Goal: Task Accomplishment & Management: Complete application form

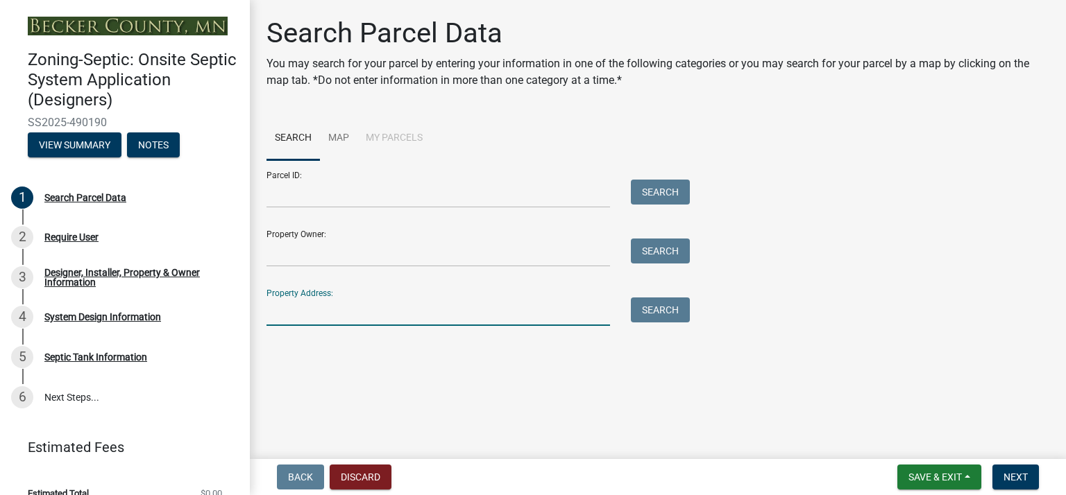
click at [298, 318] on input "Property Address:" at bounding box center [437, 312] width 343 height 28
type input "16747"
click at [667, 307] on button "Search" at bounding box center [660, 310] width 59 height 25
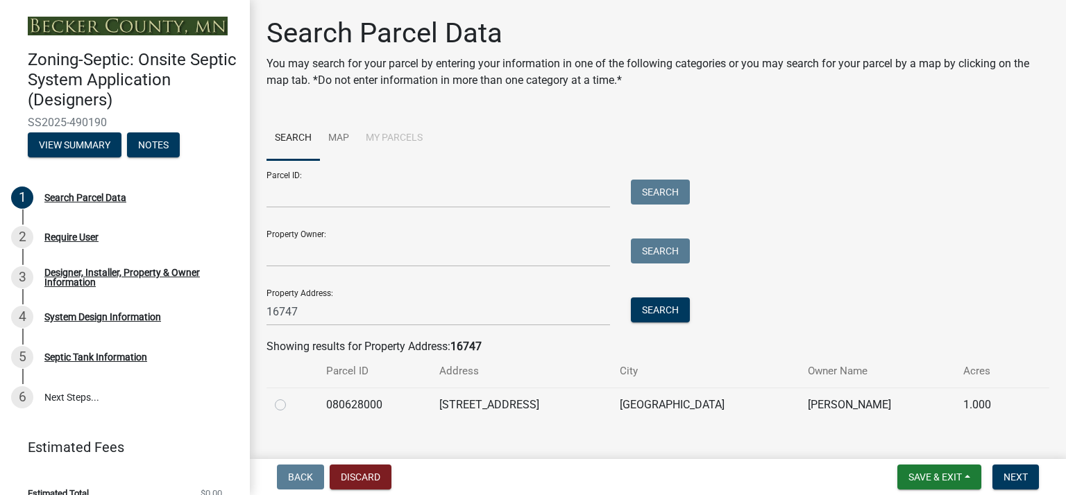
click at [291, 397] on label at bounding box center [291, 397] width 0 height 0
click at [291, 406] on input "radio" at bounding box center [295, 401] width 9 height 9
radio input "true"
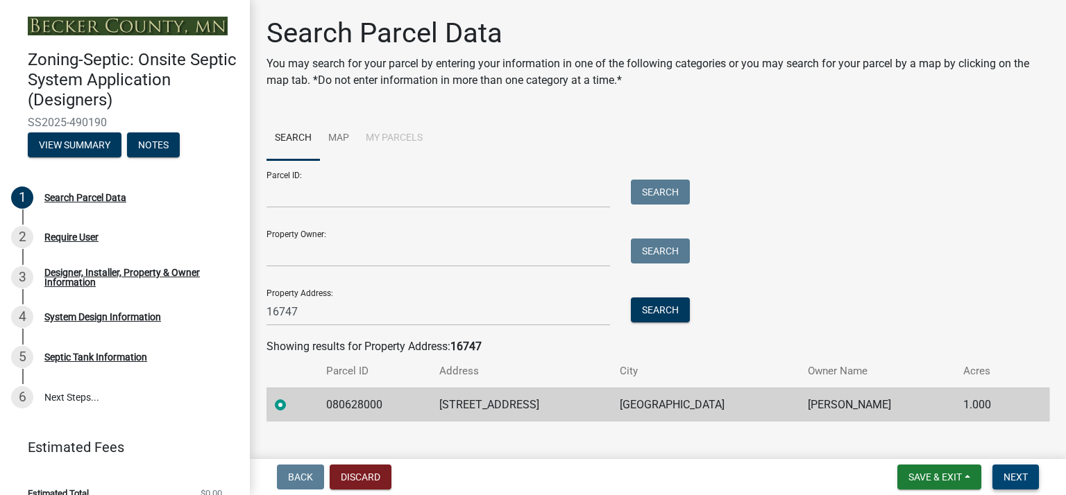
click at [1023, 484] on button "Next" at bounding box center [1015, 477] width 46 height 25
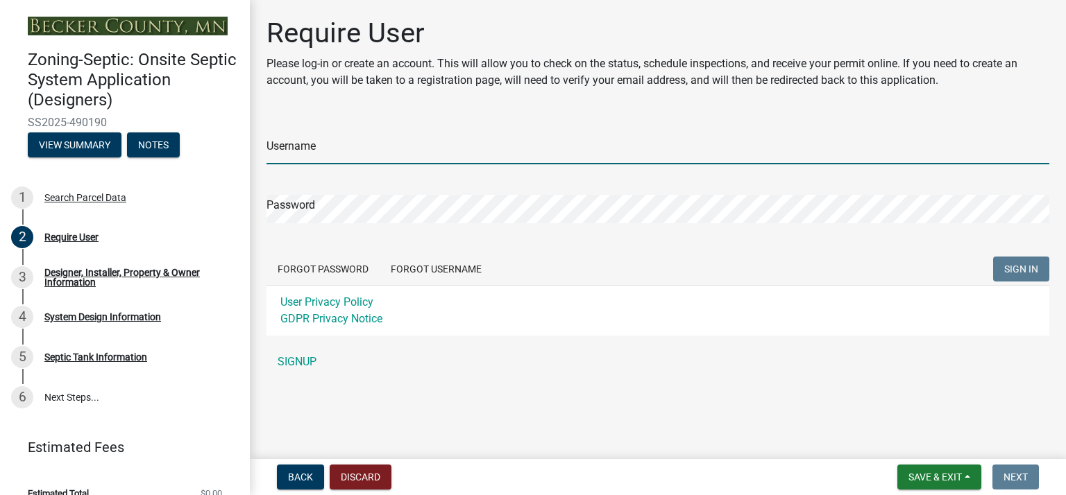
click at [282, 151] on input "Username" at bounding box center [657, 150] width 783 height 28
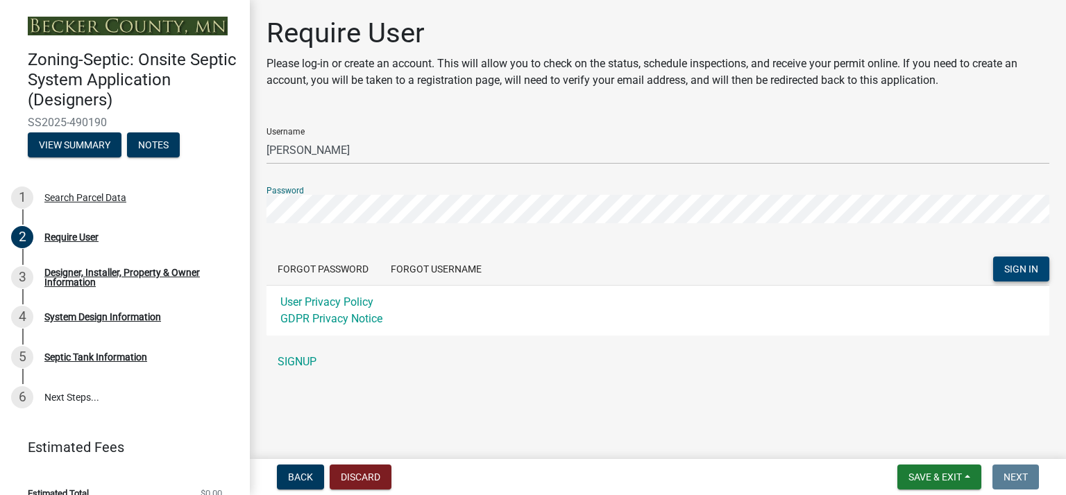
click at [1028, 275] on button "SIGN IN" at bounding box center [1021, 269] width 56 height 25
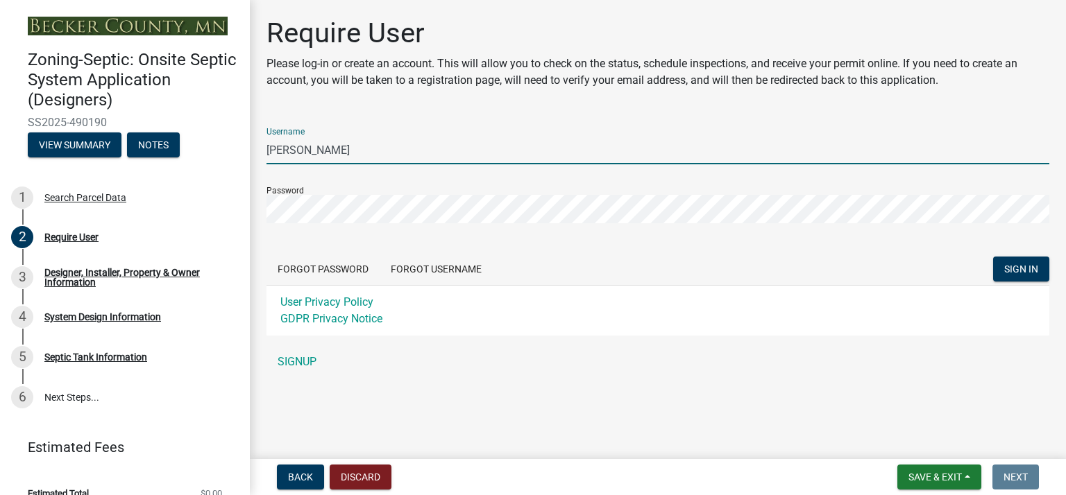
click at [358, 153] on input "[PERSON_NAME]" at bounding box center [657, 150] width 783 height 28
type input "richardvareberg"
click at [1028, 271] on span "SIGN IN" at bounding box center [1021, 269] width 34 height 11
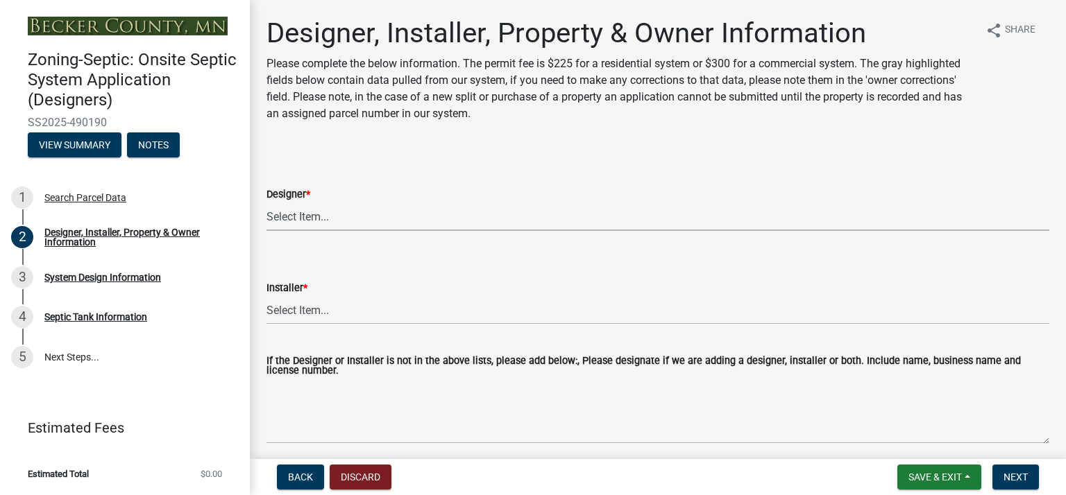
click at [309, 217] on select "Select Item... OTHER – Not listed (please add in next field and we will add to …" at bounding box center [657, 217] width 783 height 28
click at [266, 203] on select "Select Item... OTHER – Not listed (please add in next field and we will add to …" at bounding box center [657, 217] width 783 height 28
select select "e08e3901-36ce-4316-9ea3-10b1163dde54"
click at [349, 311] on select "Select Item... OTHER – Not listed (please add in next field and we will add to …" at bounding box center [657, 310] width 783 height 28
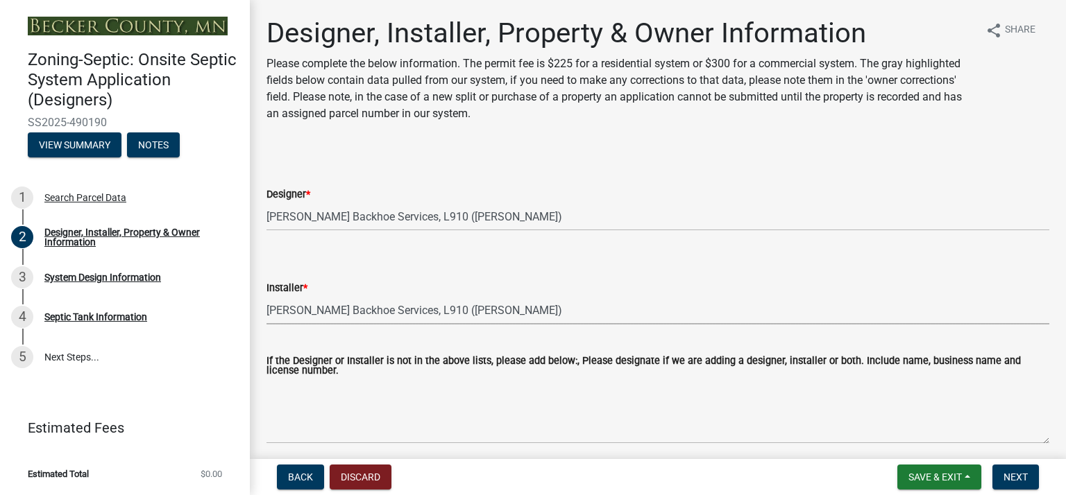
click at [266, 296] on select "Select Item... OTHER – Not listed (please add in next field and we will add to …" at bounding box center [657, 310] width 783 height 28
select select "641b7a7d-4d50-4aef-b1c7-e4323248939e"
click at [1029, 478] on button "Next" at bounding box center [1015, 477] width 46 height 25
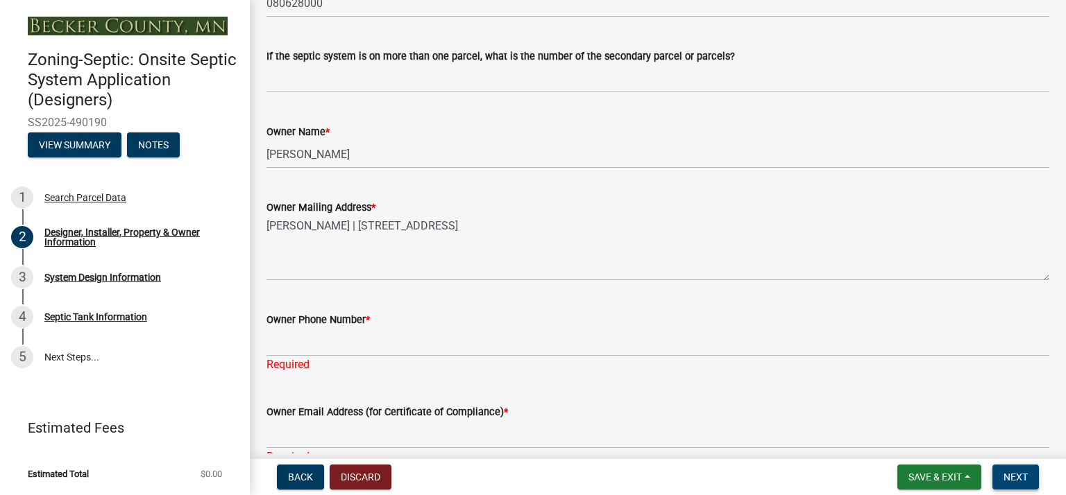
scroll to position [504, 0]
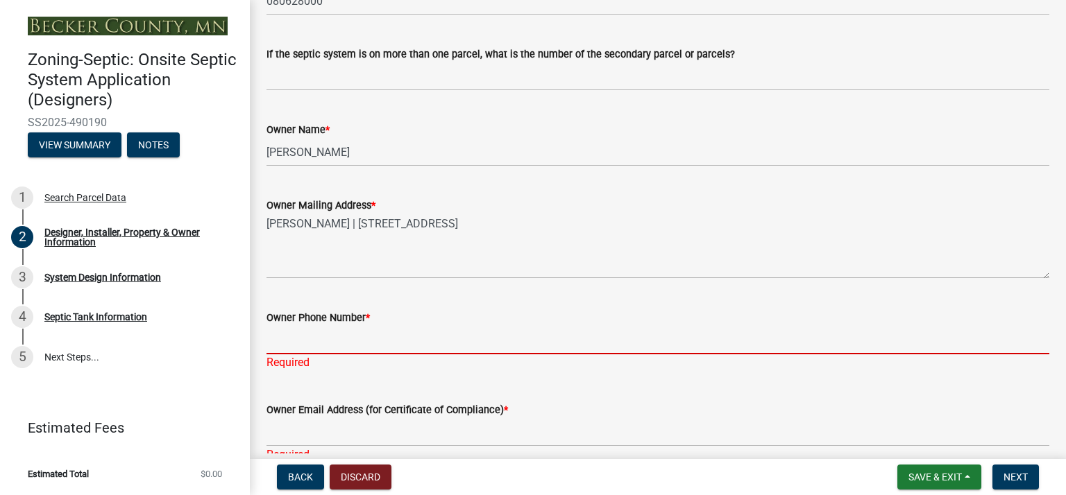
click at [383, 339] on input "Owner Phone Number *" at bounding box center [657, 340] width 783 height 28
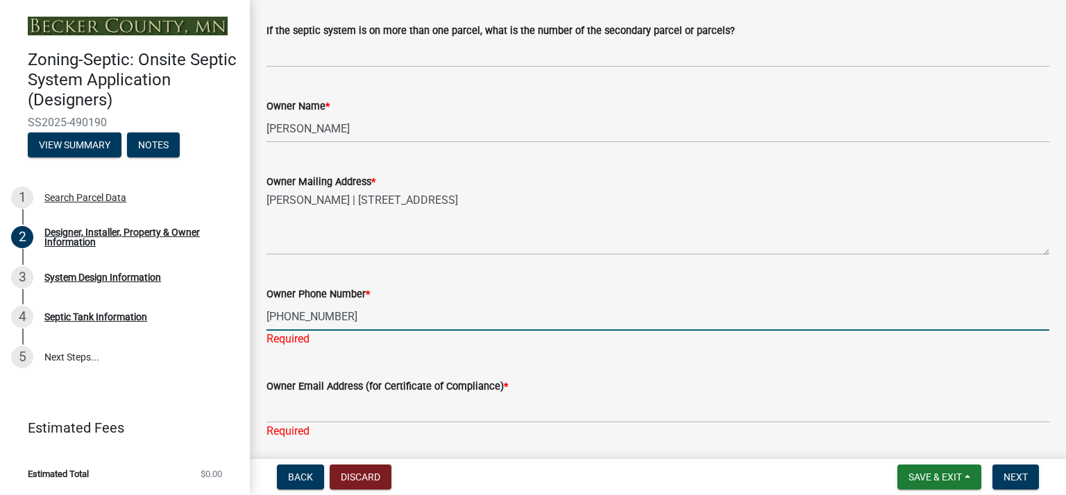
scroll to position [529, 0]
type input "[PHONE_NUMBER]"
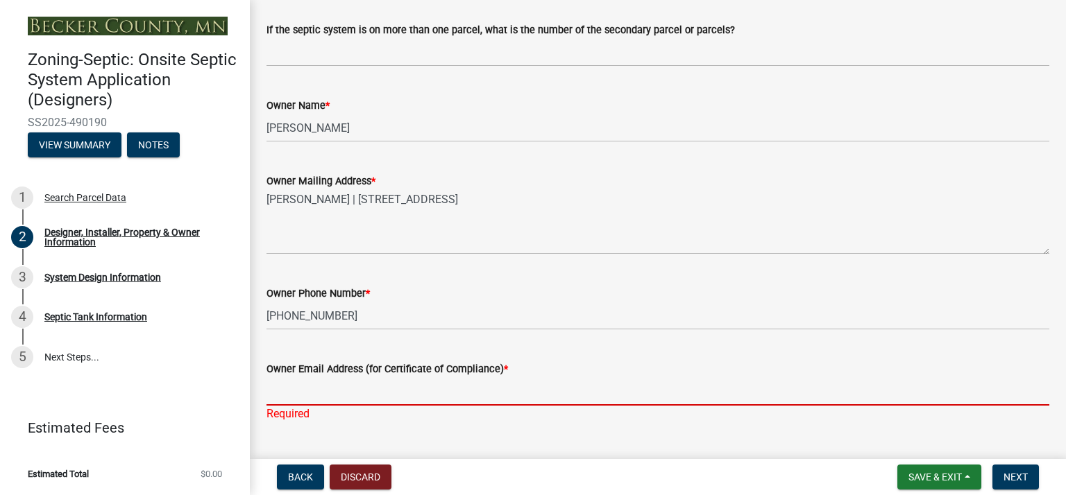
click at [311, 412] on div "Owner Email Address (for Certificate of Compliance) * Required" at bounding box center [657, 381] width 783 height 81
click at [310, 412] on div "Required" at bounding box center [657, 414] width 783 height 17
click at [314, 401] on input "Owner Email Address (for Certificate of Compliance) *" at bounding box center [657, 391] width 783 height 28
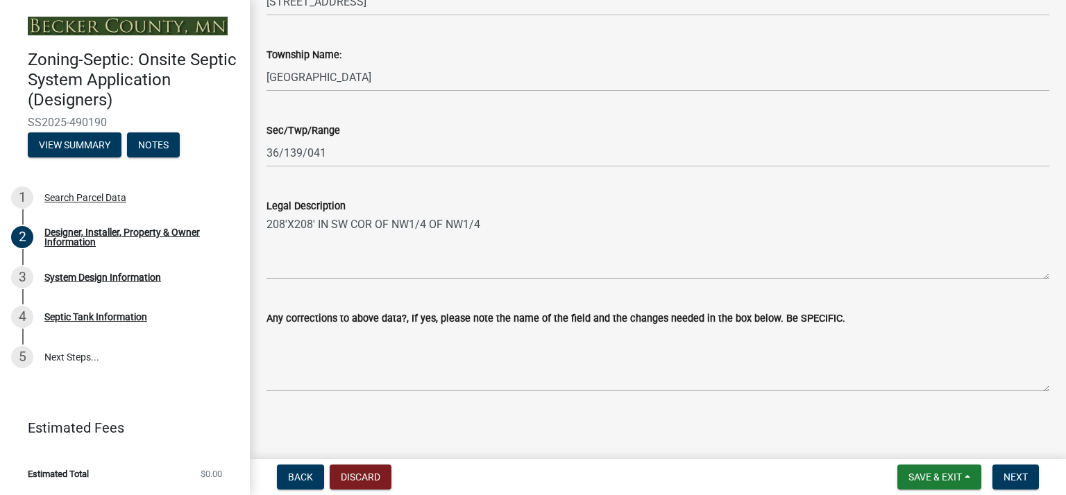
scroll to position [1014, 0]
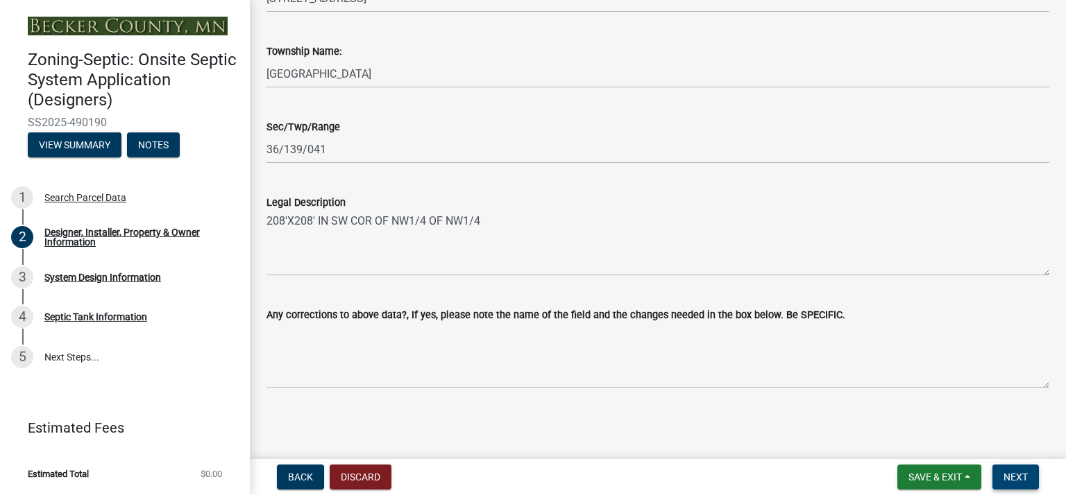
type input "[EMAIL_ADDRESS][DOMAIN_NAME]"
click at [1010, 479] on span "Next" at bounding box center [1015, 477] width 24 height 11
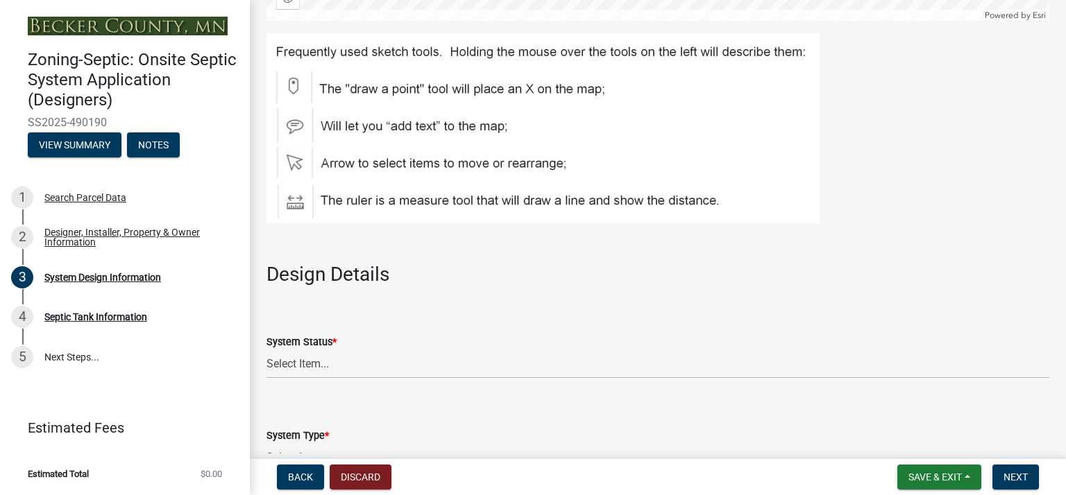
scroll to position [1442, 0]
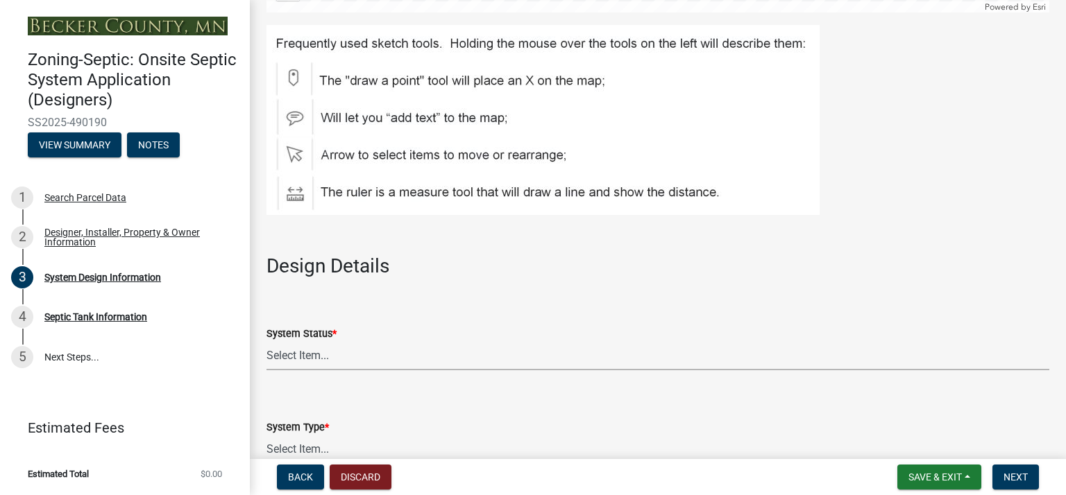
click at [302, 343] on select "Select Item... No Existing System Replacement System Failing System (Cesspool, …" at bounding box center [657, 356] width 783 height 28
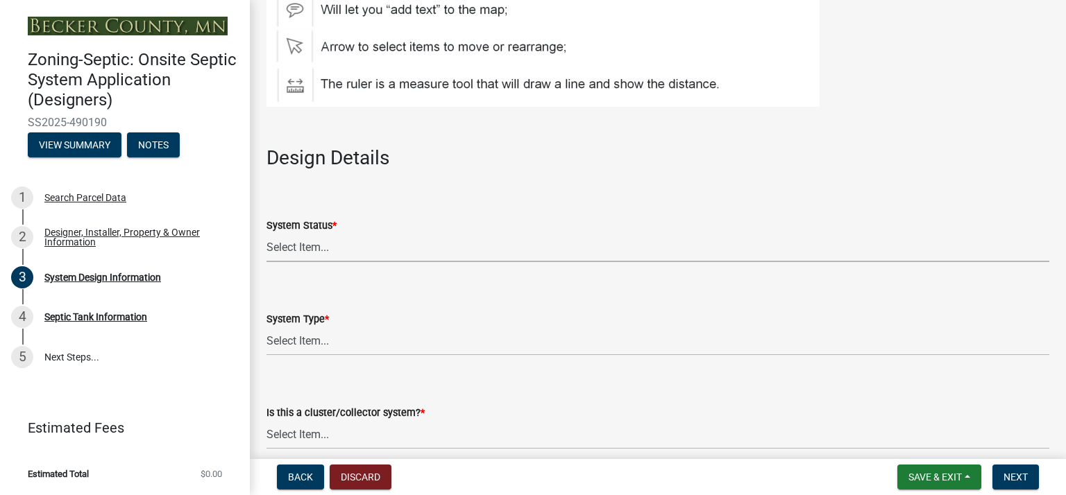
scroll to position [1582, 0]
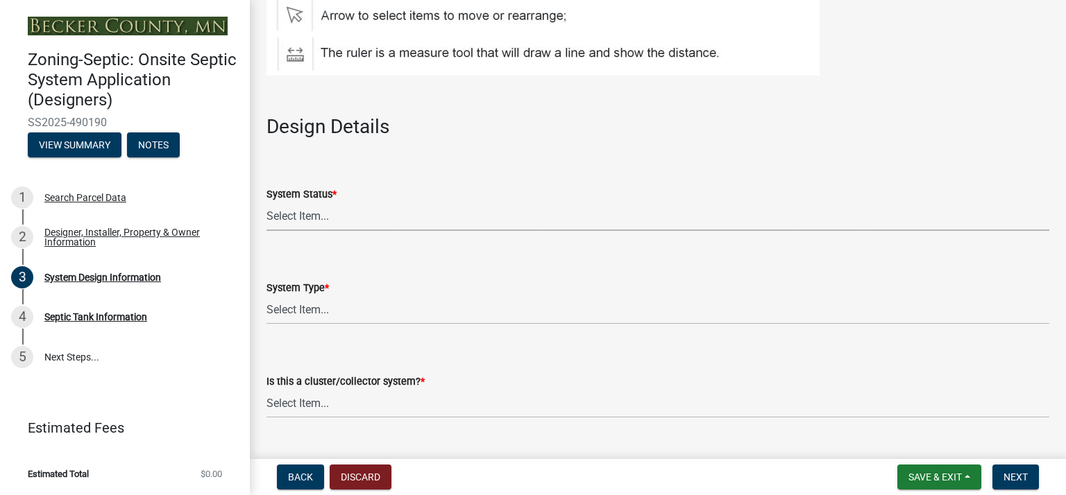
click at [305, 203] on select "Select Item... No Existing System Replacement System Failing System (Cesspool, …" at bounding box center [657, 217] width 783 height 28
click at [266, 203] on select "Select Item... No Existing System Replacement System Failing System (Cesspool, …" at bounding box center [657, 217] width 783 height 28
select select "8ba21533-2acf-4cc6-95e5-280e4aabd5a3"
click at [310, 300] on select "Select Item... Type I Type II Type III Type IV Type V" at bounding box center [657, 310] width 783 height 28
click at [266, 296] on select "Select Item... Type I Type II Type III Type IV Type V" at bounding box center [657, 310] width 783 height 28
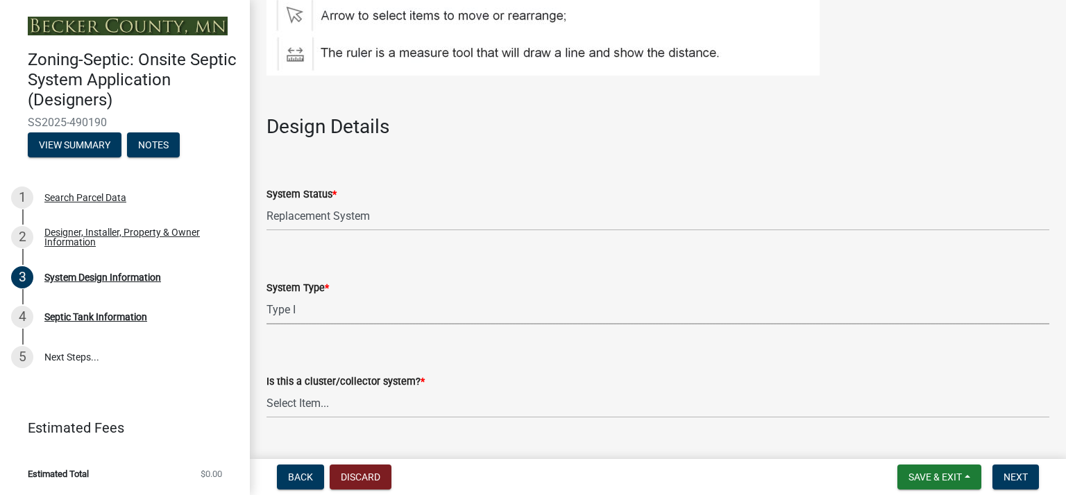
select select "25258e87-3ef9-4f1c-a5f1-75a1d463abfb"
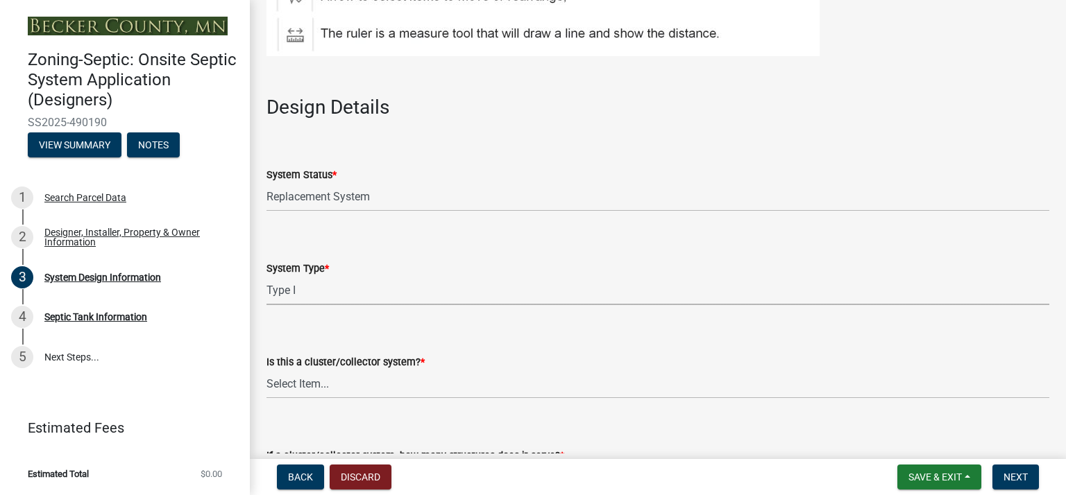
scroll to position [1604, 0]
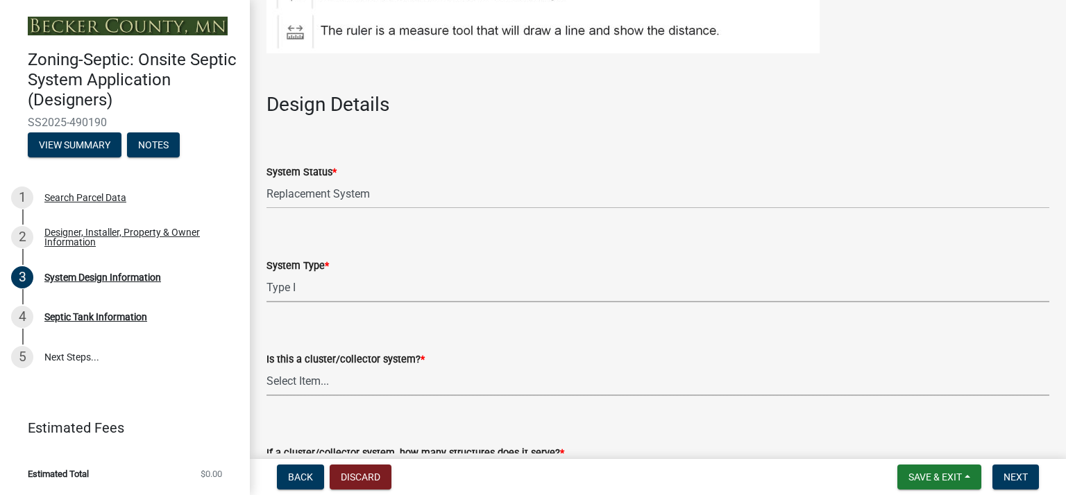
click at [295, 368] on select "Select Item... Yes No" at bounding box center [657, 382] width 783 height 28
click at [266, 368] on select "Select Item... Yes No" at bounding box center [657, 382] width 783 height 28
select select "011fbff4-a41d-4a75-9bd8-71c7e6c69e0d"
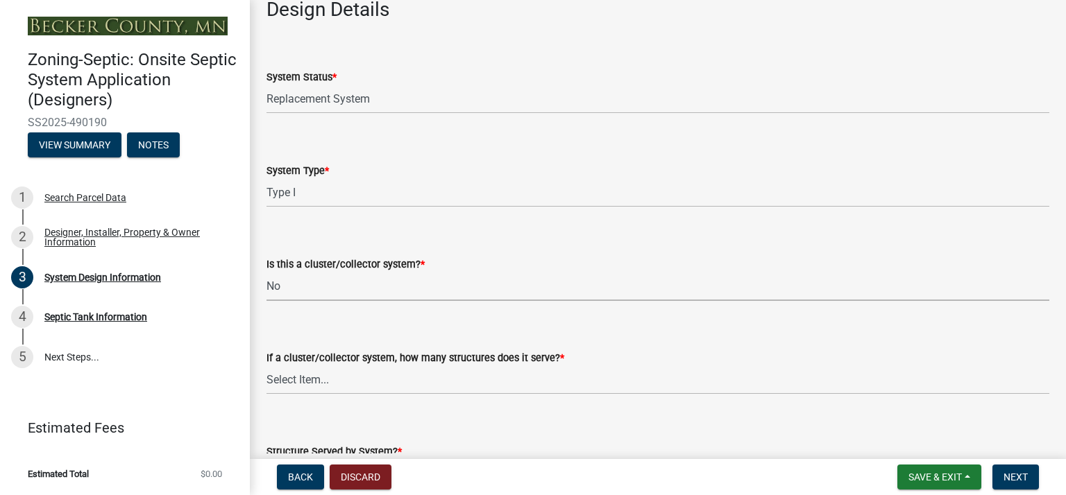
scroll to position [1773, 0]
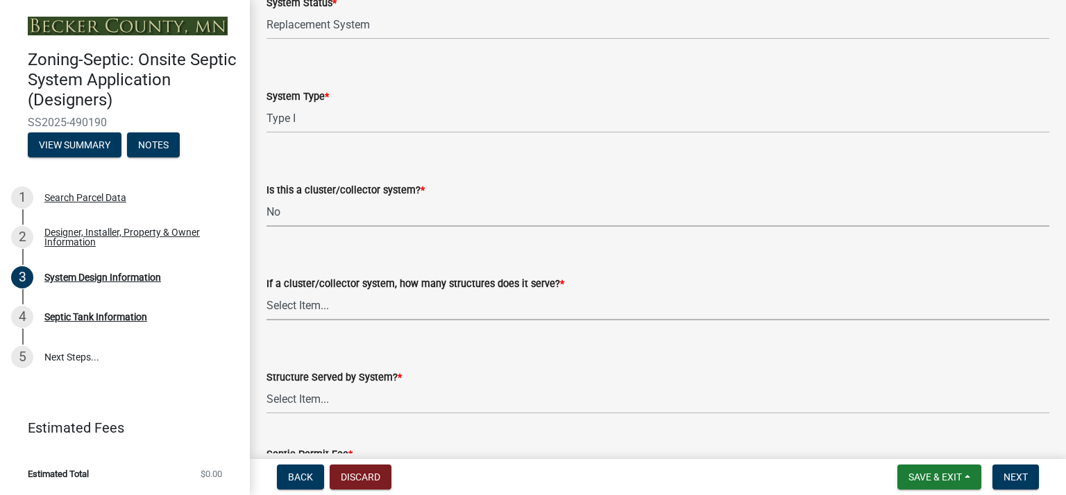
click at [308, 296] on select "Select Item... Not a cluster/collector system 1 2 3 4 5 6 7 8 9 10" at bounding box center [657, 306] width 783 height 28
click at [266, 292] on select "Select Item... Not a cluster/collector system 1 2 3 4 5 6 7 8 9 10" at bounding box center [657, 306] width 783 height 28
select select "a7464bdb-6f4b-42b5-a678-baaddb21404d"
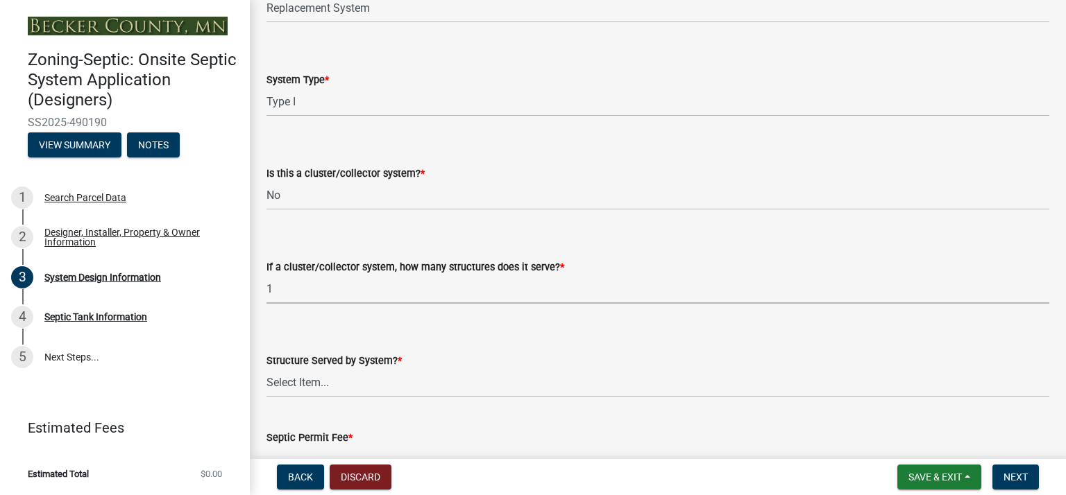
scroll to position [1795, 0]
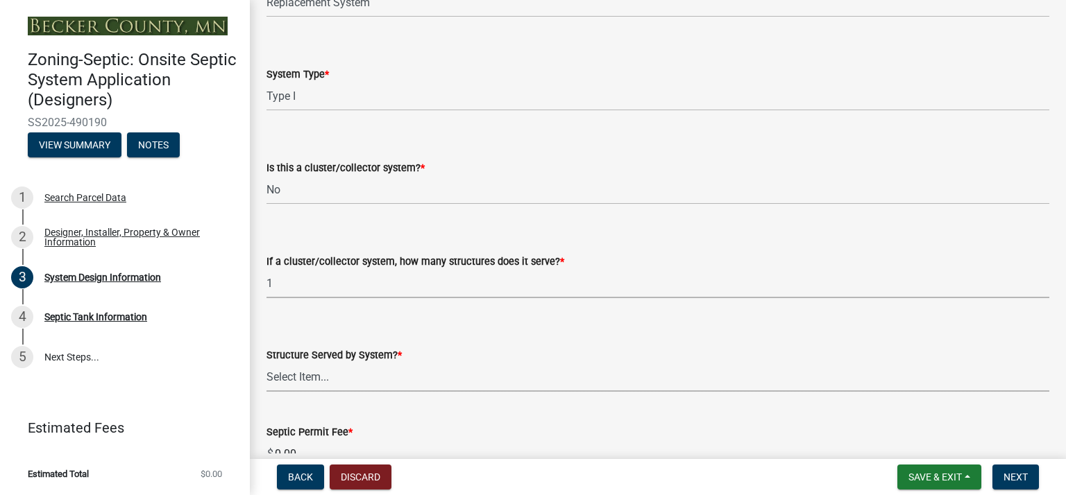
click at [313, 364] on select "Select Item... Commercial Resort Commercial - Non Resort Other Full-Time Dwelli…" at bounding box center [657, 378] width 783 height 28
click at [266, 364] on select "Select Item... Commercial Resort Commercial - Non Resort Other Full-Time Dwelli…" at bounding box center [657, 378] width 783 height 28
select select "d95a9312-c8a1-4ec7-8581-25dbcf440a1f"
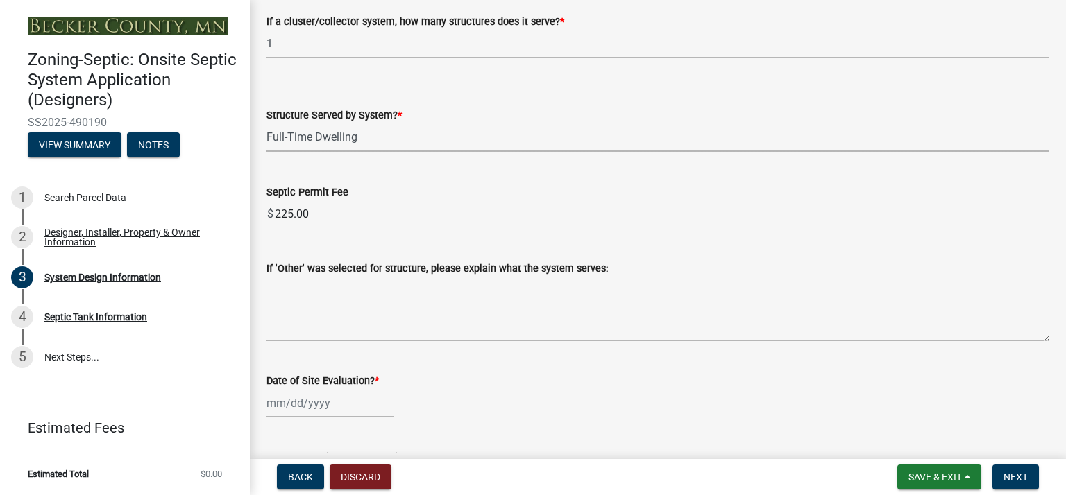
scroll to position [2037, 0]
click at [302, 388] on div at bounding box center [329, 402] width 127 height 28
select select "10"
select select "2025"
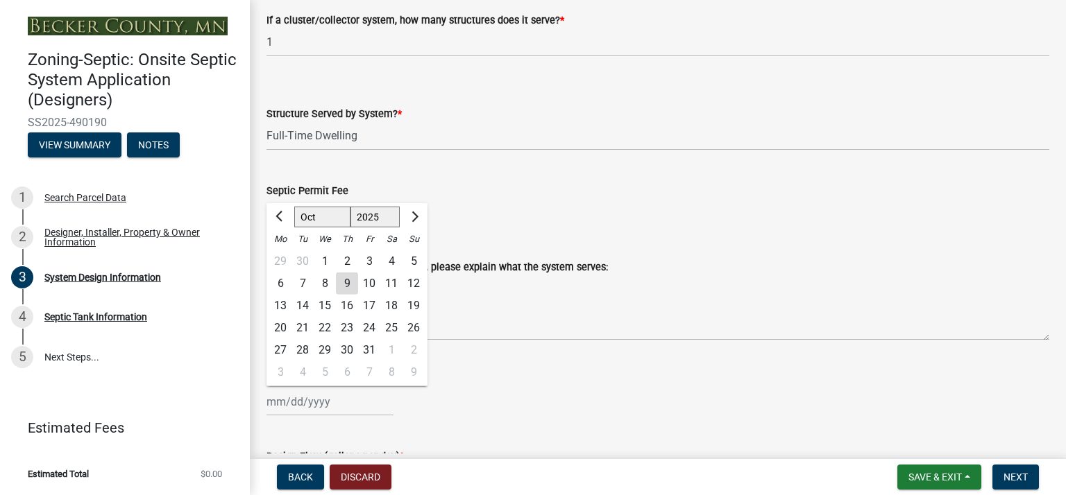
click at [327, 250] on div "1" at bounding box center [325, 261] width 22 height 22
type input "[DATE]"
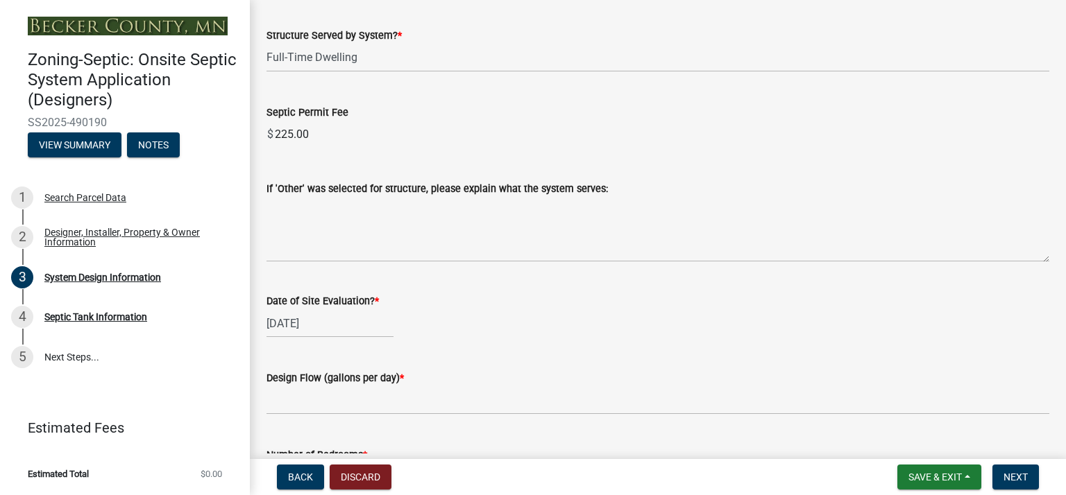
scroll to position [2116, 0]
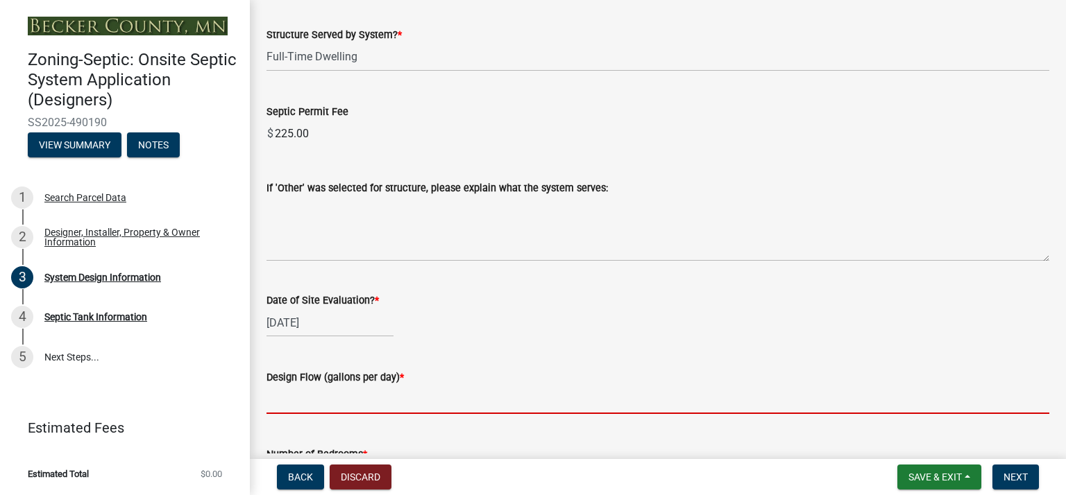
click at [323, 386] on input "text" at bounding box center [657, 400] width 783 height 28
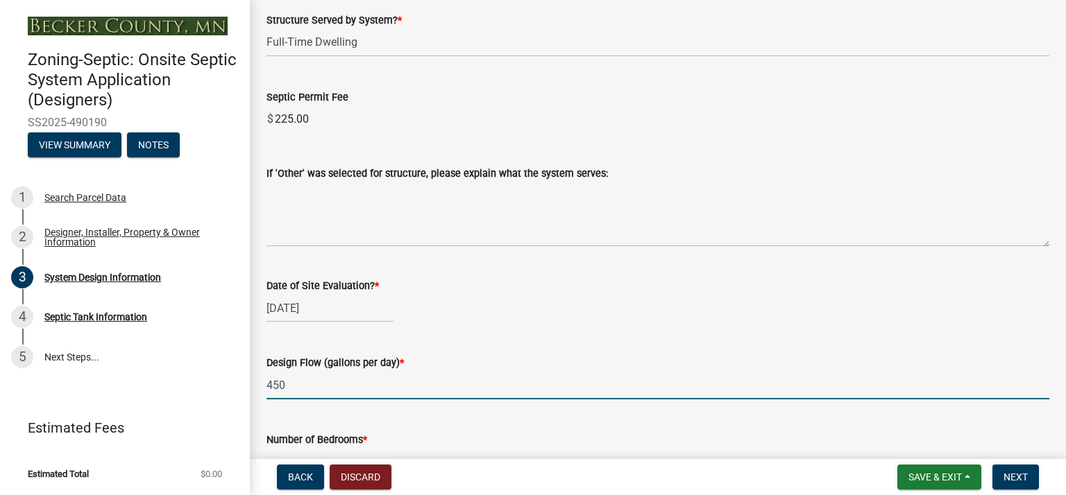
scroll to position [2170, 0]
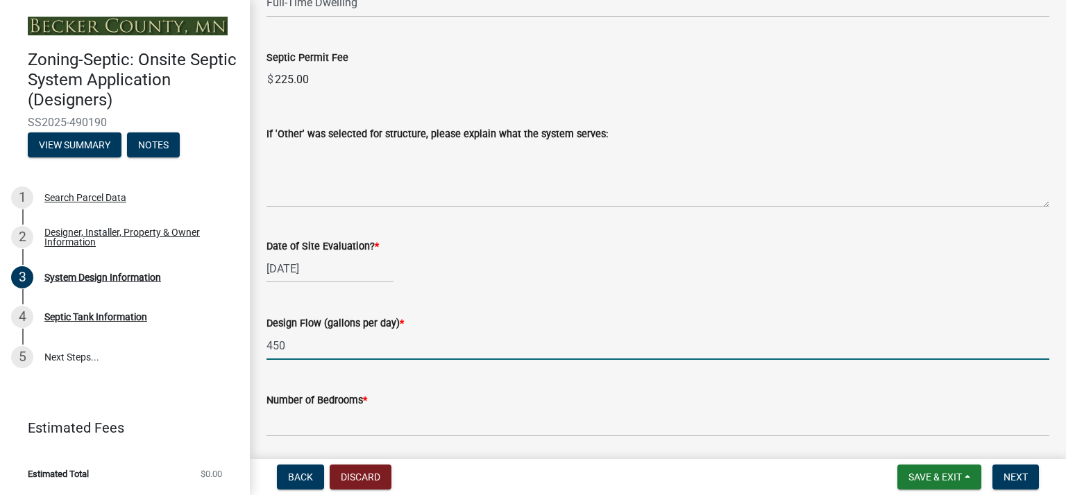
type input "450"
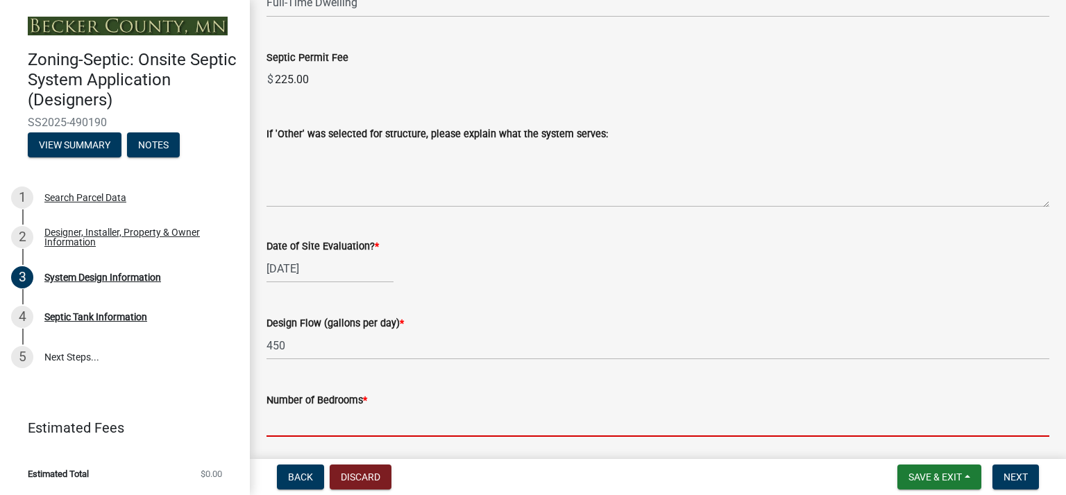
click at [343, 409] on input "Number of Bedrooms *" at bounding box center [657, 423] width 783 height 28
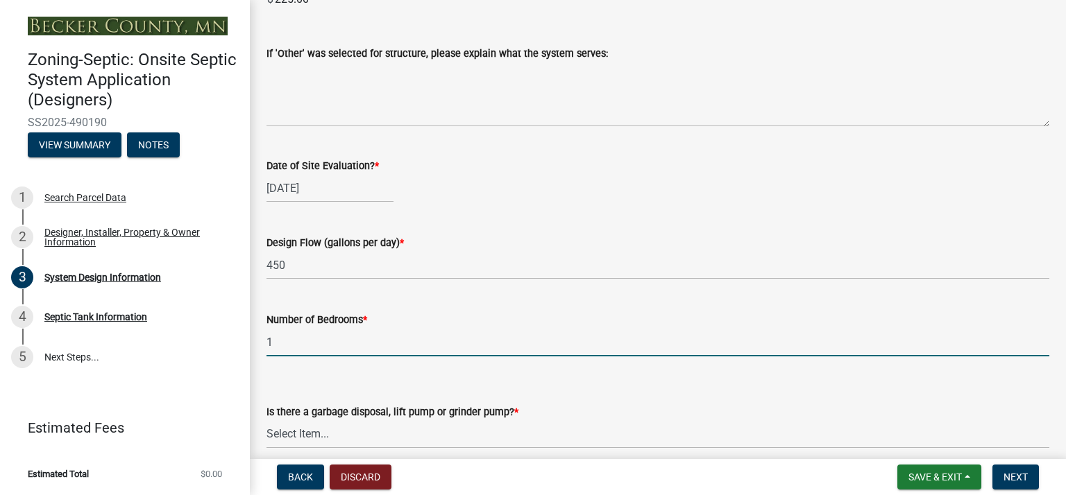
scroll to position [2295, 0]
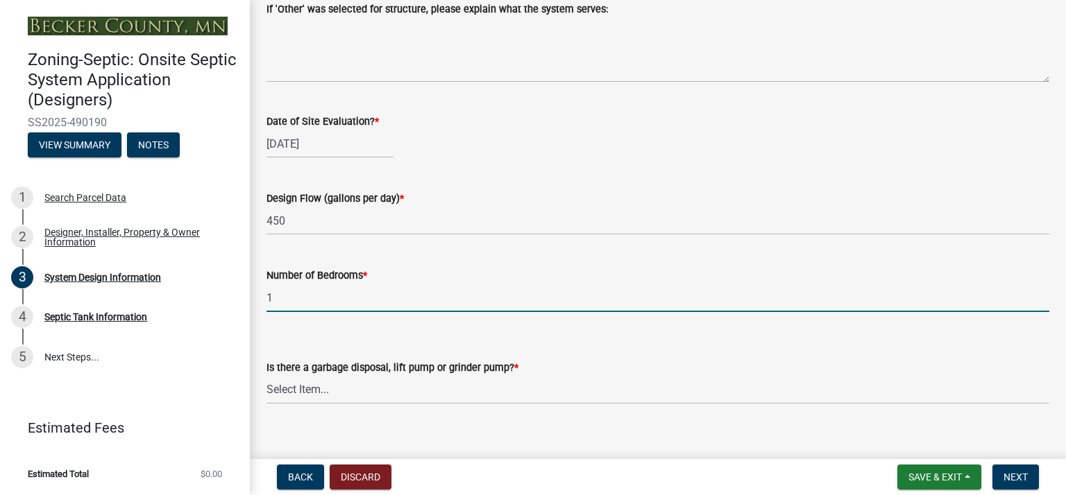
type input "1"
click at [354, 376] on select "Select Item... Yes No" at bounding box center [657, 390] width 783 height 28
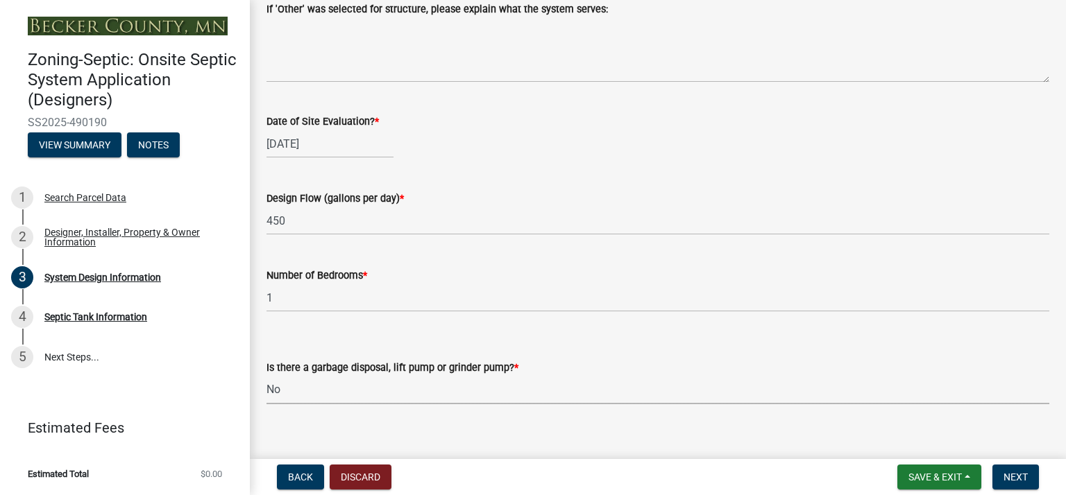
click at [266, 376] on select "Select Item... Yes No" at bounding box center [657, 390] width 783 height 28
select select "ba735beb-519e-40f0-ae20-62d65fc4c46b"
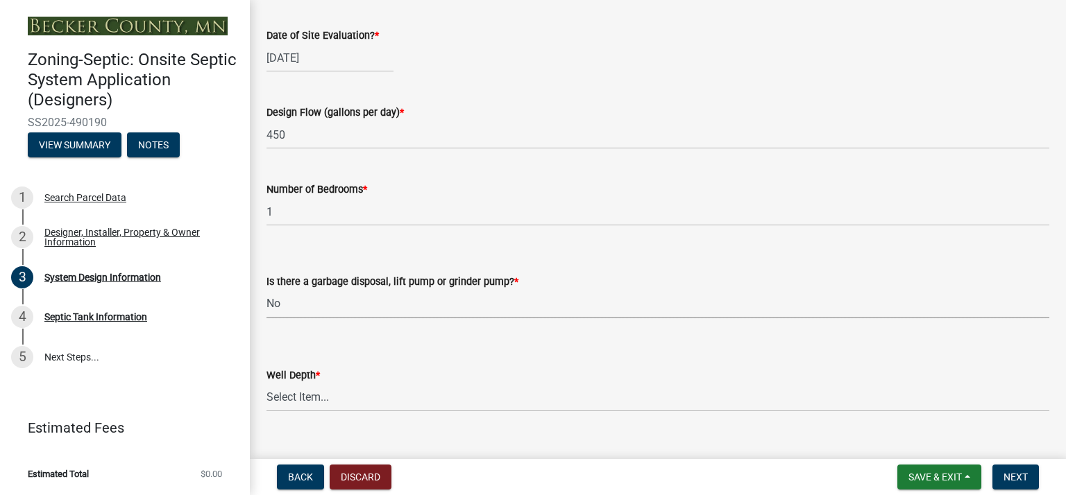
scroll to position [2381, 0]
click at [395, 384] on select "Select Item... Deep Well Shallow Well Well not yet installed - To be drilled No…" at bounding box center [657, 398] width 783 height 28
click at [266, 384] on select "Select Item... Deep Well Shallow Well Well not yet installed - To be drilled No…" at bounding box center [657, 398] width 783 height 28
select select "ef698bf5-6172-44c1-9ffb-522c07469aed"
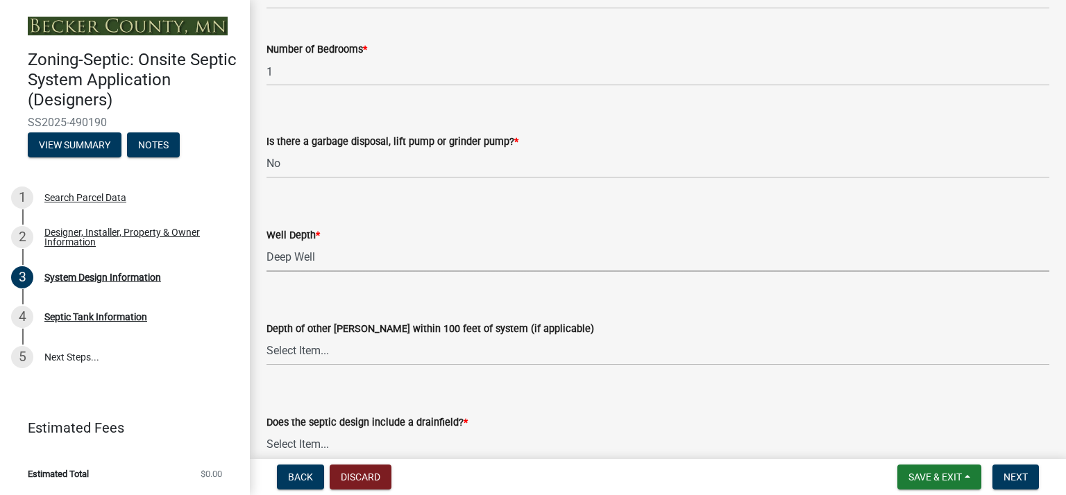
scroll to position [2540, 0]
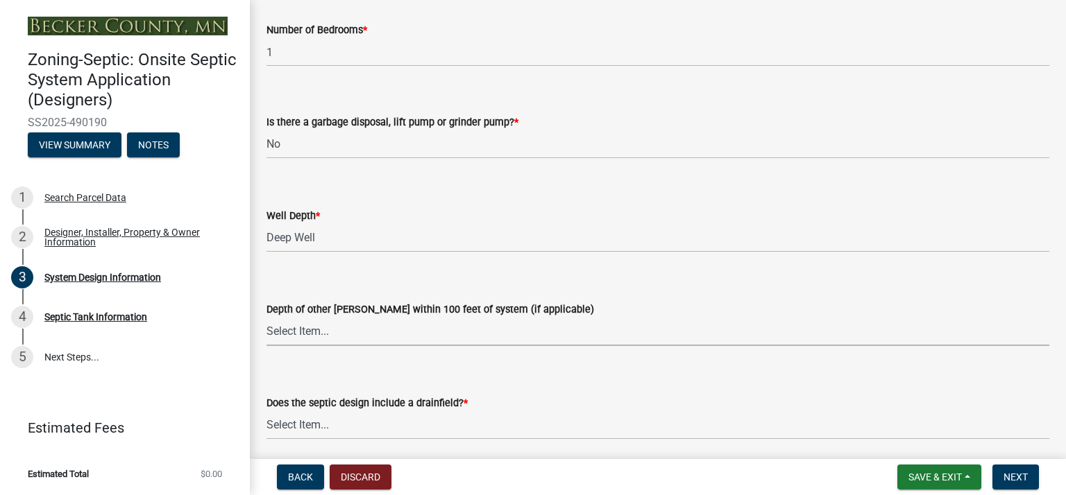
click at [327, 323] on select "Select Item... Deep Well Shallow Well No other [PERSON_NAME]" at bounding box center [657, 332] width 783 height 28
click at [266, 318] on select "Select Item... Deep Well Shallow Well No other [PERSON_NAME]" at bounding box center [657, 332] width 783 height 28
select select "384fc250-a67e-4e5e-a6e0-19116deb63e7"
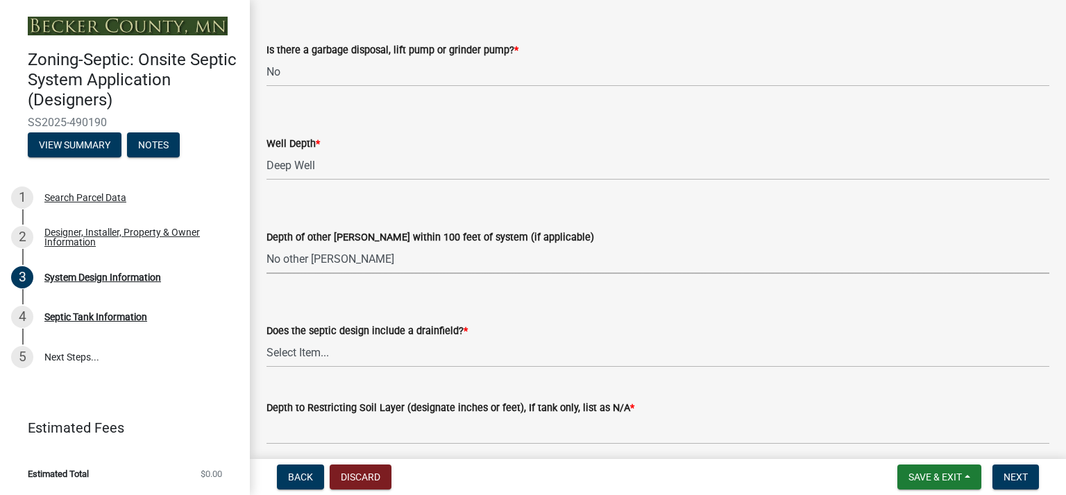
scroll to position [2619, 0]
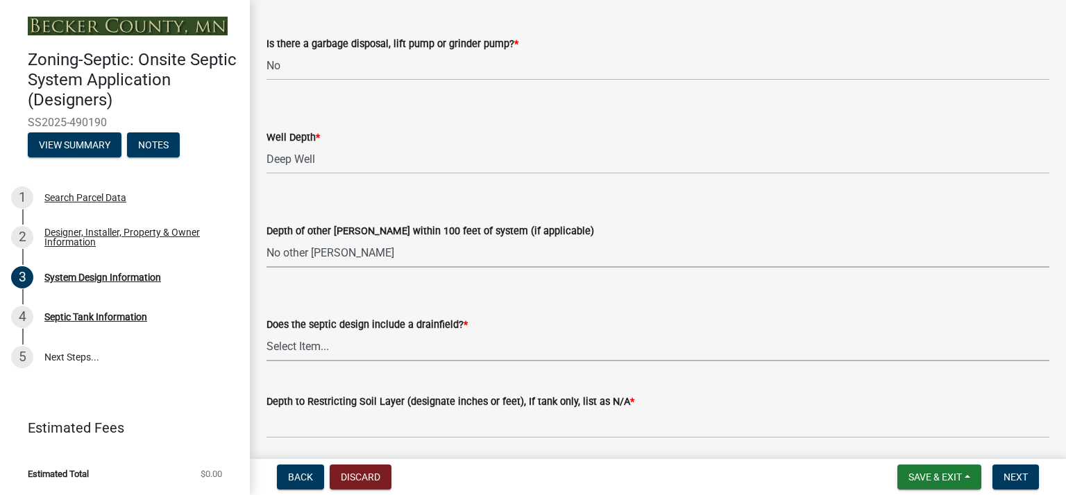
click at [353, 339] on select "Select Item... Yes No Existing - COC must by submitted" at bounding box center [657, 347] width 783 height 28
click at [266, 333] on select "Select Item... Yes No Existing - COC must by submitted" at bounding box center [657, 347] width 783 height 28
select select "a0c59fcd-b61c-4c3a-90a8-e70849750c47"
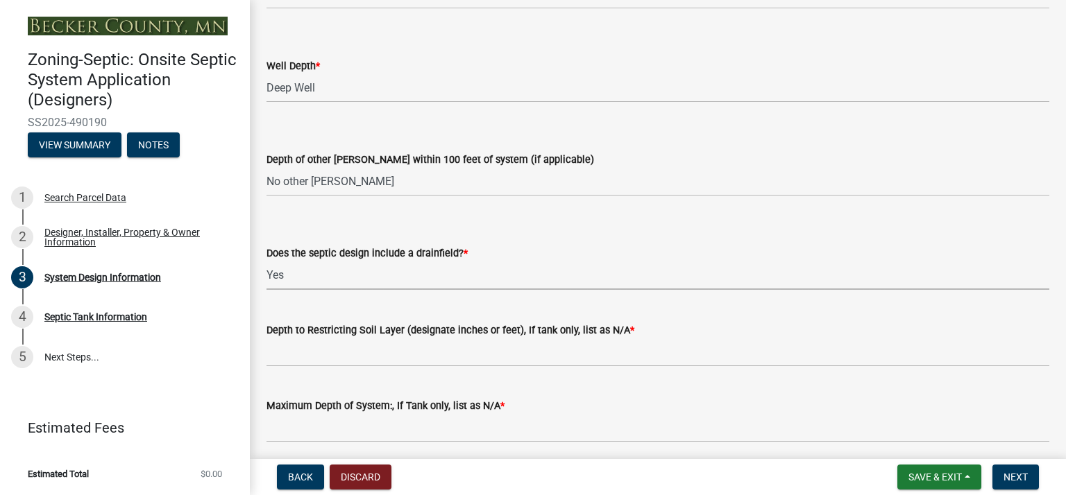
scroll to position [2691, 0]
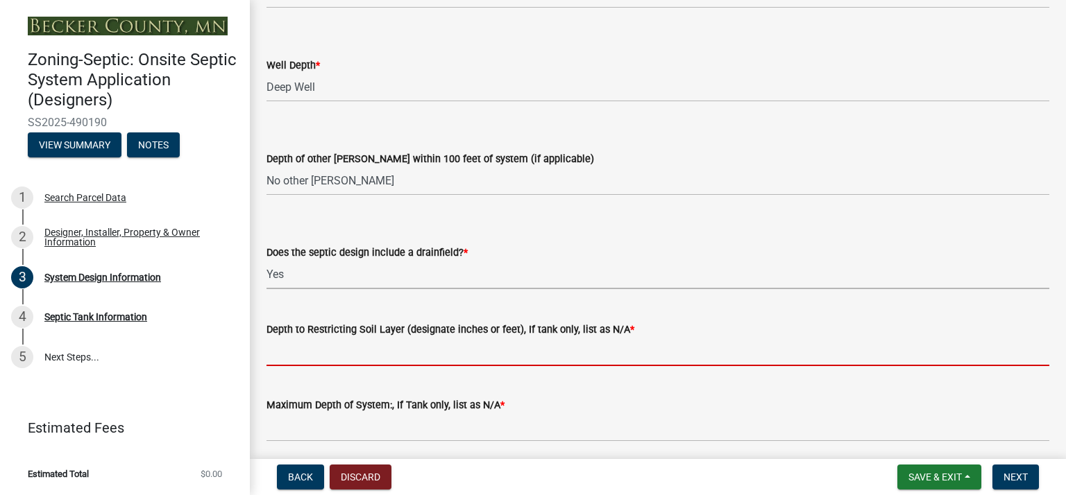
click at [336, 349] on input "Depth to Restricting Soil Layer (designate inches or feet), If tank only, list …" at bounding box center [657, 352] width 783 height 28
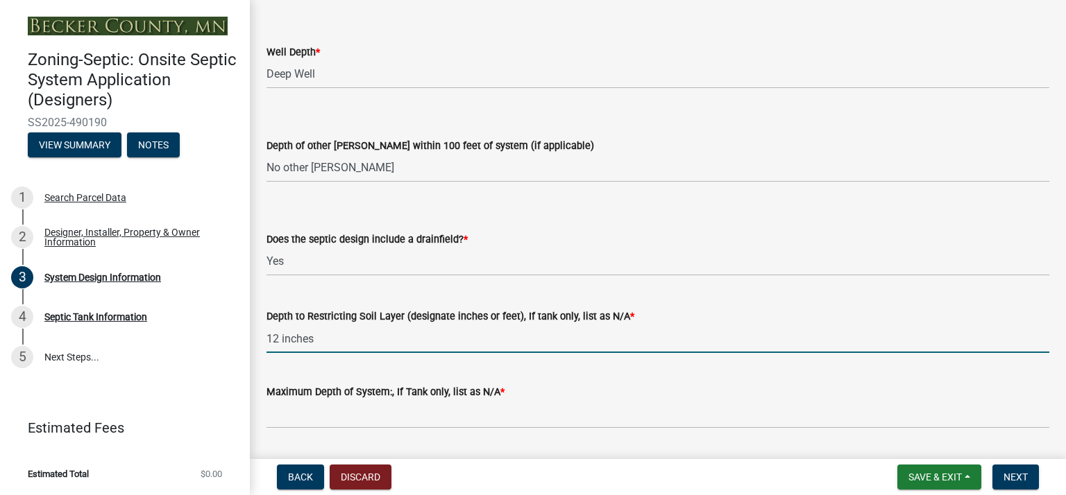
scroll to position [2705, 0]
type input "12 inches"
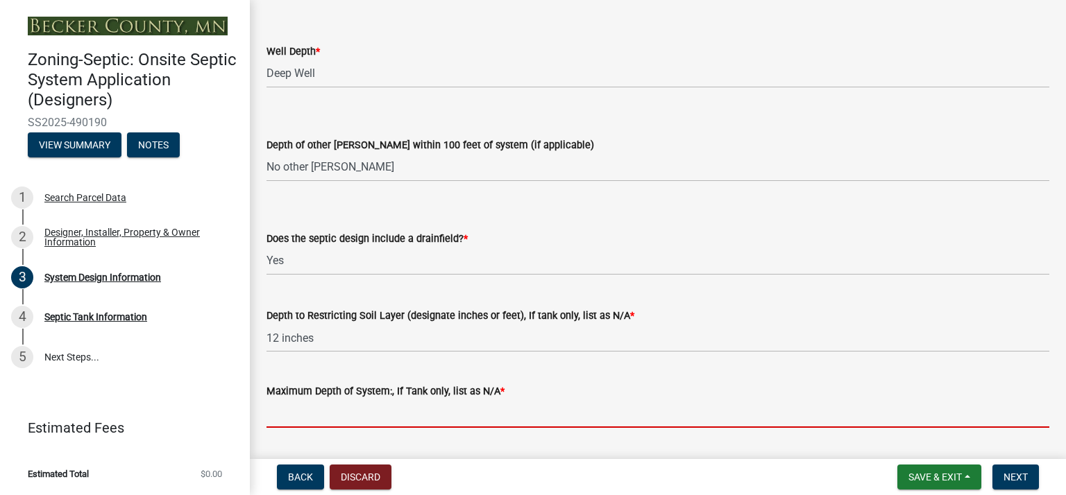
click at [347, 401] on input "Maximum Depth of System:, If Tank only, list as N/A *" at bounding box center [657, 414] width 783 height 28
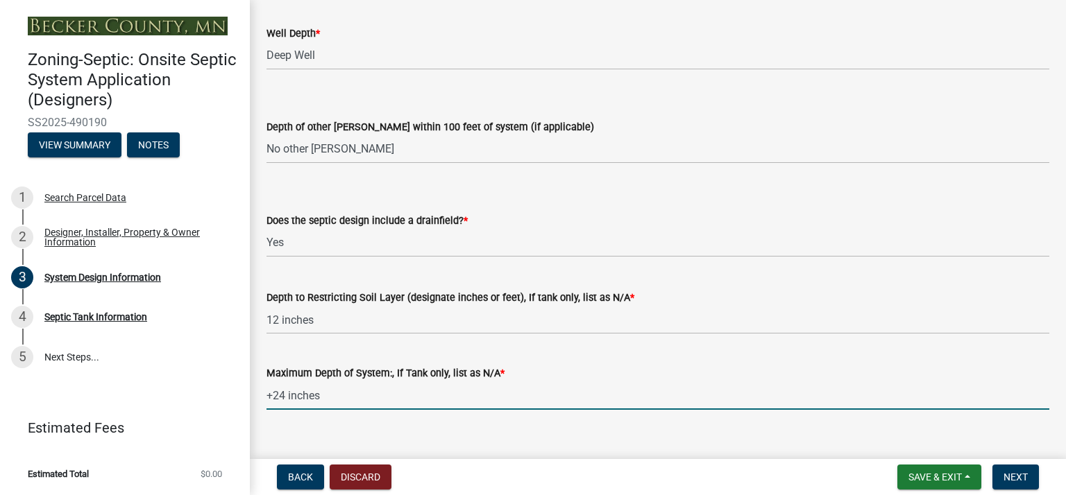
scroll to position [2728, 0]
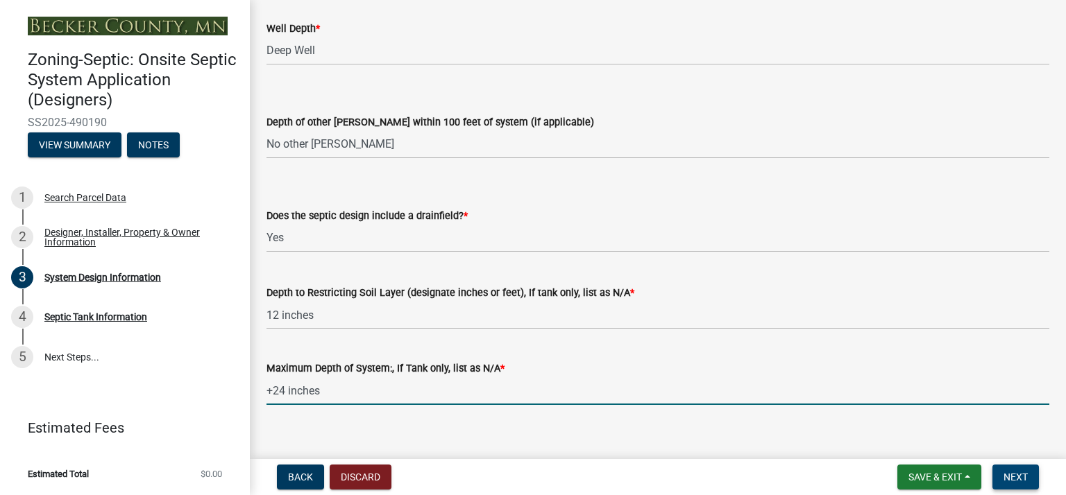
type input "+24 inches"
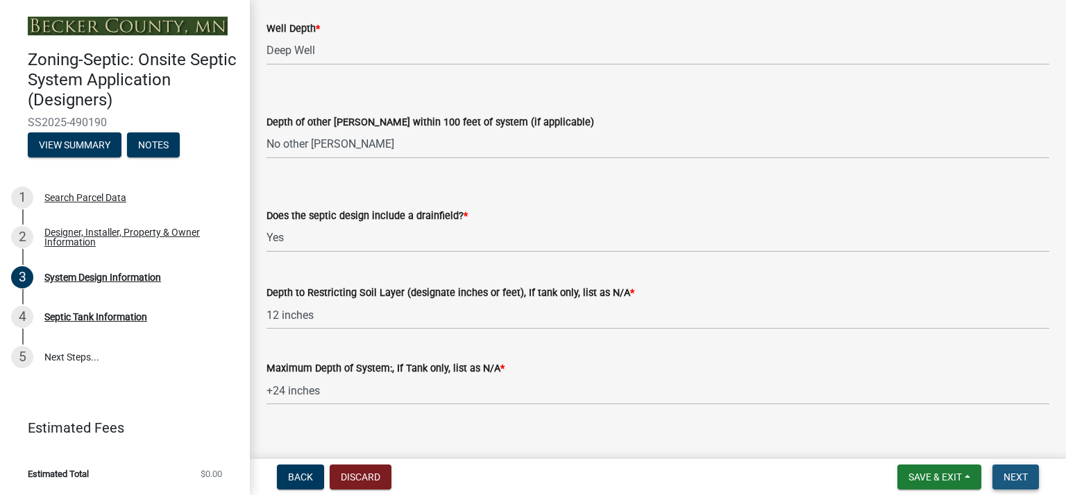
click at [1015, 480] on span "Next" at bounding box center [1015, 477] width 24 height 11
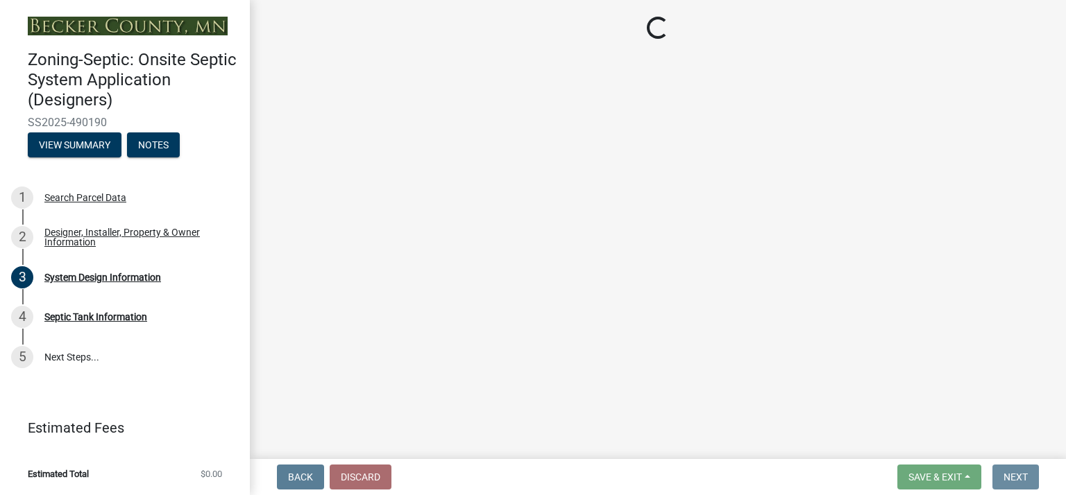
scroll to position [0, 0]
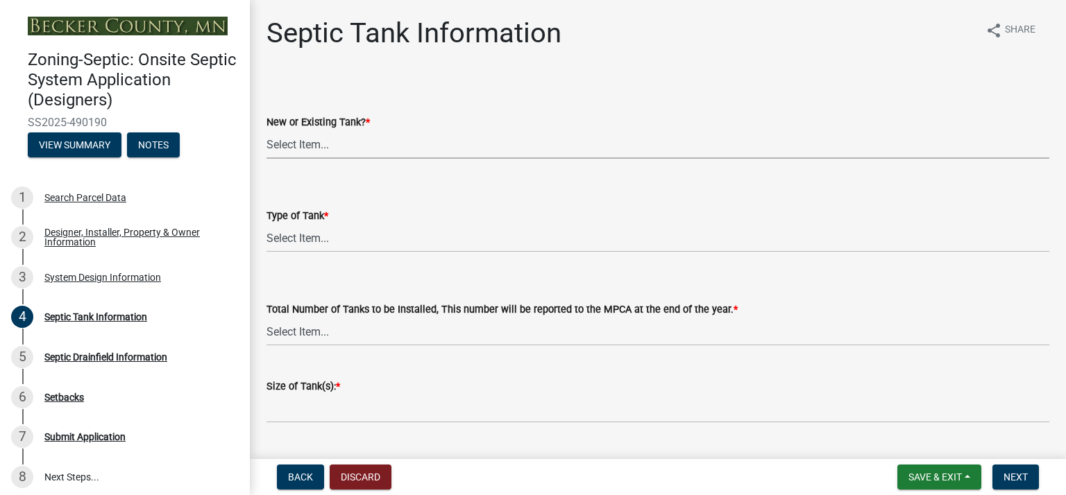
click at [313, 147] on select "Select Item... New Existing Both -New and Existing Tank" at bounding box center [657, 144] width 783 height 28
click at [266, 130] on select "Select Item... New Existing Both -New and Existing Tank" at bounding box center [657, 144] width 783 height 28
select select "f9fbe67c-c1cf-4a63-8ad4-799ce56b7f21"
click at [314, 237] on select "Select Item... Single Septic Tank Compartmented Tank Single Tank plus Compartme…" at bounding box center [657, 238] width 783 height 28
click at [266, 224] on select "Select Item... Single Septic Tank Compartmented Tank Single Tank plus Compartme…" at bounding box center [657, 238] width 783 height 28
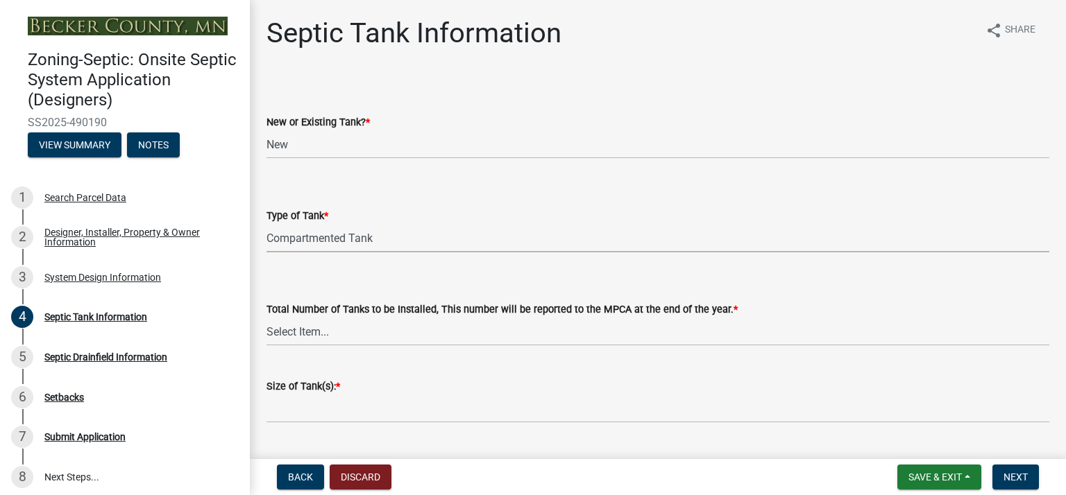
select select "8af00ff6-ccdf-43a1-aa9f-9d195177e029"
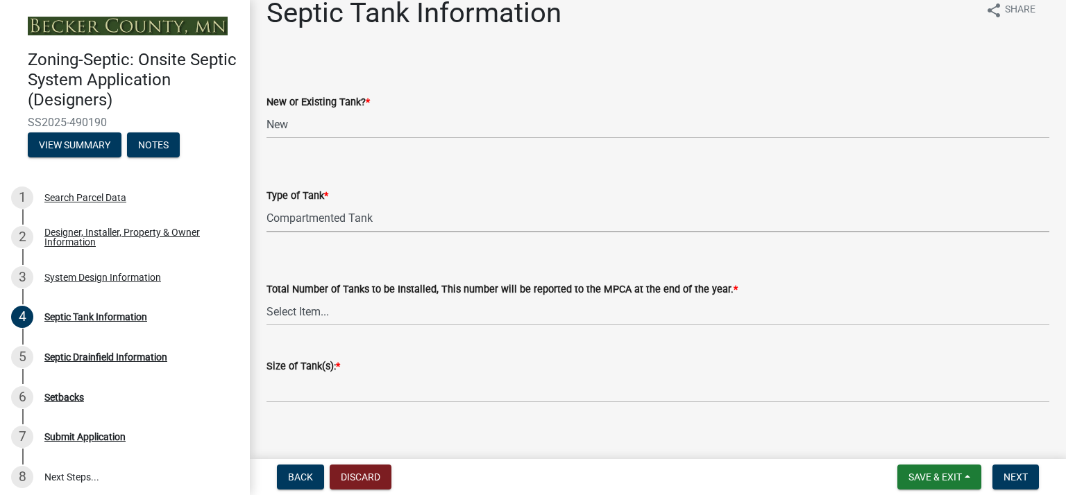
scroll to position [22, 0]
click at [305, 313] on select "Select Item... 0 1 2 3 4" at bounding box center [657, 310] width 783 height 28
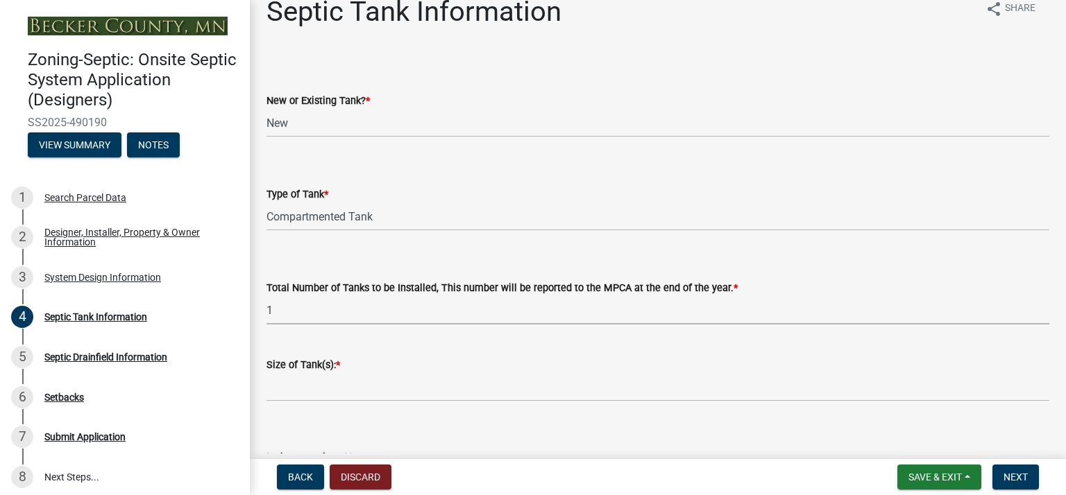
click at [266, 296] on select "Select Item... 0 1 2 3 4" at bounding box center [657, 310] width 783 height 28
select select "52556460-45fa-4026-a6c2-c70bb0823cb5"
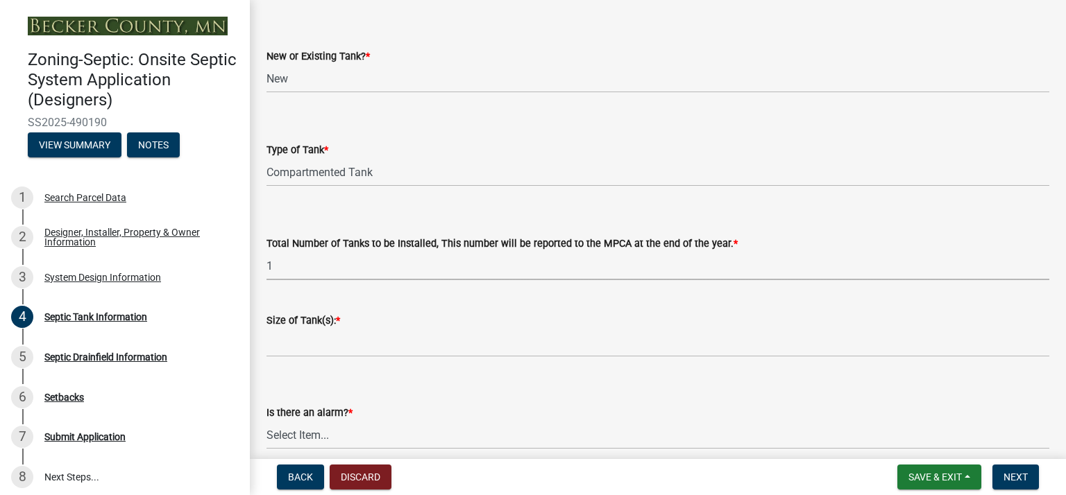
scroll to position [75, 0]
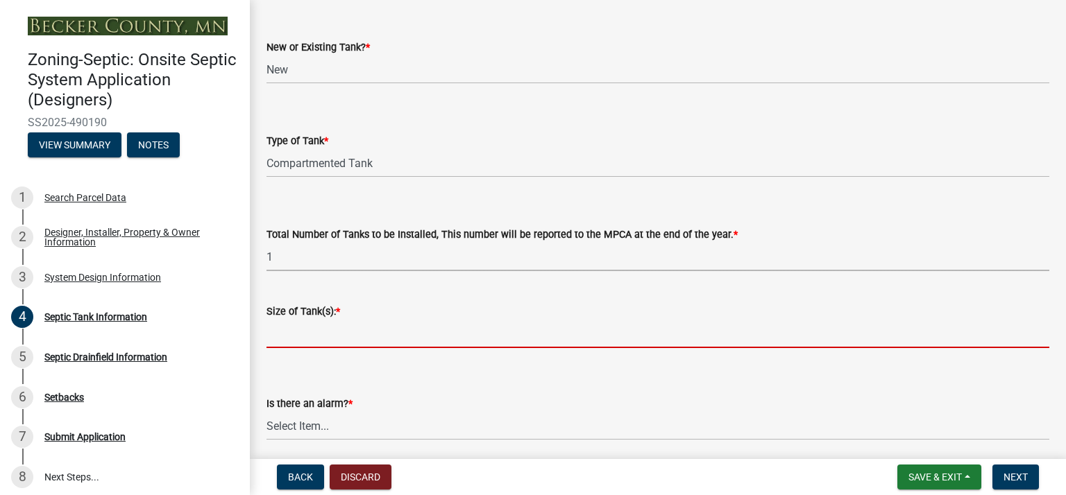
click at [318, 336] on input "Size of Tank(s): *" at bounding box center [657, 334] width 783 height 28
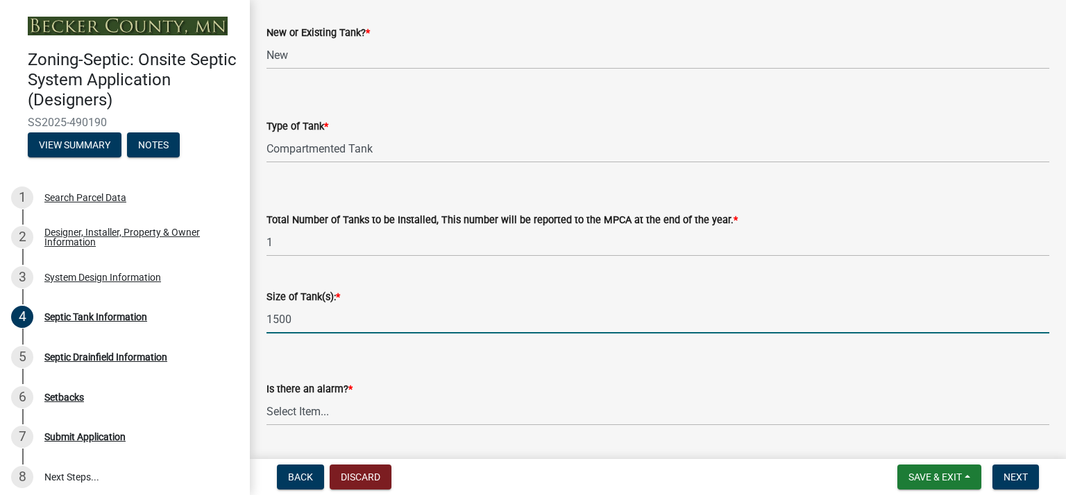
scroll to position [90, 0]
type input "1500"
click at [313, 414] on select "Select Item... Yes No" at bounding box center [657, 411] width 783 height 28
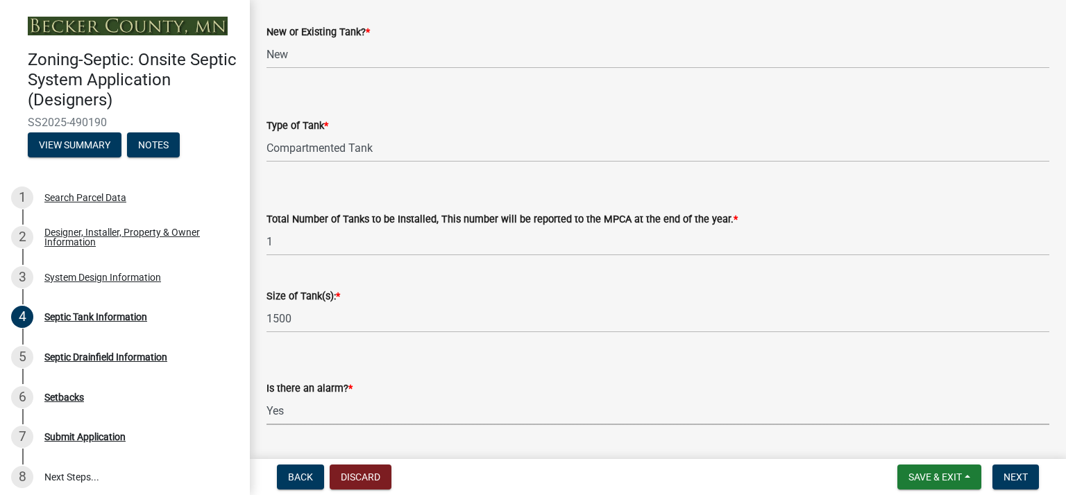
click at [266, 397] on select "Select Item... Yes No" at bounding box center [657, 411] width 783 height 28
select select "c84d9e4c-2287-4d2e-9ef7-9874a7456ee3"
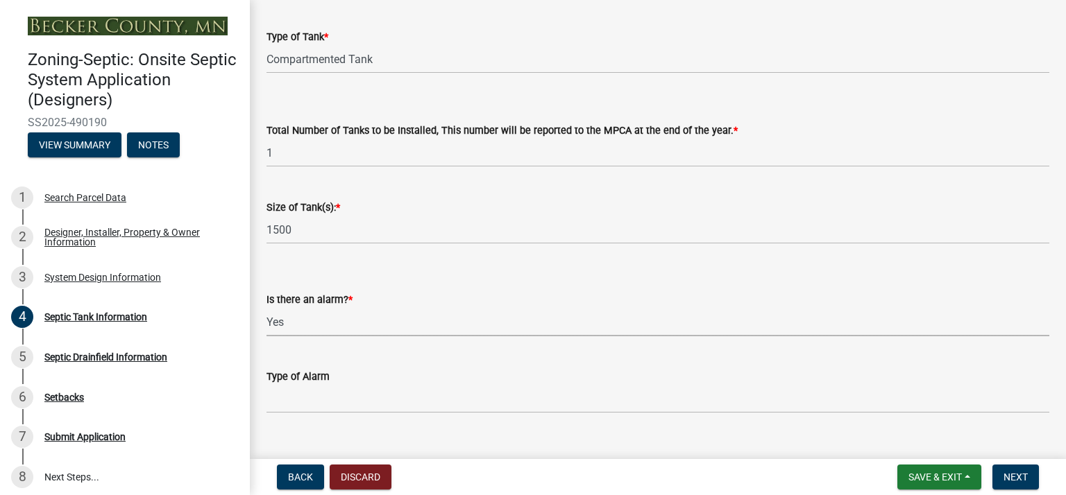
scroll to position [180, 0]
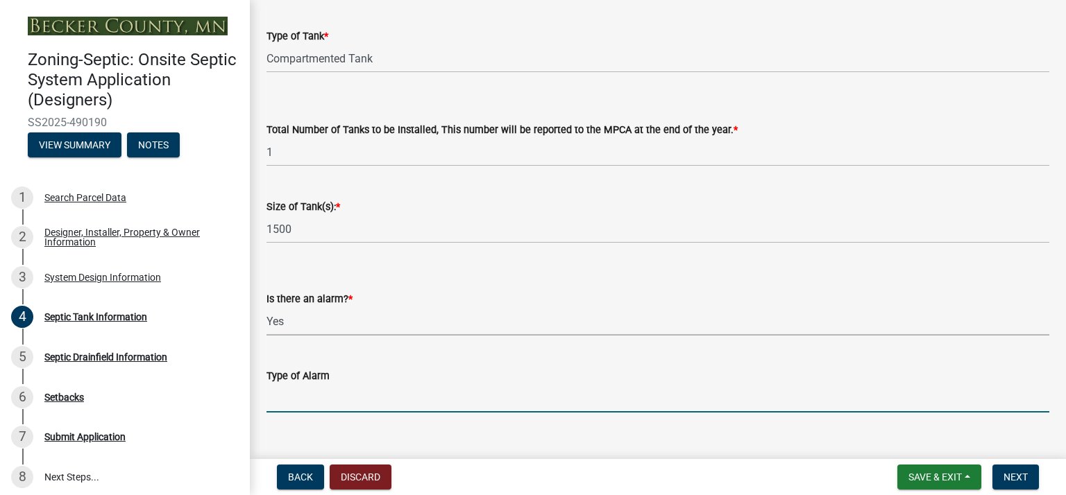
click at [327, 397] on input "Type of Alarm" at bounding box center [657, 398] width 783 height 28
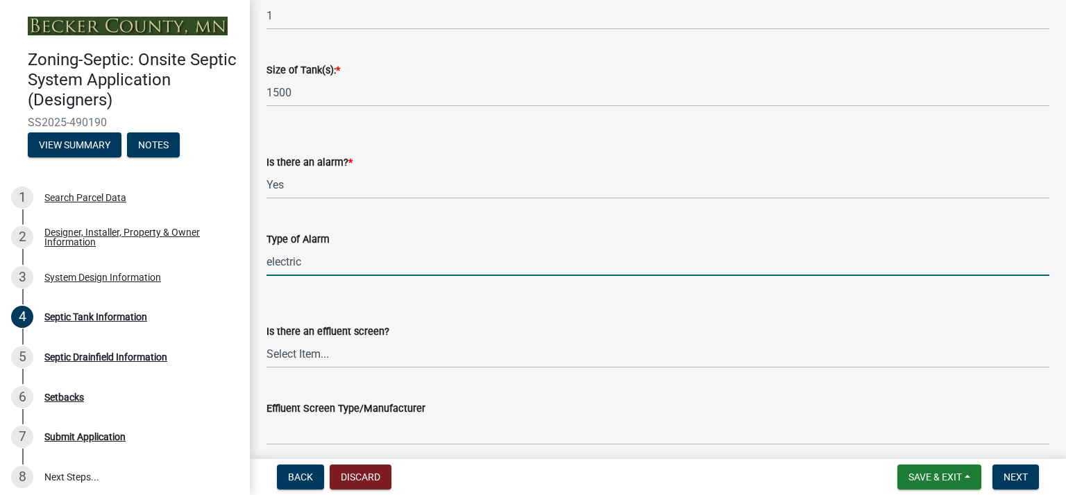
scroll to position [322, 0]
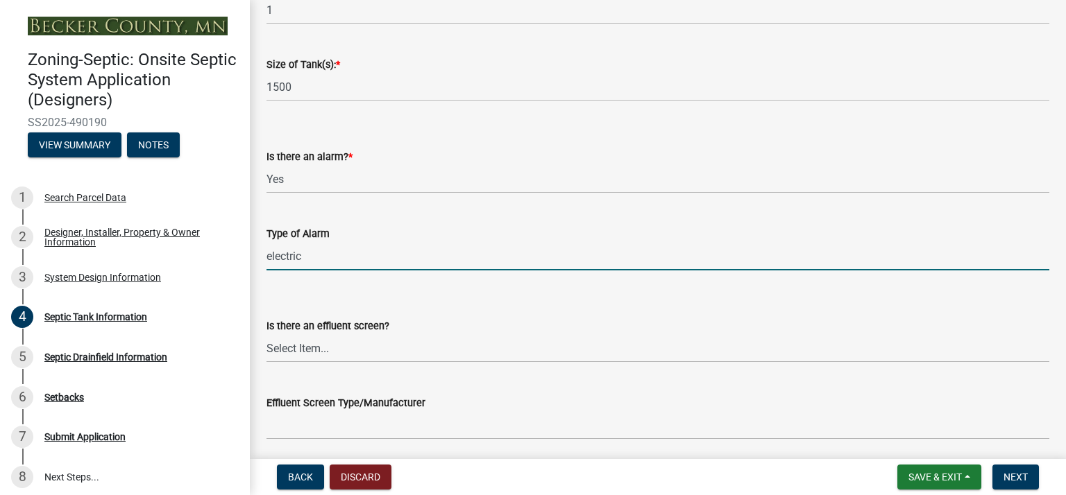
type input "electric"
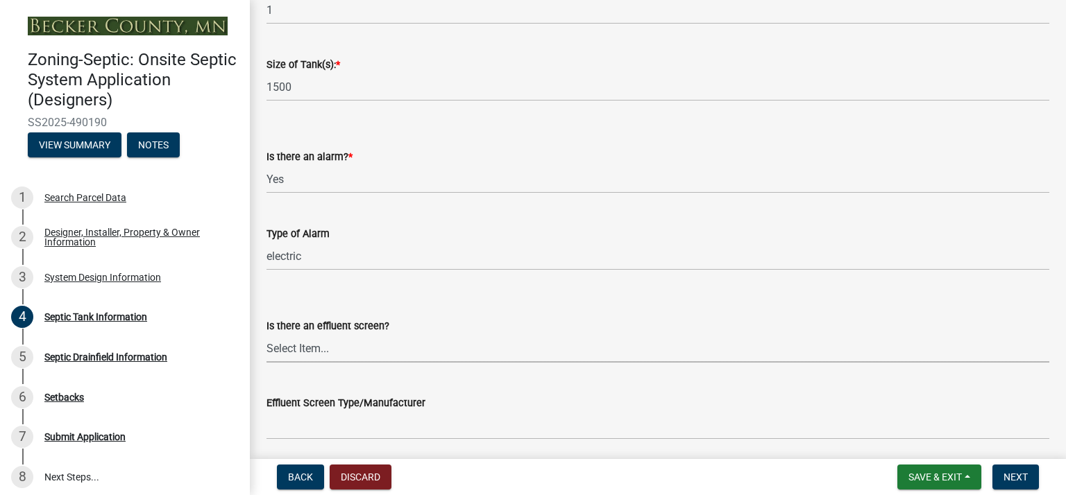
click at [408, 351] on select "Select Item... Yes No" at bounding box center [657, 348] width 783 height 28
click at [266, 334] on select "Select Item... Yes No" at bounding box center [657, 348] width 783 height 28
select select "a956bcdf-8f12-4f61-bfc1-a6e229dc0595"
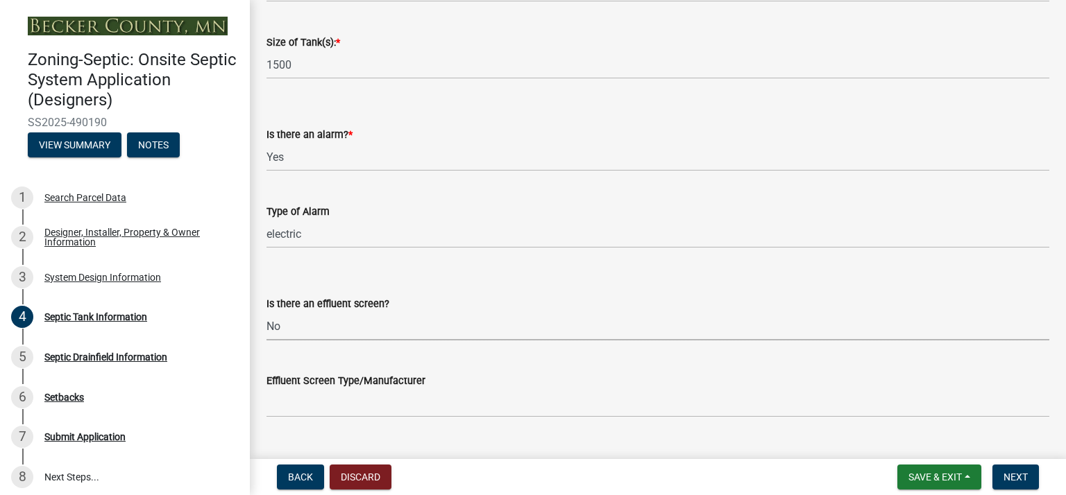
scroll to position [368, 0]
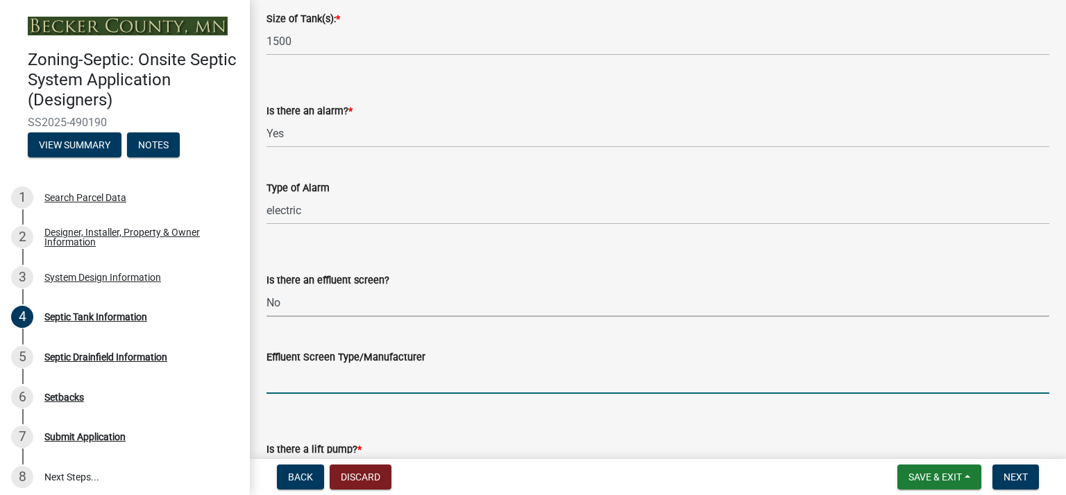
click at [440, 388] on input "Effluent Screen Type/Manufacturer" at bounding box center [657, 380] width 783 height 28
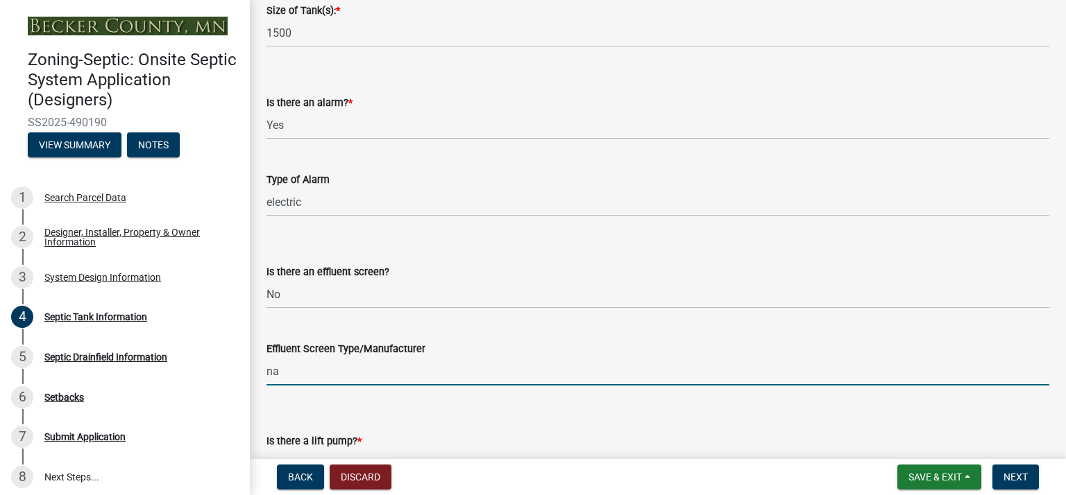
scroll to position [413, 0]
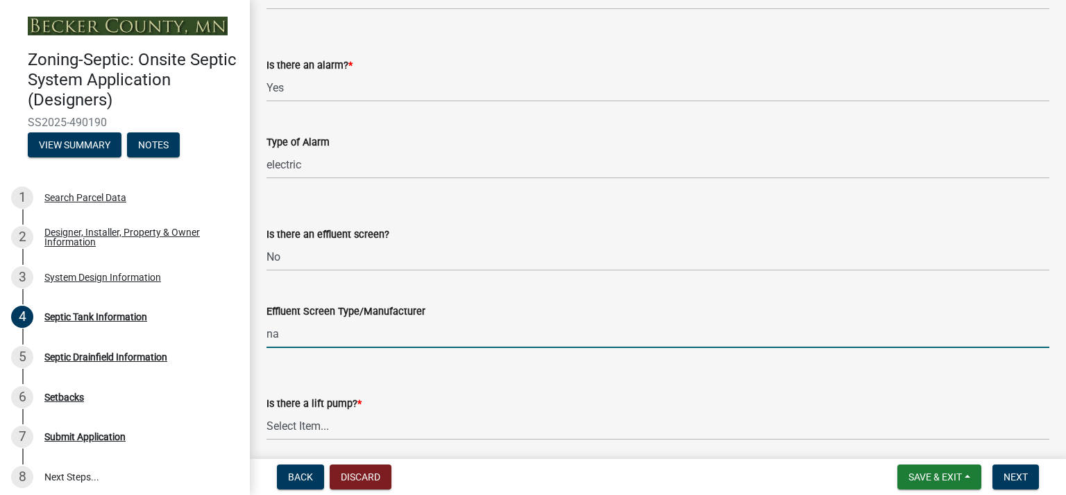
type input "na"
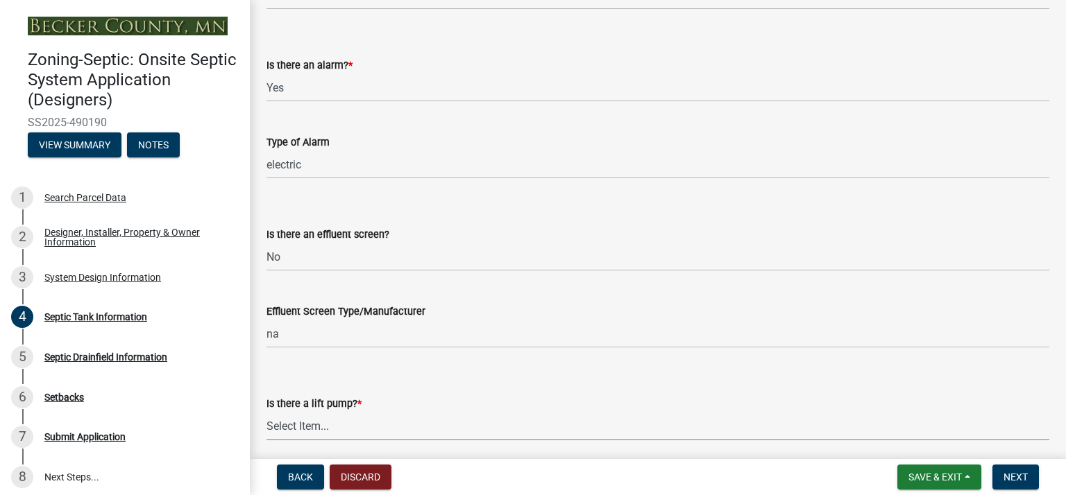
click at [386, 435] on select "Select Item... Yes No" at bounding box center [657, 426] width 783 height 28
click at [266, 412] on select "Select Item... Yes No" at bounding box center [657, 426] width 783 height 28
select select "7b57e397-6881-49c8-9b87-e40bdbeb8239"
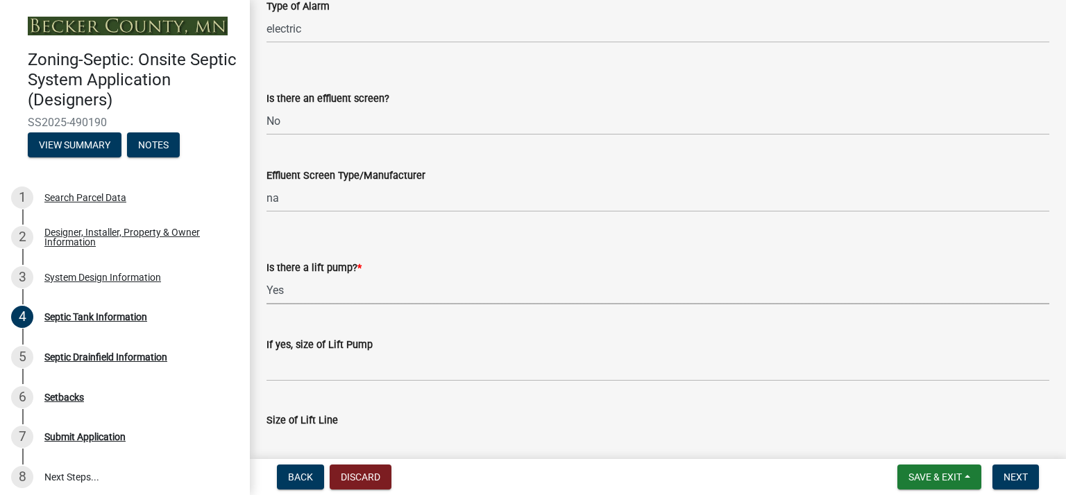
scroll to position [552, 0]
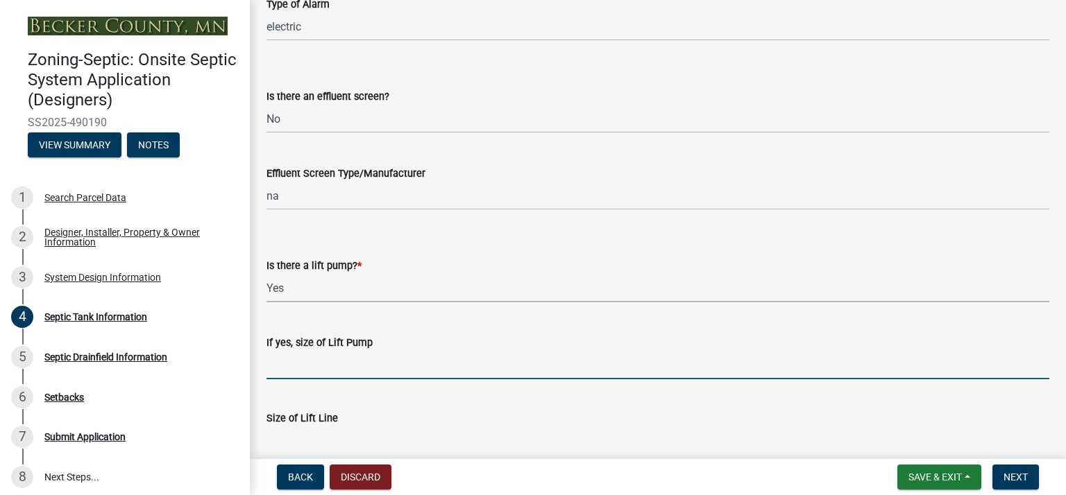
click at [336, 368] on input "If yes, size of Lift Pump" at bounding box center [657, 365] width 783 height 28
type input "4/10 hp"
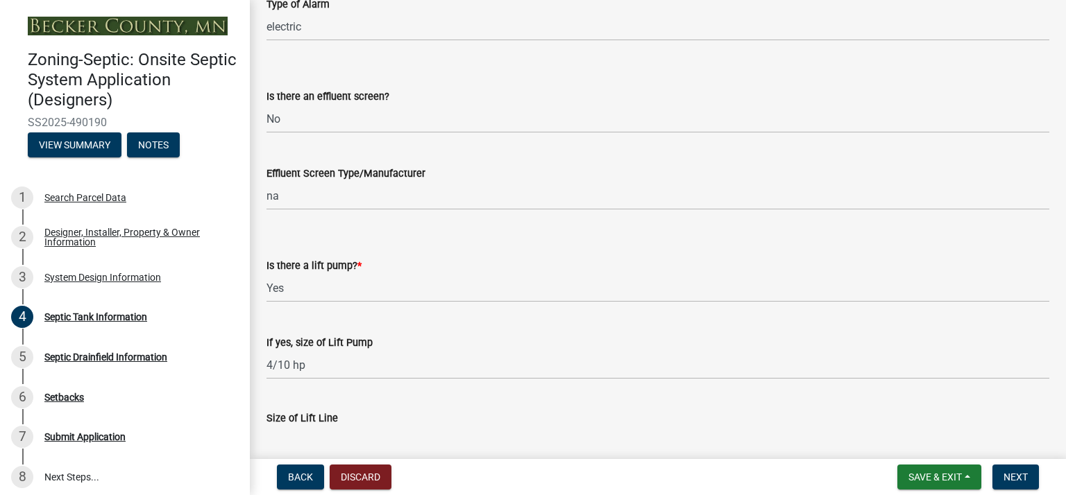
click at [330, 443] on input "Size of Lift Line" at bounding box center [657, 441] width 783 height 28
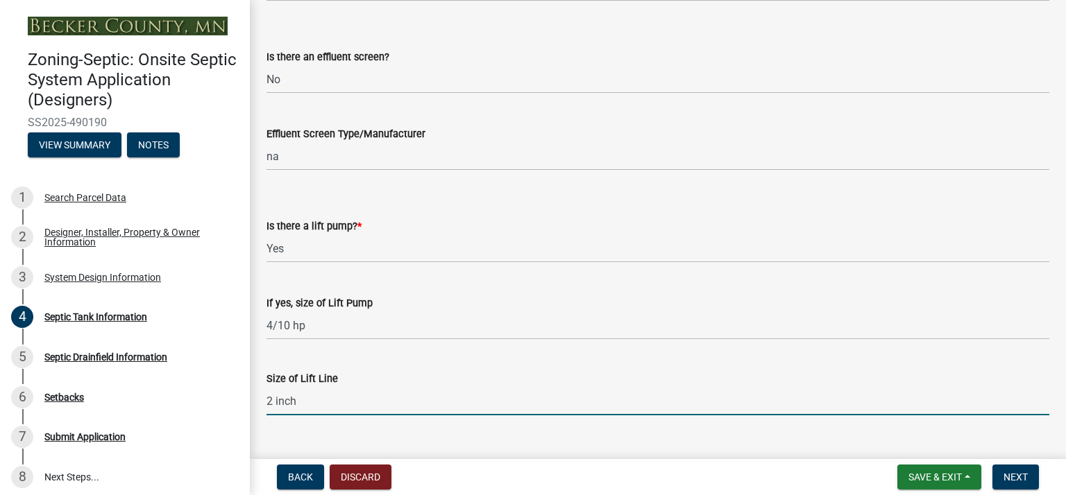
scroll to position [618, 0]
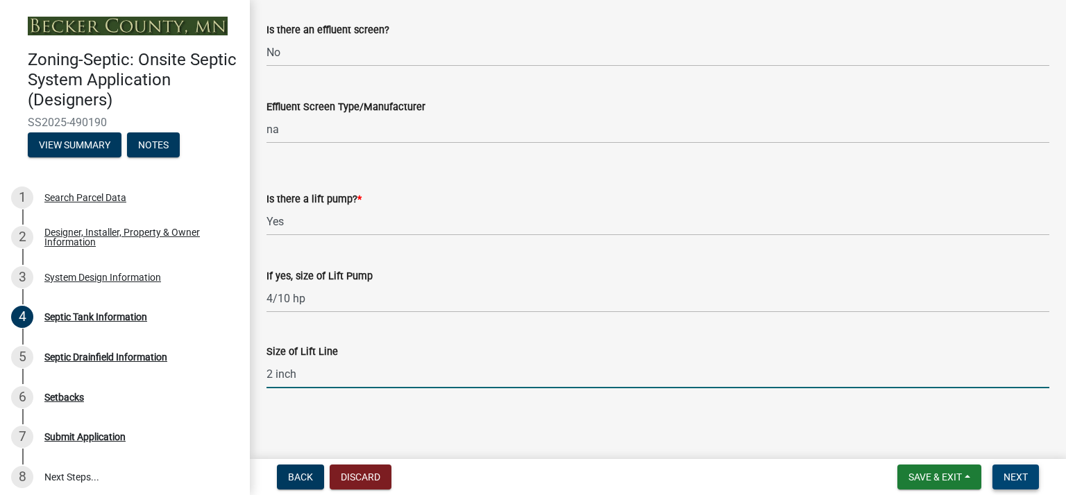
type input "2 inch"
click at [1017, 481] on span "Next" at bounding box center [1015, 477] width 24 height 11
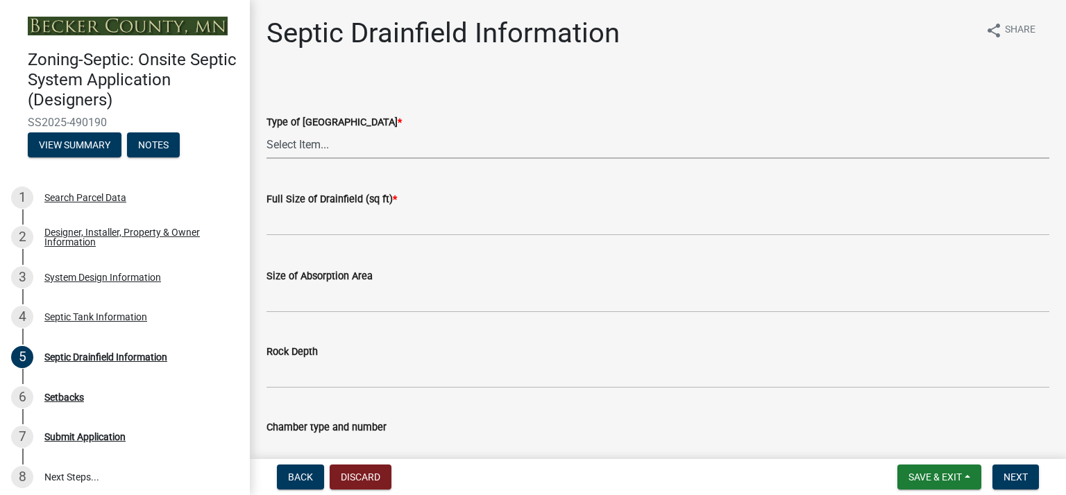
click at [289, 149] on select "Select Item... Chamber Trench Rock Trench Gravelless Mound Pressure Bed Seepage…" at bounding box center [657, 144] width 783 height 28
click at [266, 130] on select "Select Item... Chamber Trench Rock Trench Gravelless Mound Pressure Bed Seepage…" at bounding box center [657, 144] width 783 height 28
select select "757b77d3-357c-421c-8450-4fc78db4eecb"
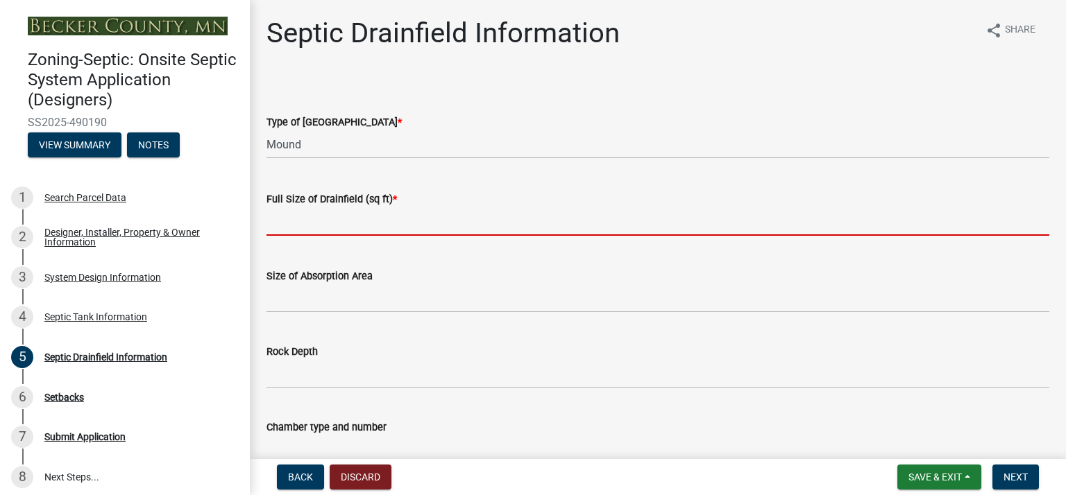
click at [317, 215] on input "text" at bounding box center [657, 221] width 783 height 28
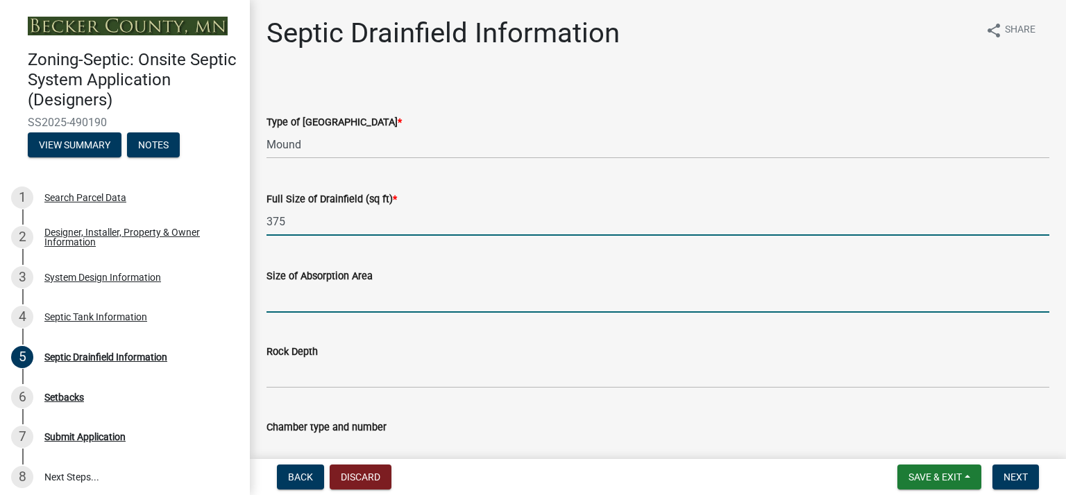
type input "375"
click at [283, 307] on input "Size of Absorption Area" at bounding box center [657, 298] width 783 height 28
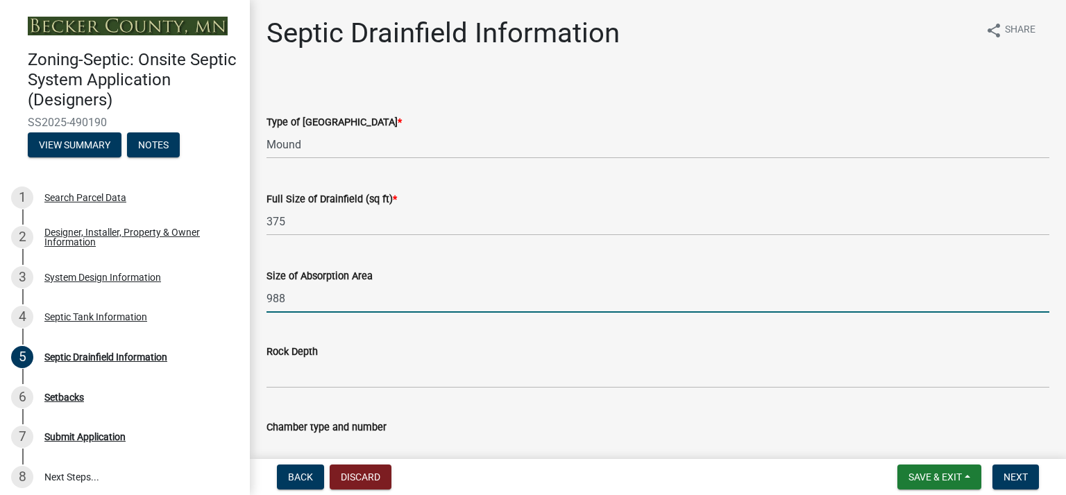
type input "988"
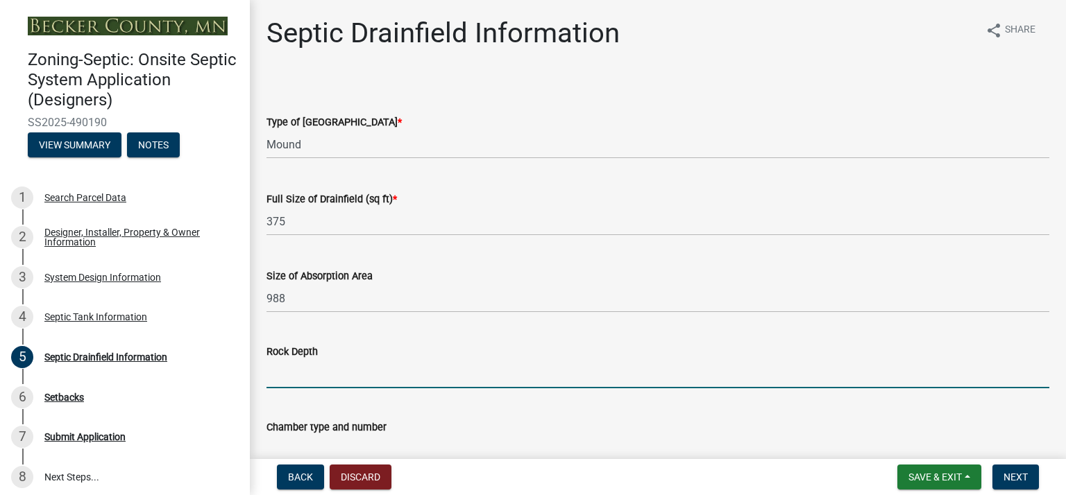
click at [293, 375] on input "Rock Depth" at bounding box center [657, 374] width 783 height 28
drag, startPoint x: 349, startPoint y: 434, endPoint x: 364, endPoint y: 520, distance: 86.7
click at [364, 495] on html "Internet Explorer does NOT work with GeoPermits. Get a new browser for more sec…" at bounding box center [533, 247] width 1066 height 495
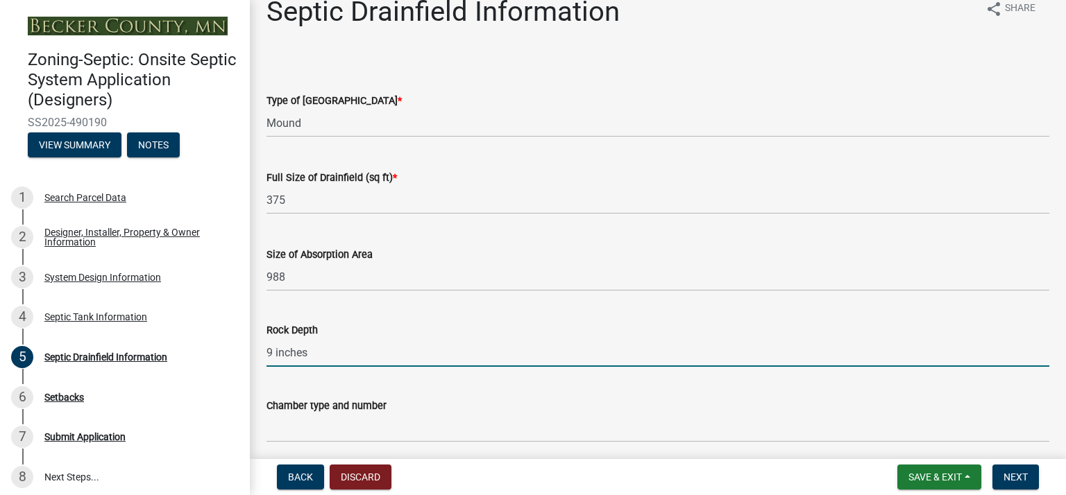
scroll to position [52, 0]
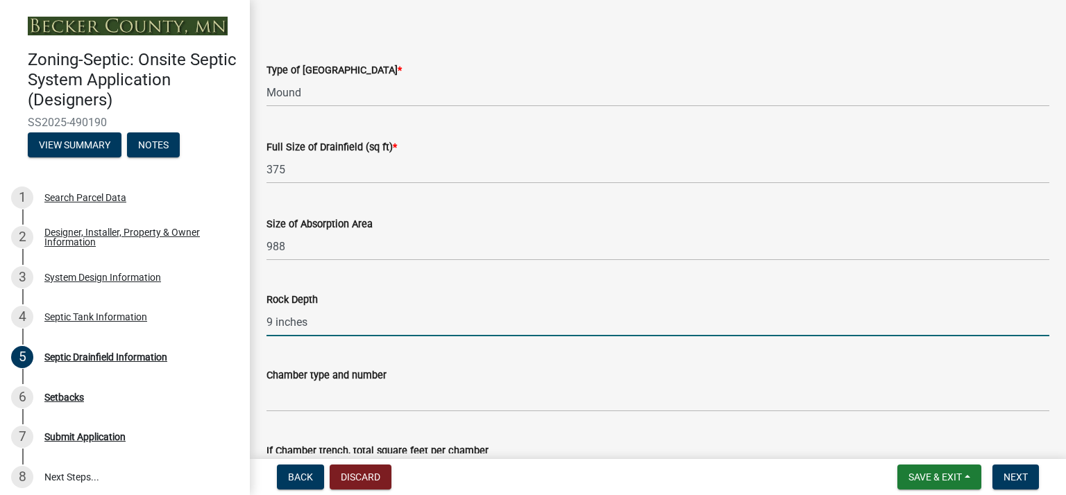
type input "9 inches"
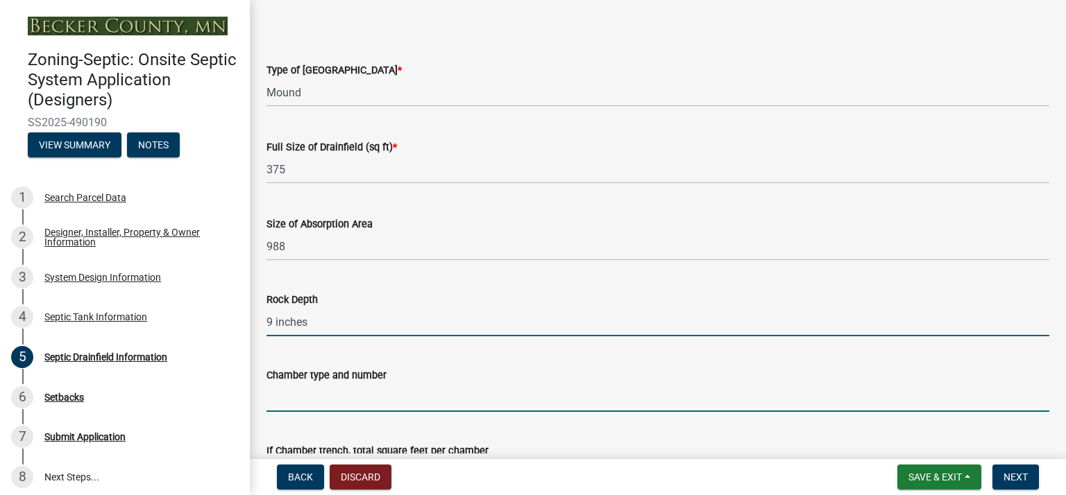
click at [357, 397] on input "Chamber type and number" at bounding box center [657, 398] width 783 height 28
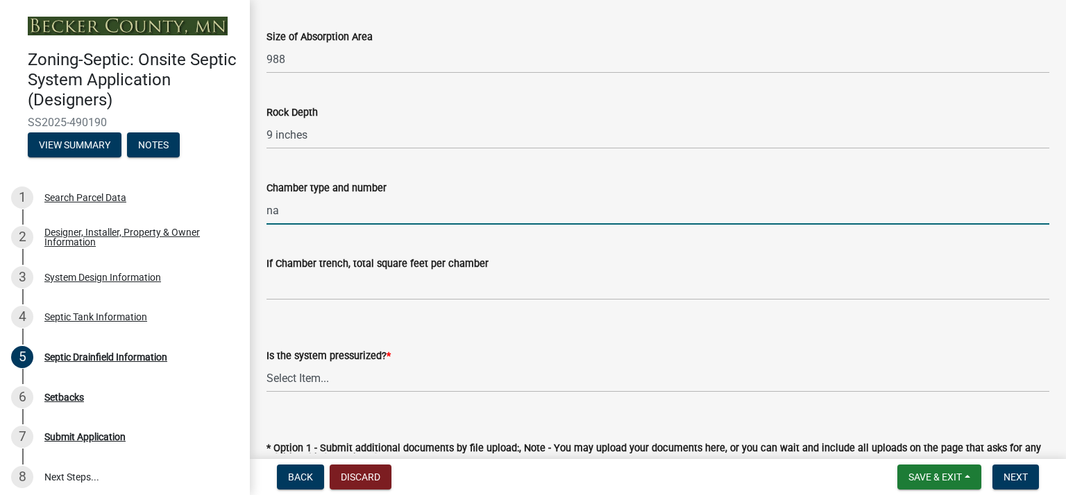
scroll to position [241, 0]
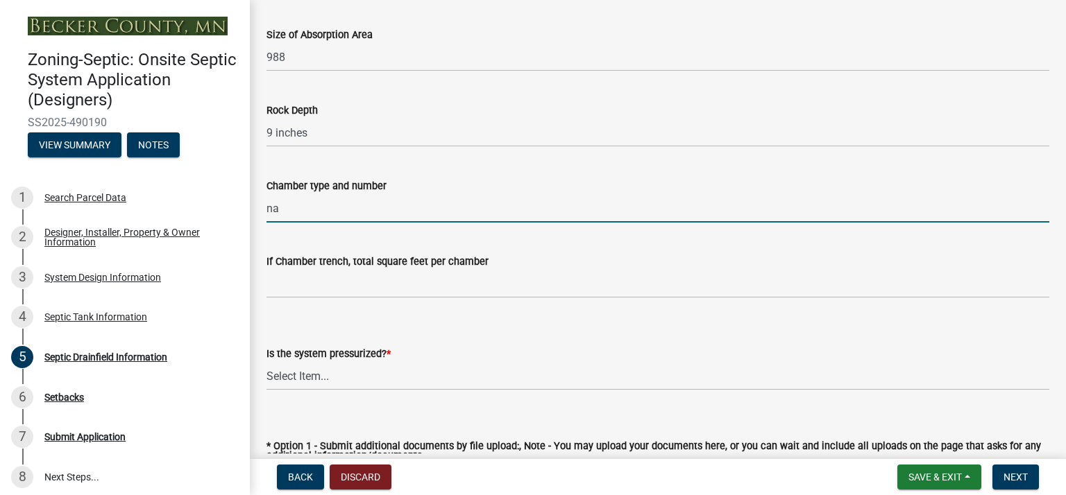
type input "na"
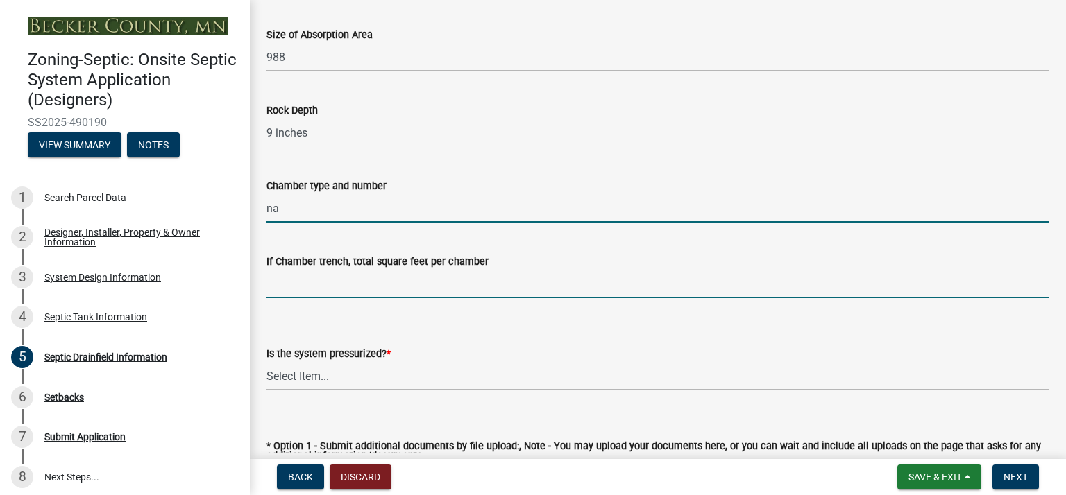
click at [332, 296] on input "If Chamber trench, total square feet per chamber" at bounding box center [657, 284] width 783 height 28
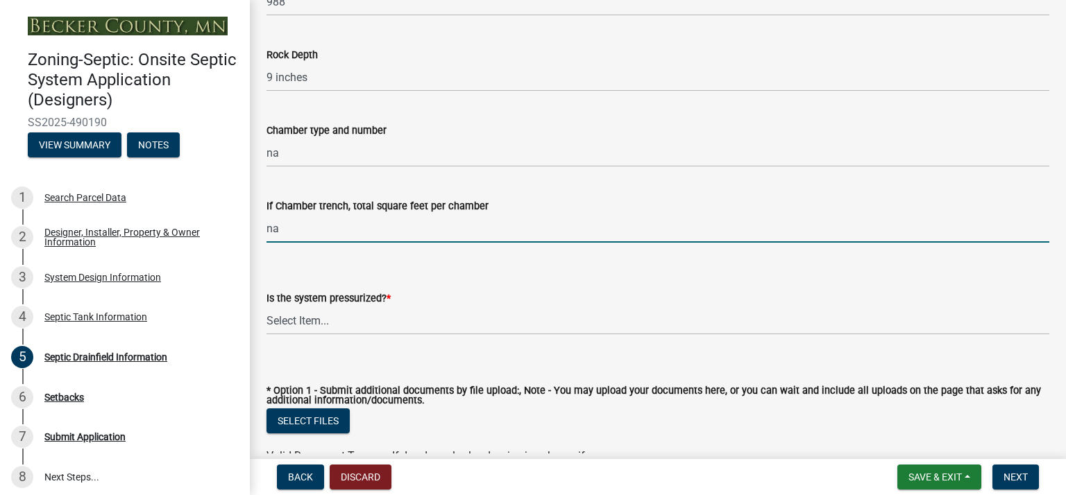
scroll to position [310, 0]
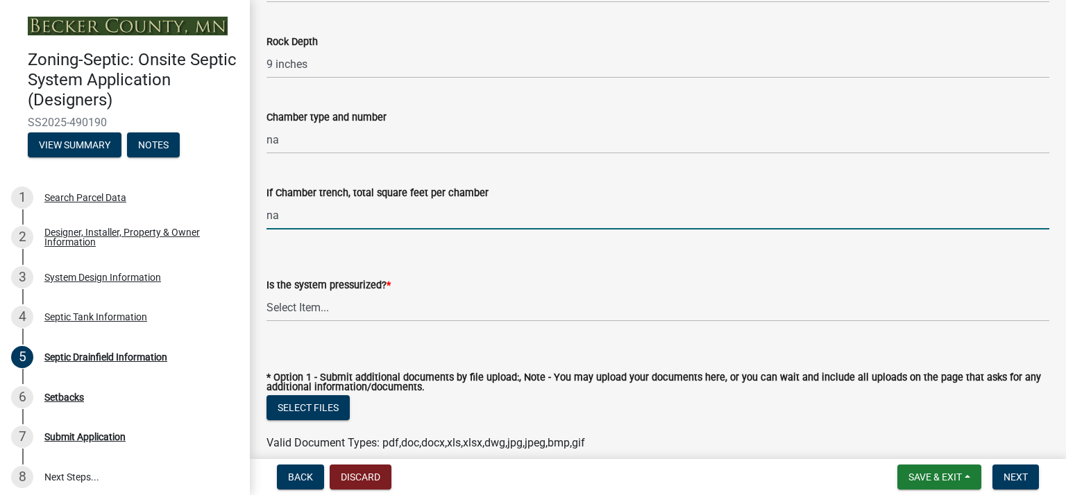
type input "na"
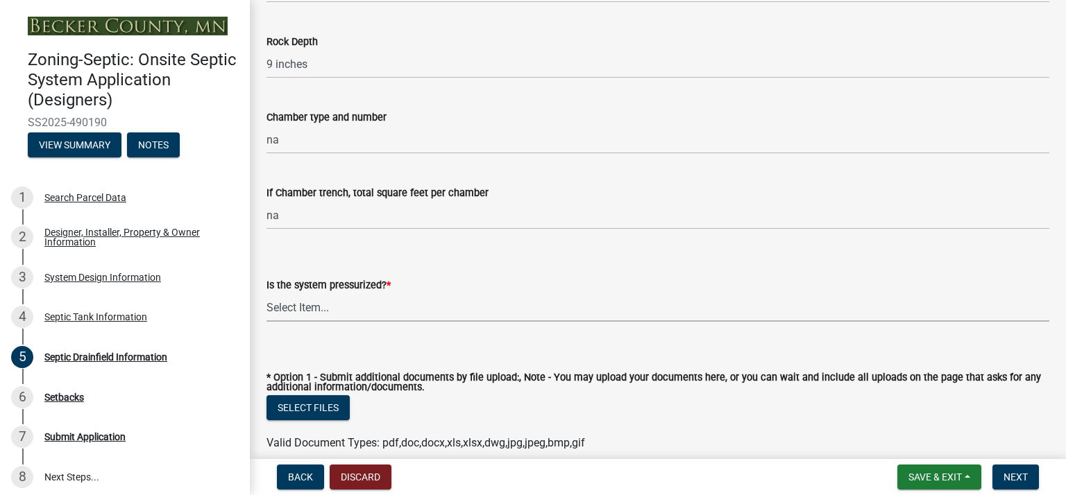
click at [343, 309] on select "Select Item... Yes No" at bounding box center [657, 307] width 783 height 28
click at [266, 293] on select "Select Item... Yes No" at bounding box center [657, 307] width 783 height 28
select select "366d546d-8bc3-42fb-bca7-8a9455861f61"
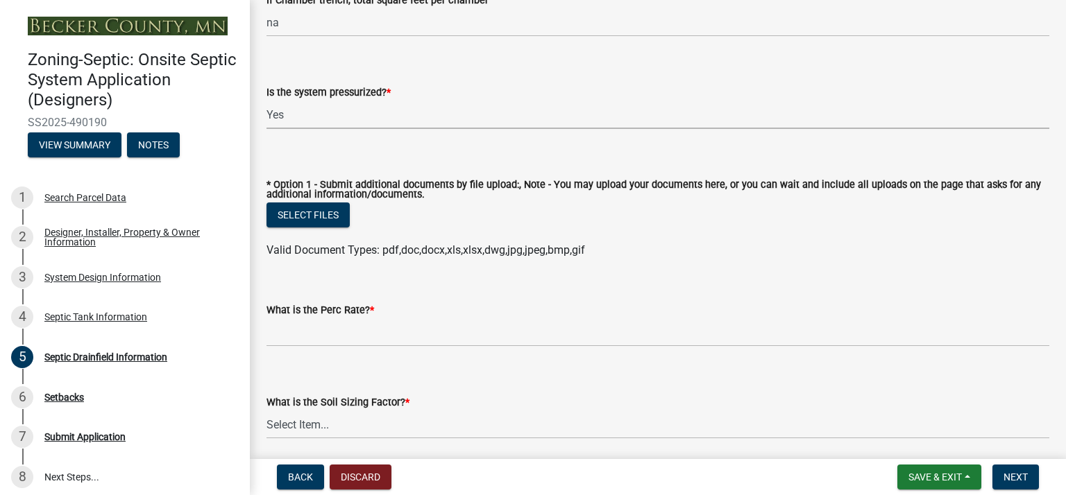
scroll to position [504, 0]
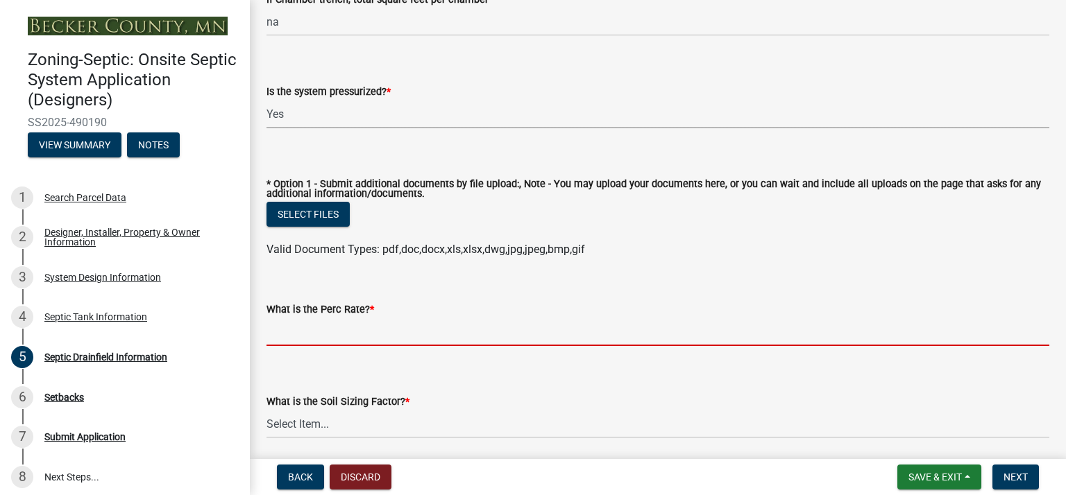
click at [324, 340] on input "What is the Perc Rate? *" at bounding box center [657, 332] width 783 height 28
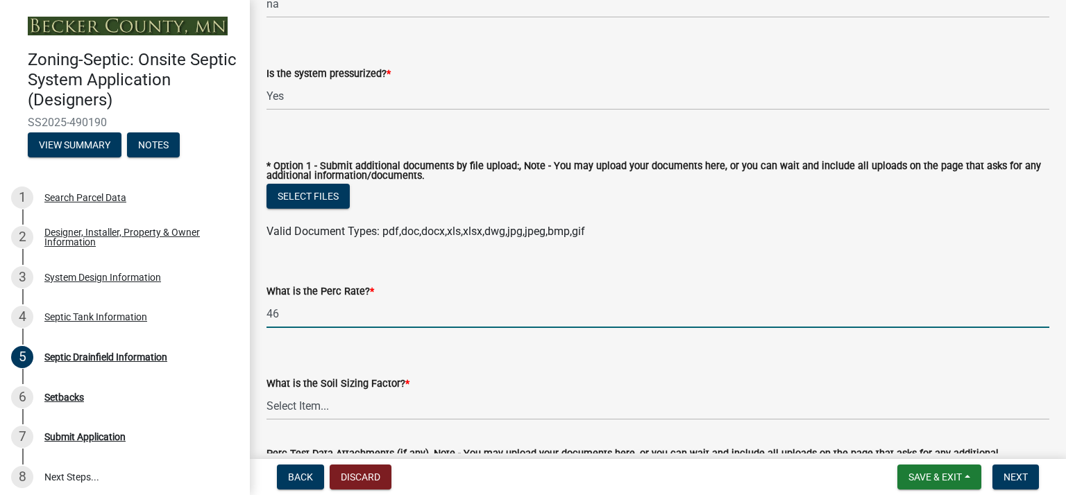
scroll to position [526, 0]
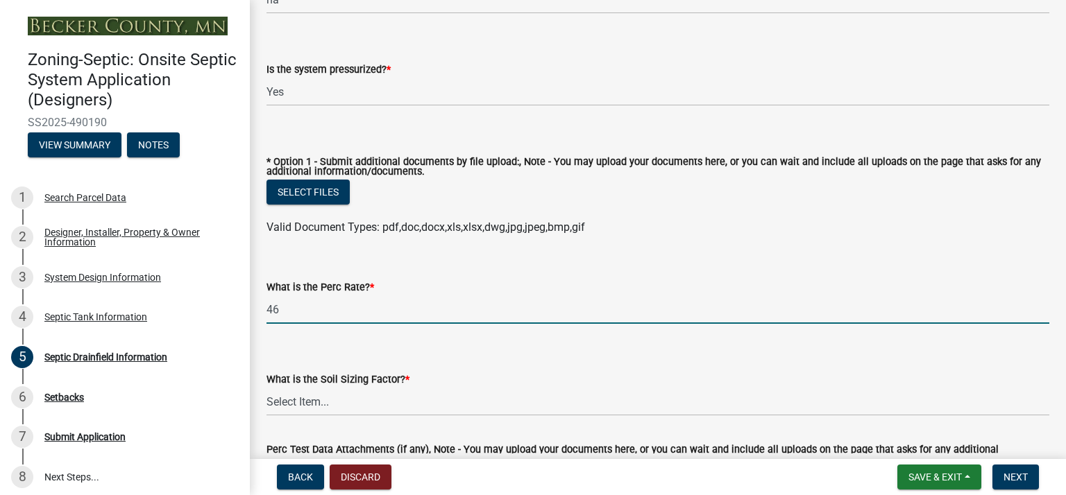
type input "46"
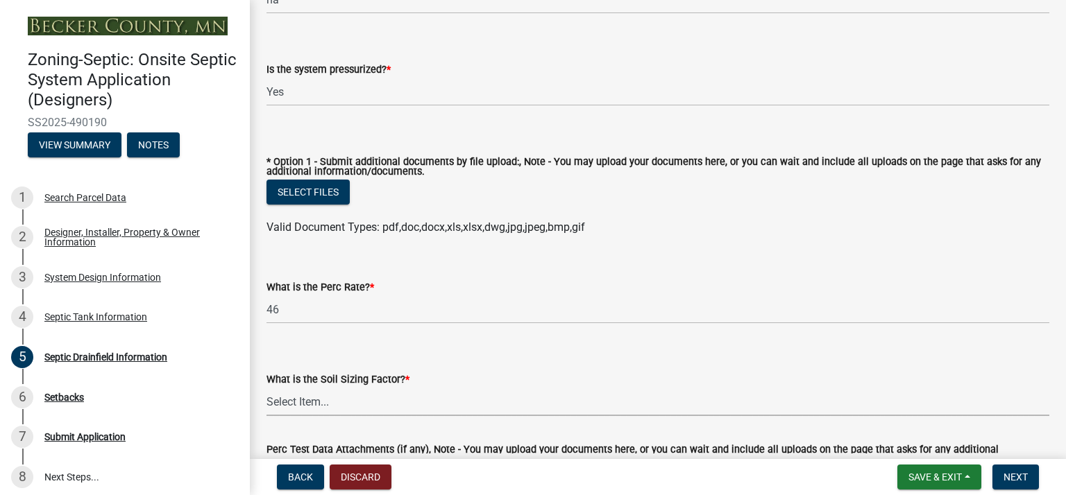
click at [336, 400] on select "Select Item... 0.00 0.24 0.45 0.50 0.60 0.78 .83 1.27 1.67" at bounding box center [657, 402] width 783 height 28
click at [266, 388] on select "Select Item... 0.00 0.24 0.45 0.50 0.60 0.78 .83 1.27 1.67" at bounding box center [657, 402] width 783 height 28
select select "1b6ac9e4-d484-4de6-8bd4-0abb5598902e"
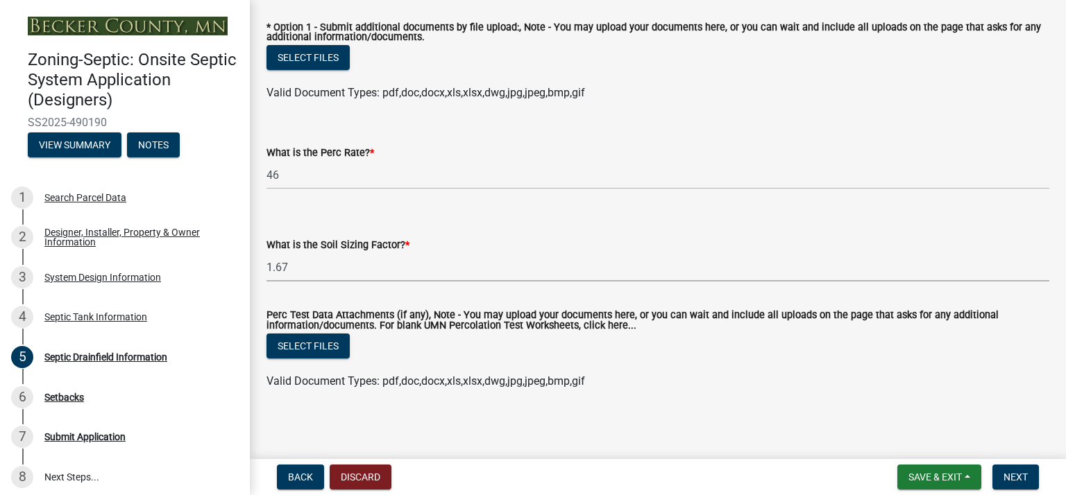
scroll to position [663, 0]
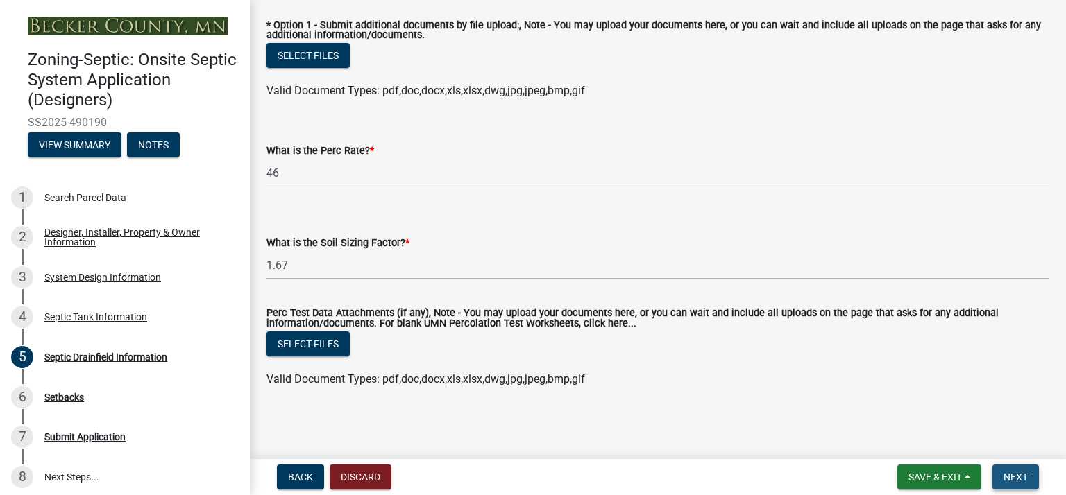
click at [1025, 481] on span "Next" at bounding box center [1015, 477] width 24 height 11
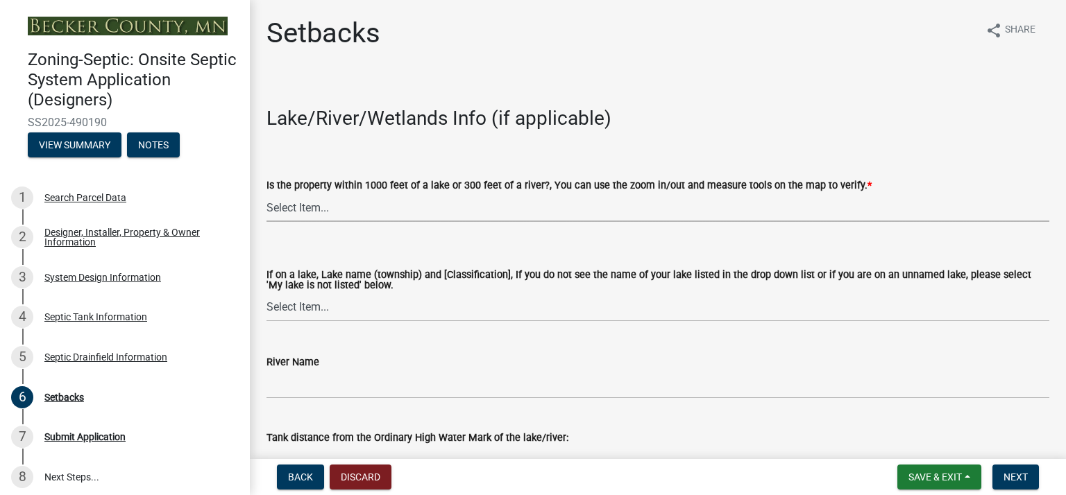
click at [310, 212] on select "Select Item... Yes No" at bounding box center [657, 208] width 783 height 28
click at [266, 194] on select "Select Item... Yes No" at bounding box center [657, 208] width 783 height 28
select select "479aafb6-b6e6-4f54-9b3a-e9d3c09fb6b0"
click at [306, 306] on select "Select Item... [GEOGRAPHIC_DATA] is not listed below [GEOGRAPHIC_DATA] ([GEOGRA…" at bounding box center [657, 307] width 783 height 28
click at [266, 293] on select "Select Item... [GEOGRAPHIC_DATA] is not listed below [GEOGRAPHIC_DATA] ([GEOGRA…" at bounding box center [657, 307] width 783 height 28
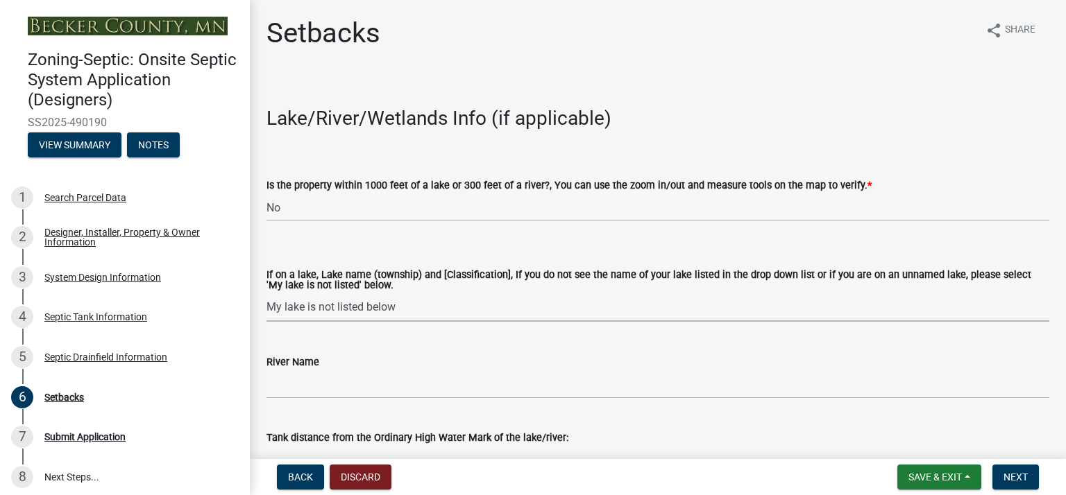
select select "31687b60-9bbe-4de0-989f-cae56b12d8c5"
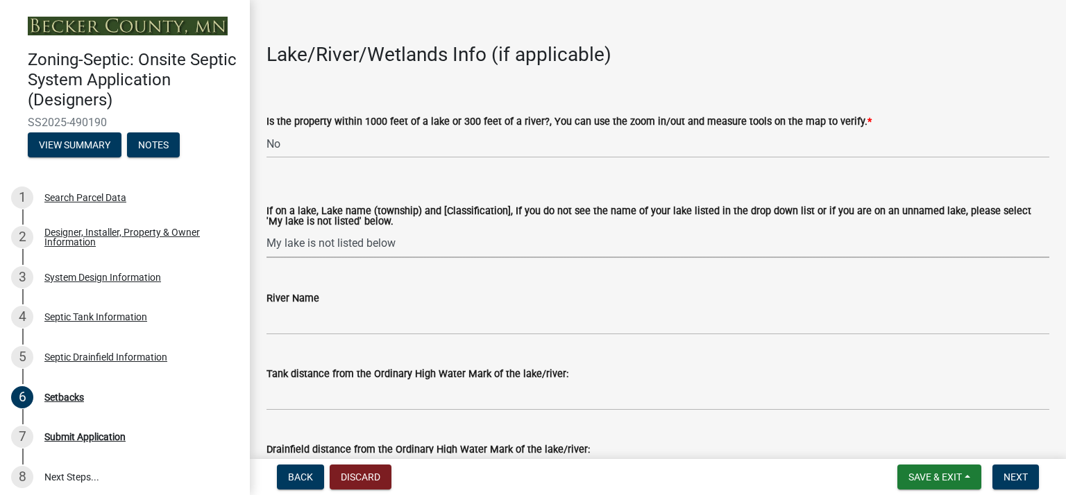
scroll to position [76, 0]
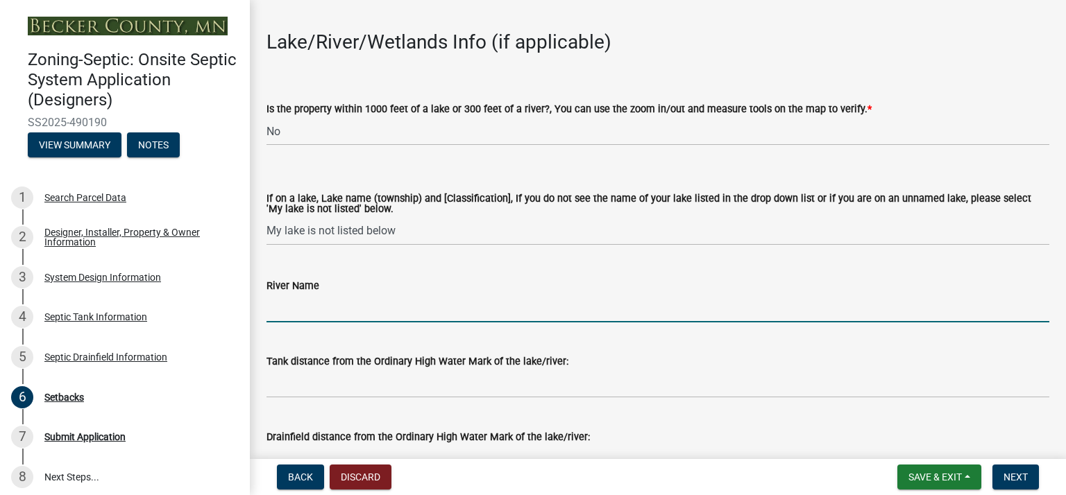
click at [321, 308] on input "River Name" at bounding box center [657, 308] width 783 height 28
type input "na"
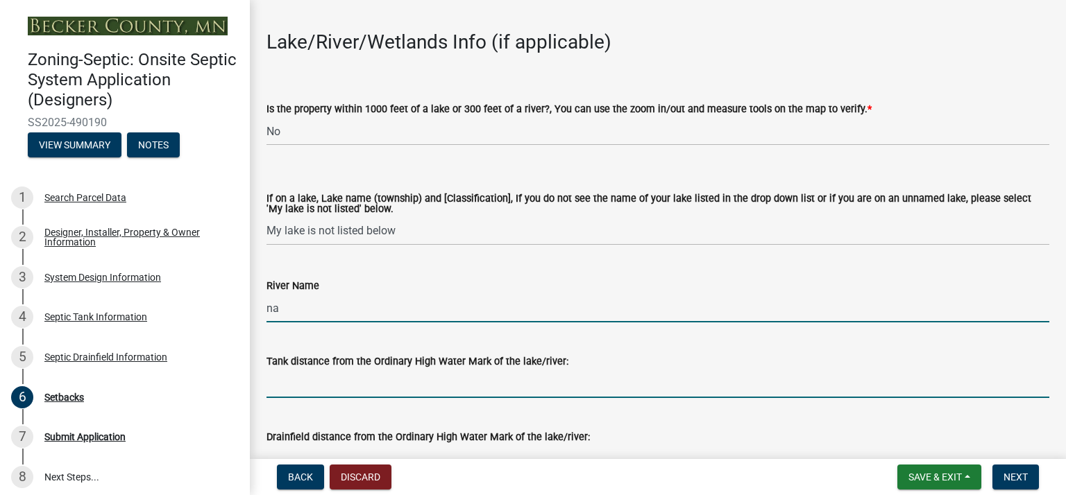
click at [274, 385] on input "Tank distance from the Ordinary High Water Mark of the lake/river:" at bounding box center [657, 384] width 783 height 28
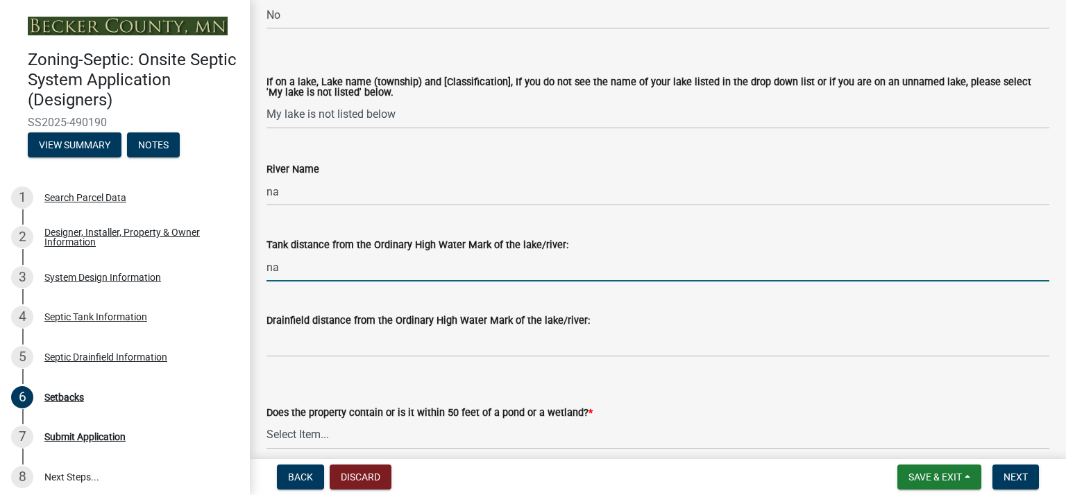
scroll to position [194, 0]
type input "na"
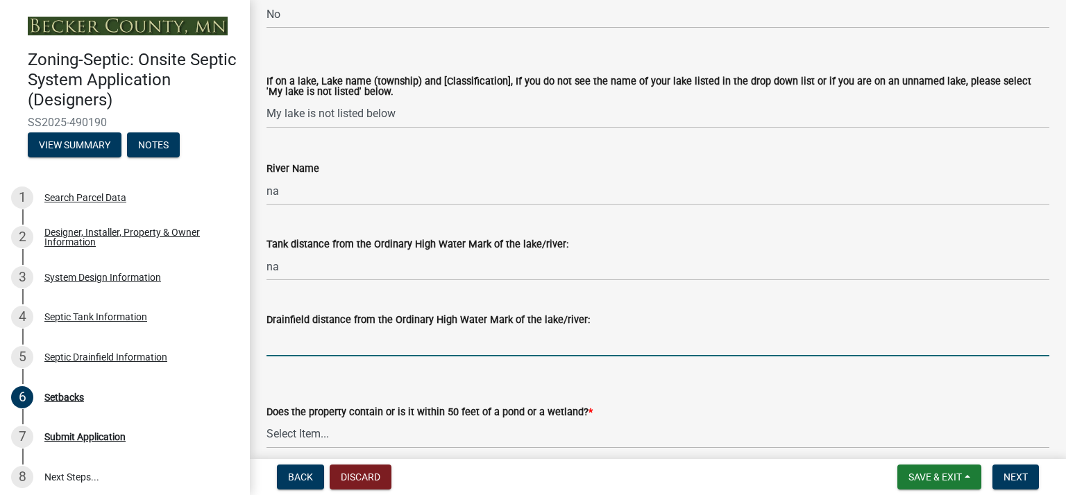
click at [324, 352] on input "Drainfield distance from the Ordinary High Water Mark of the lake/river:" at bounding box center [657, 342] width 783 height 28
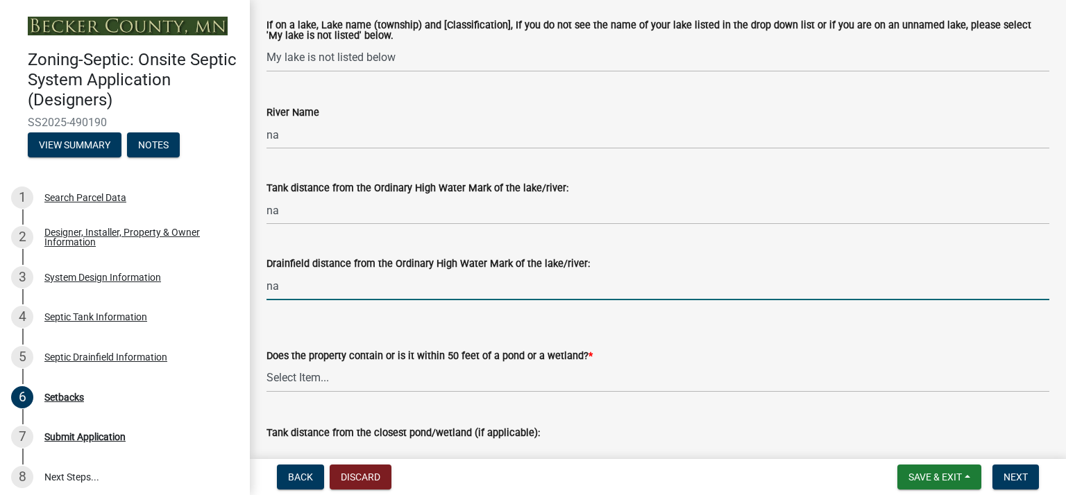
scroll to position [252, 0]
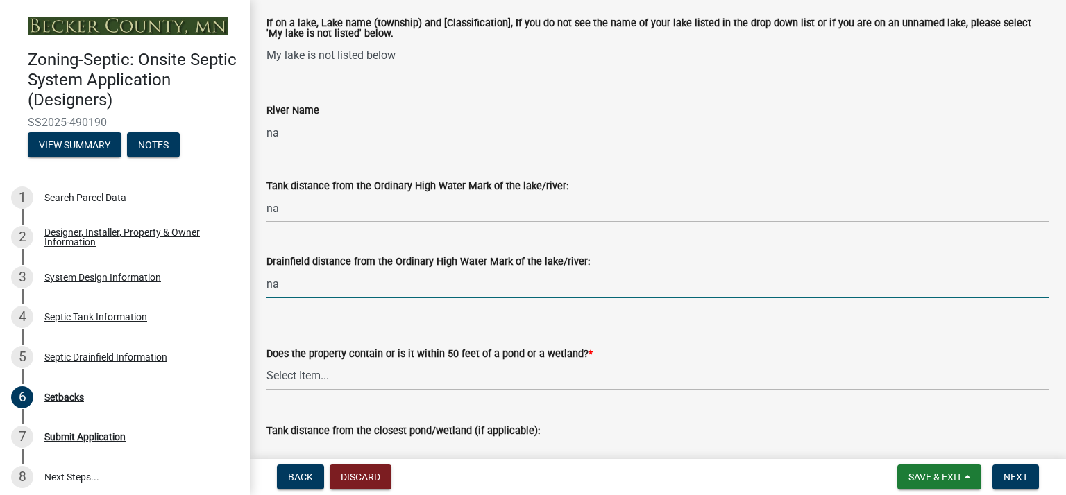
type input "na"
click at [311, 375] on select "Select Item... Yes No" at bounding box center [657, 376] width 783 height 28
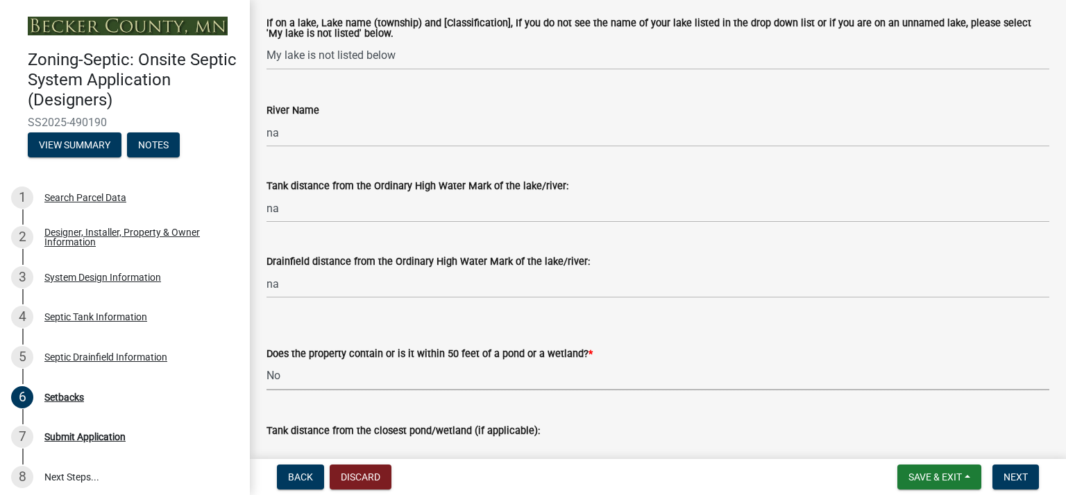
click at [266, 362] on select "Select Item... Yes No" at bounding box center [657, 376] width 783 height 28
select select "23044af5-43bb-4cf5-8aef-2716db2ce5fc"
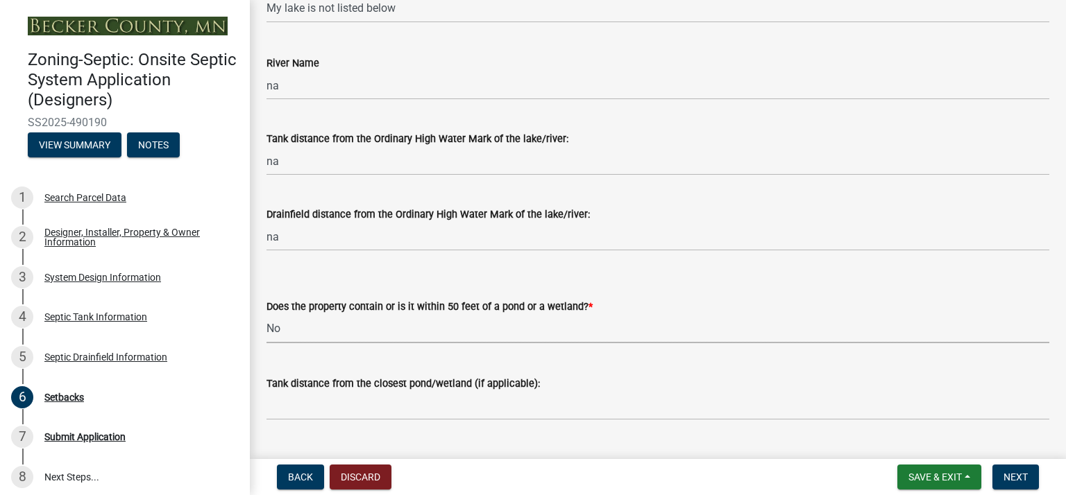
scroll to position [308, 0]
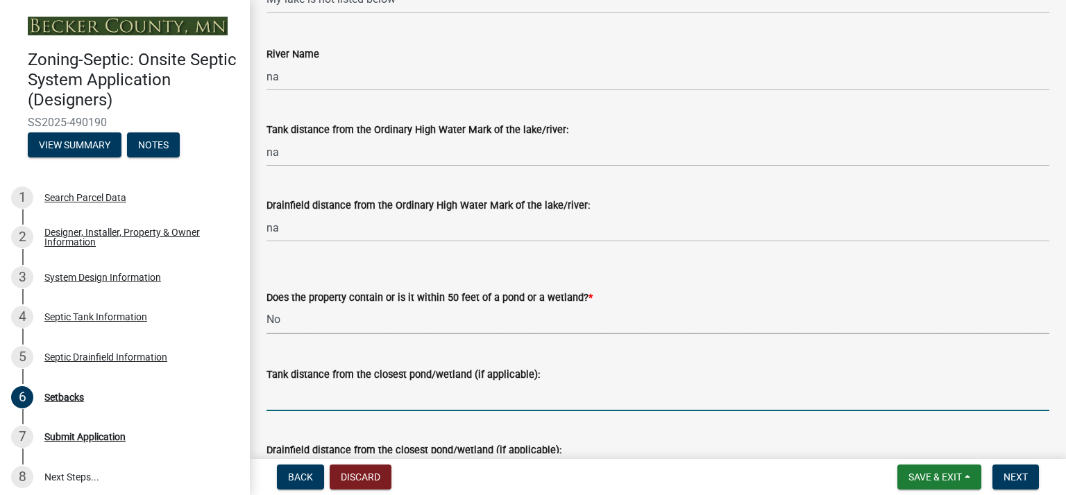
click at [299, 407] on input "Tank distance from the closest pond/wetland (if applicable):" at bounding box center [657, 397] width 783 height 28
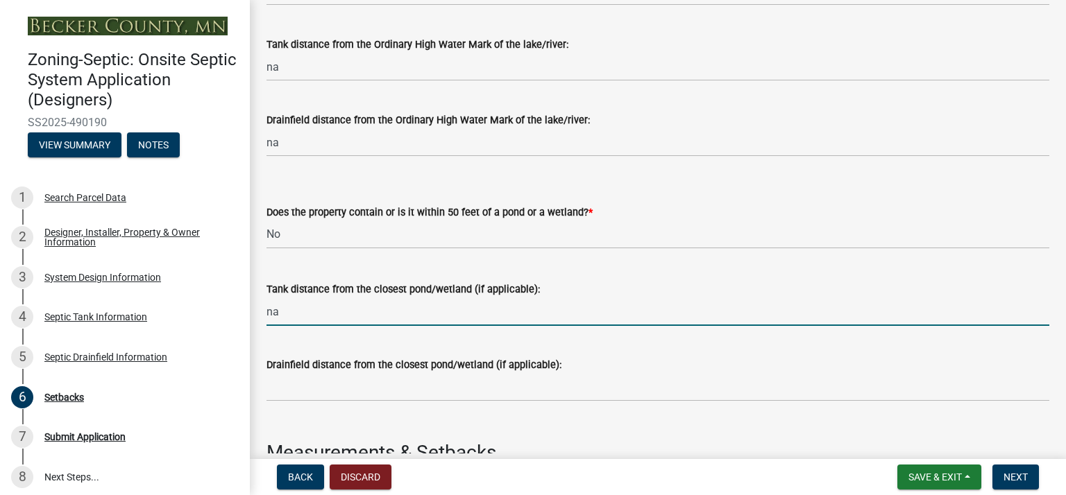
scroll to position [388, 0]
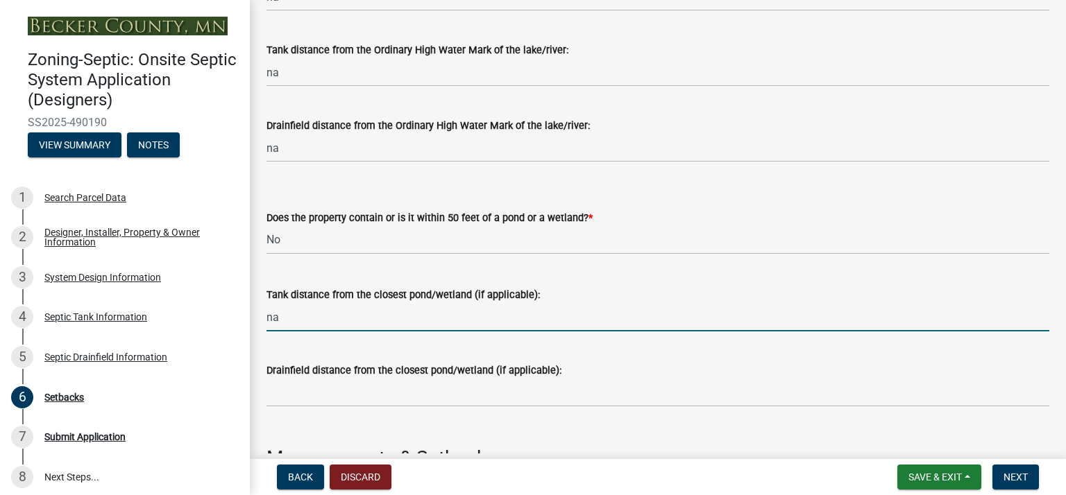
type input "na"
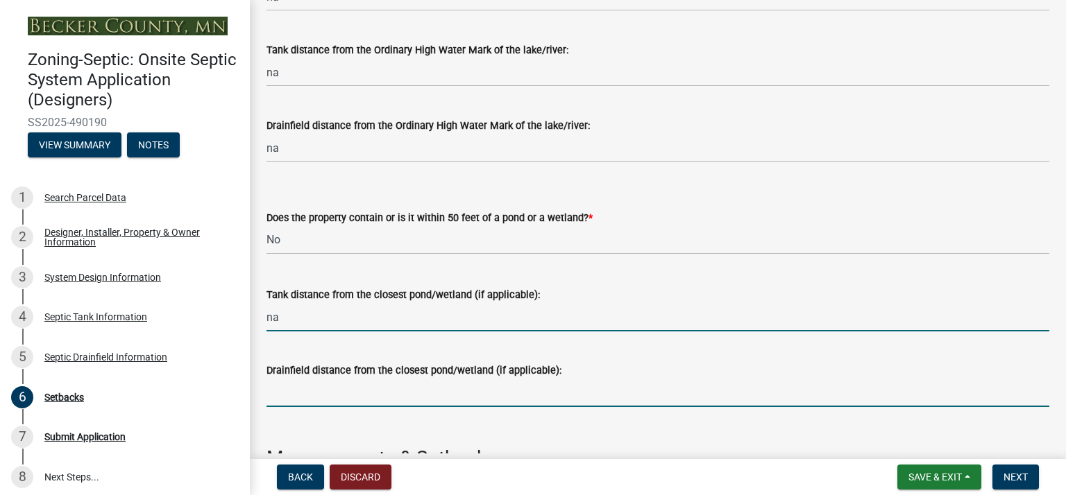
click at [304, 402] on input "Drainfield distance from the closest pond/wetland (if applicable):" at bounding box center [657, 393] width 783 height 28
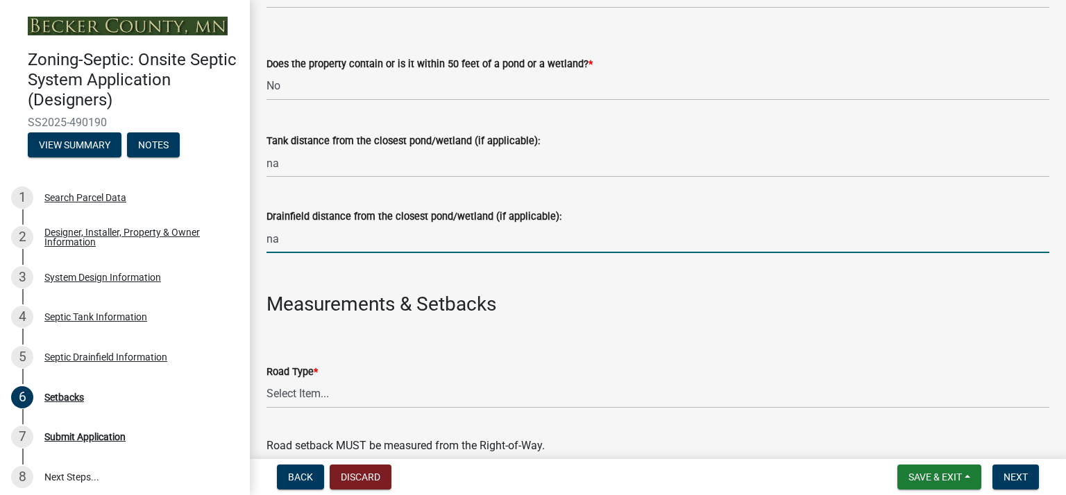
scroll to position [596, 0]
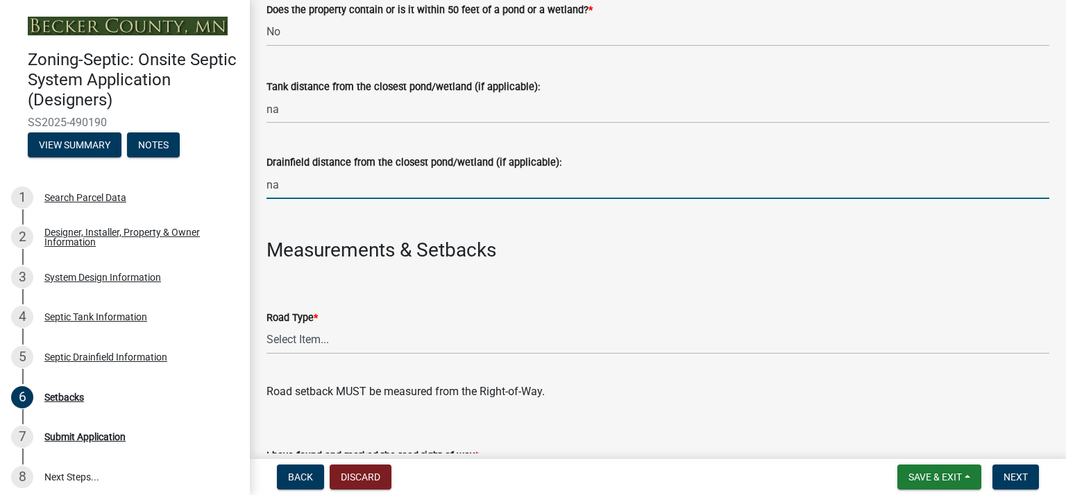
type input "na"
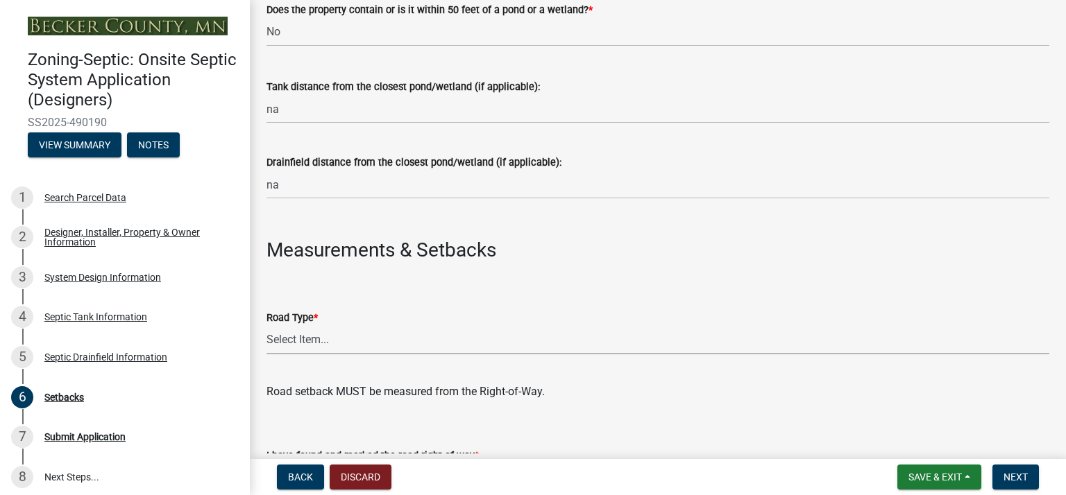
click at [334, 338] on select "Select Item... State County Public / Township Private Easement [GEOGRAPHIC_DATA]" at bounding box center [657, 340] width 783 height 28
click at [266, 326] on select "Select Item... State County Public / Township Private Easement [GEOGRAPHIC_DATA]" at bounding box center [657, 340] width 783 height 28
select select "341aaaa4-06c5-40e5-817d-62b65c9e97ec"
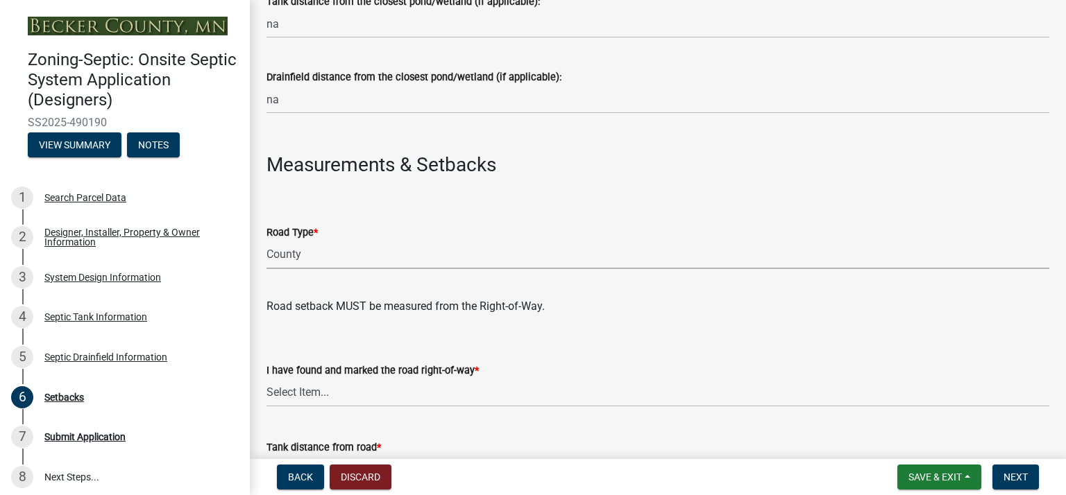
scroll to position [683, 0]
click at [309, 402] on select "Select Item... Yes No" at bounding box center [657, 391] width 783 height 28
click at [266, 377] on select "Select Item... Yes No" at bounding box center [657, 391] width 783 height 28
select select "a3ce498e-f8b1-44e2-889e-c4968ac74b5a"
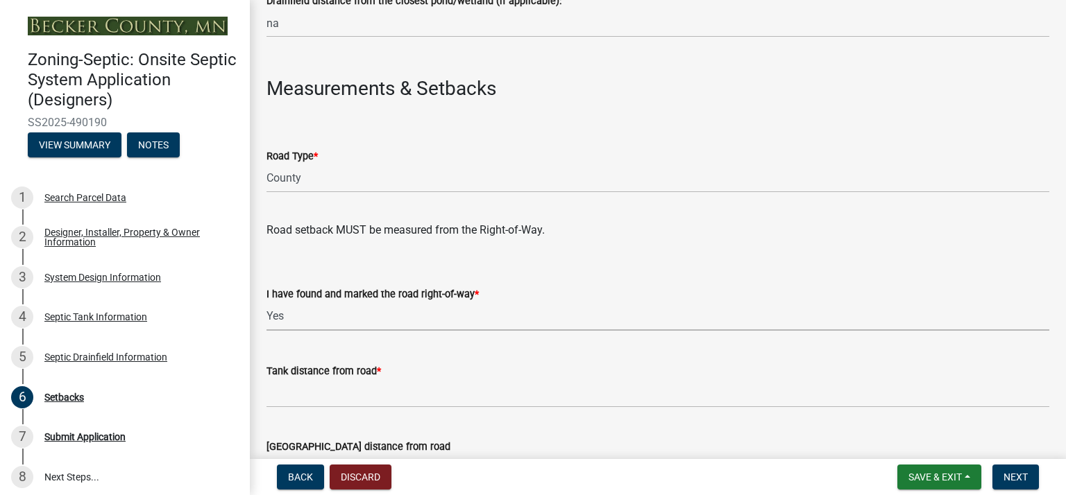
scroll to position [760, 0]
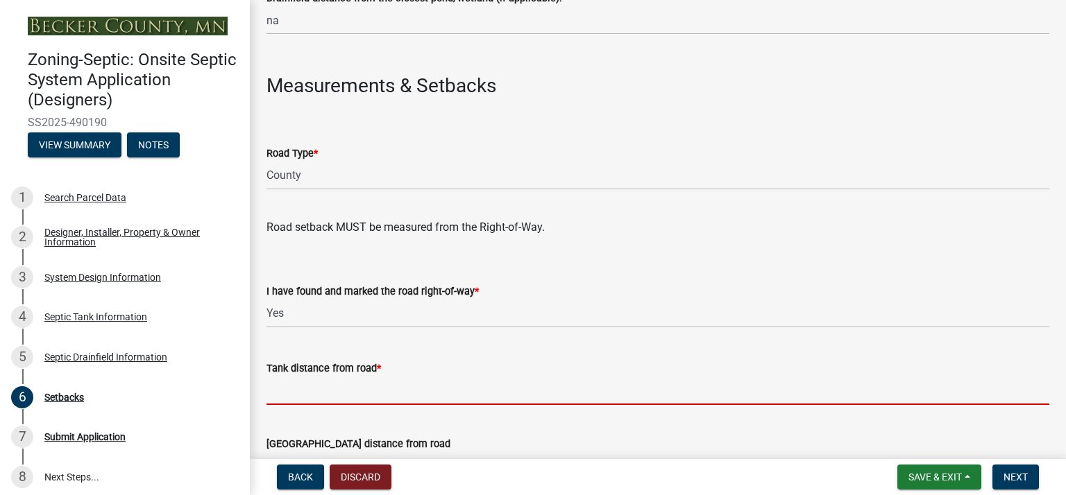
click at [326, 391] on input "Tank distance from road *" at bounding box center [657, 391] width 783 height 28
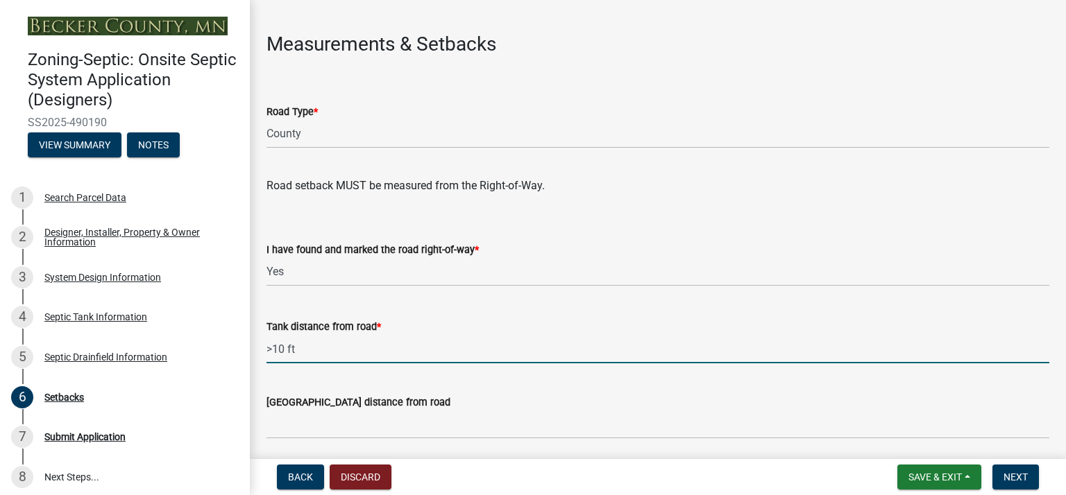
scroll to position [812, 0]
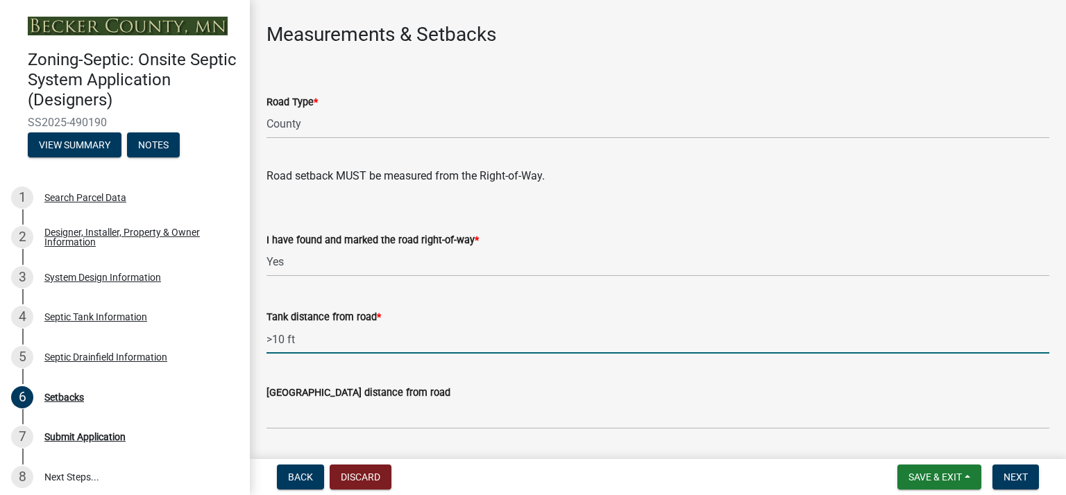
type input ">10 ft"
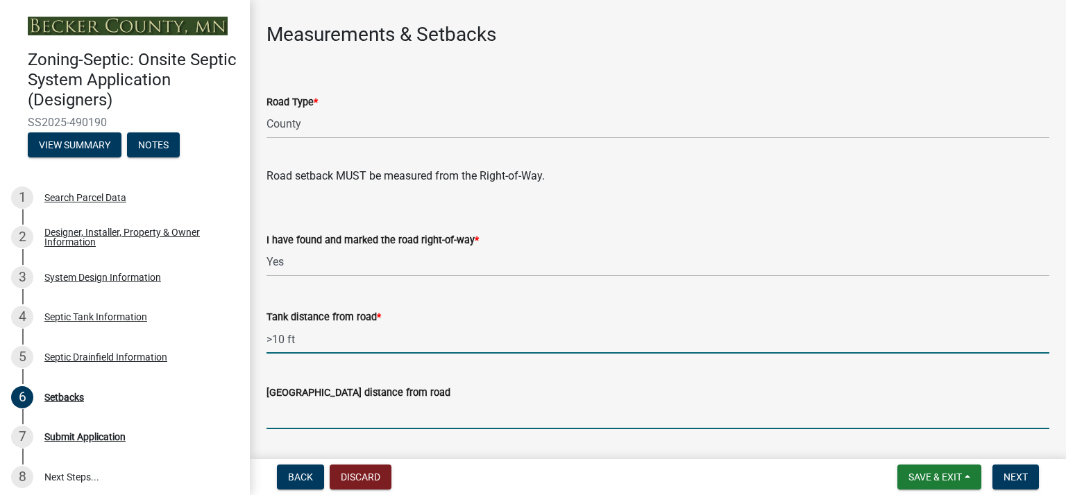
click at [279, 410] on input "[GEOGRAPHIC_DATA] distance from road" at bounding box center [657, 415] width 783 height 28
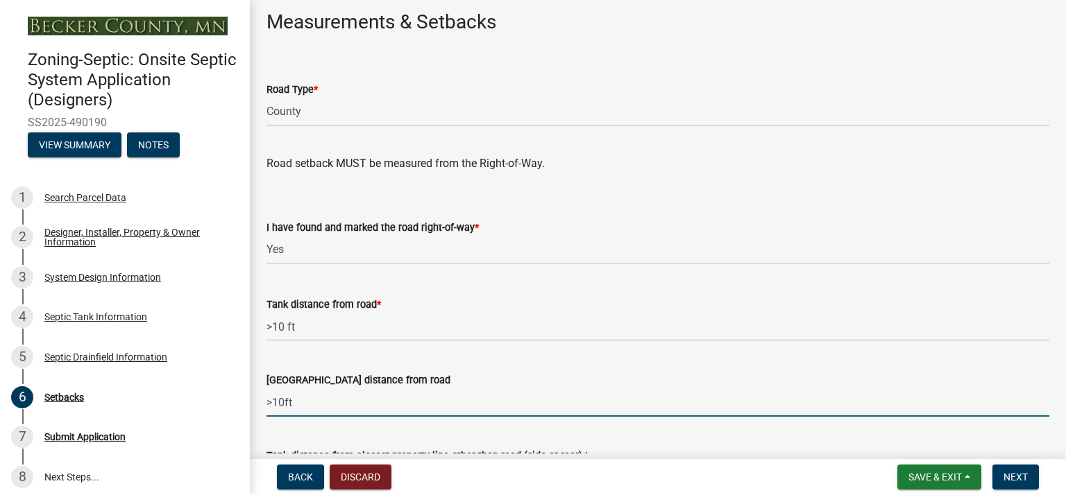
scroll to position [905, 0]
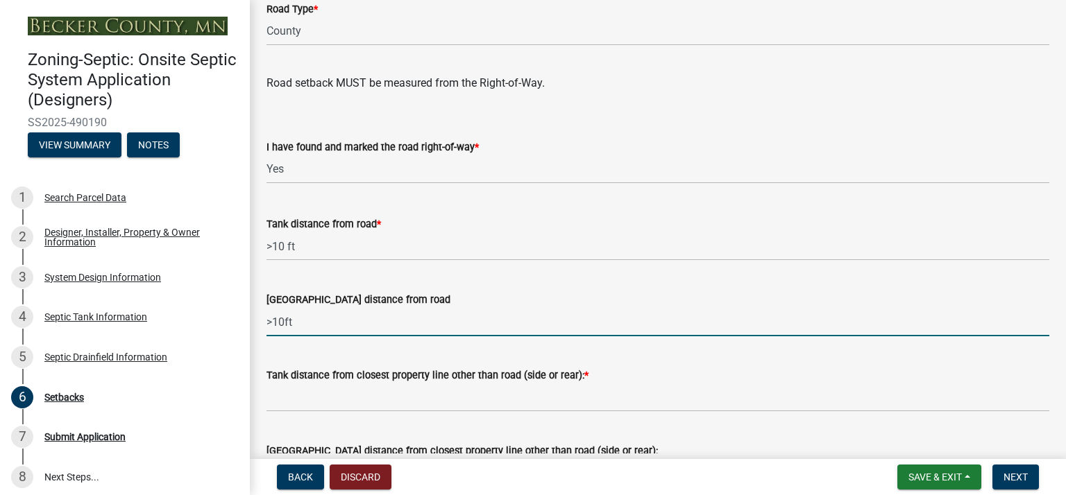
type input ">10ft"
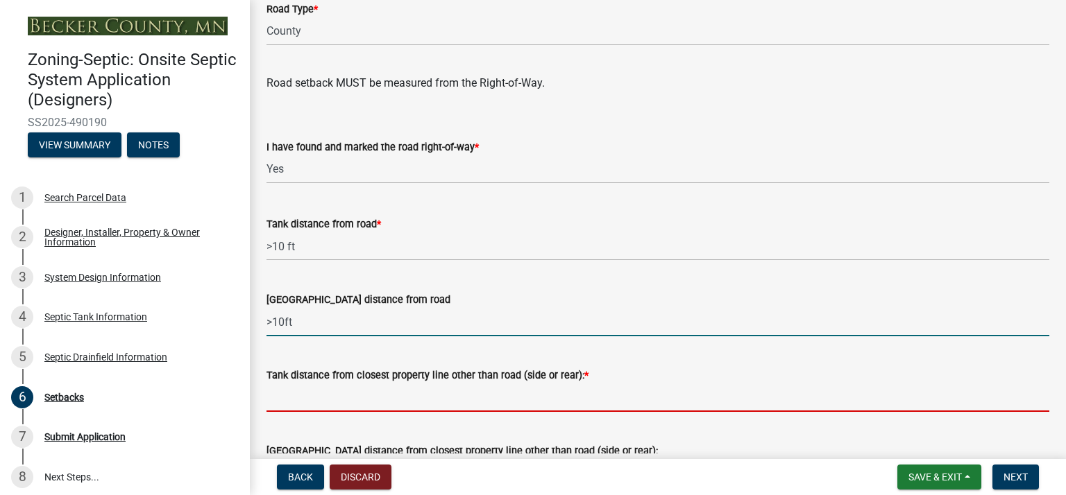
click at [321, 399] on input "Tank distance from closest property line other than road (side or rear): *" at bounding box center [657, 398] width 783 height 28
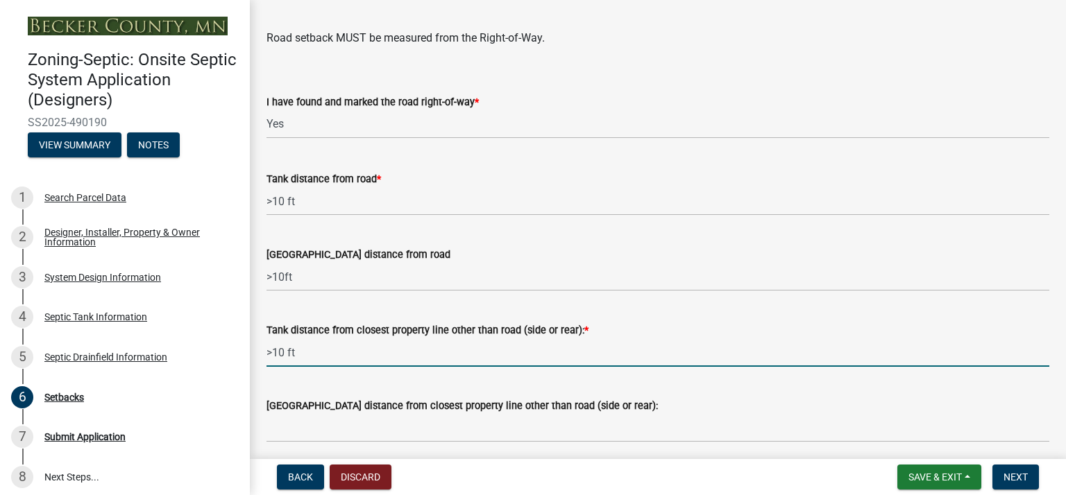
scroll to position [959, 0]
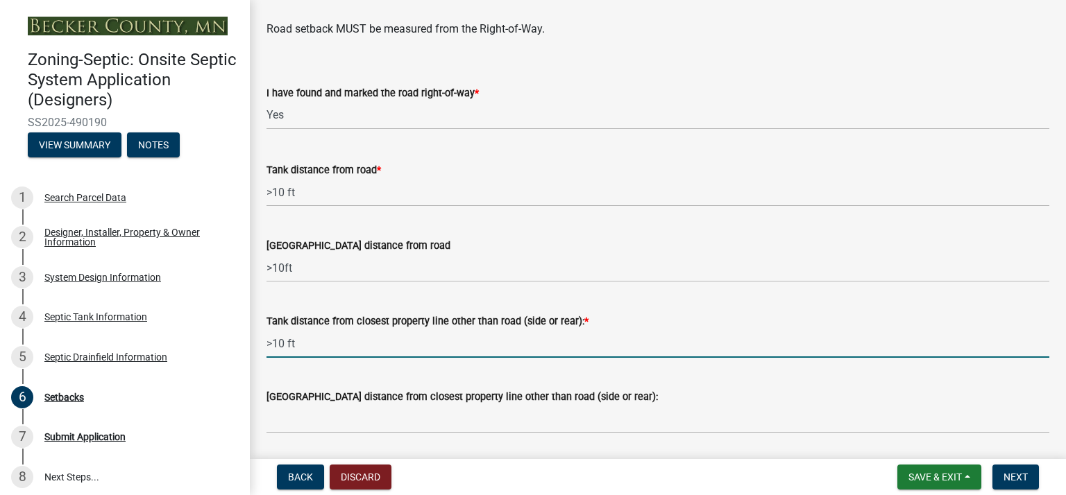
type input ">10 ft"
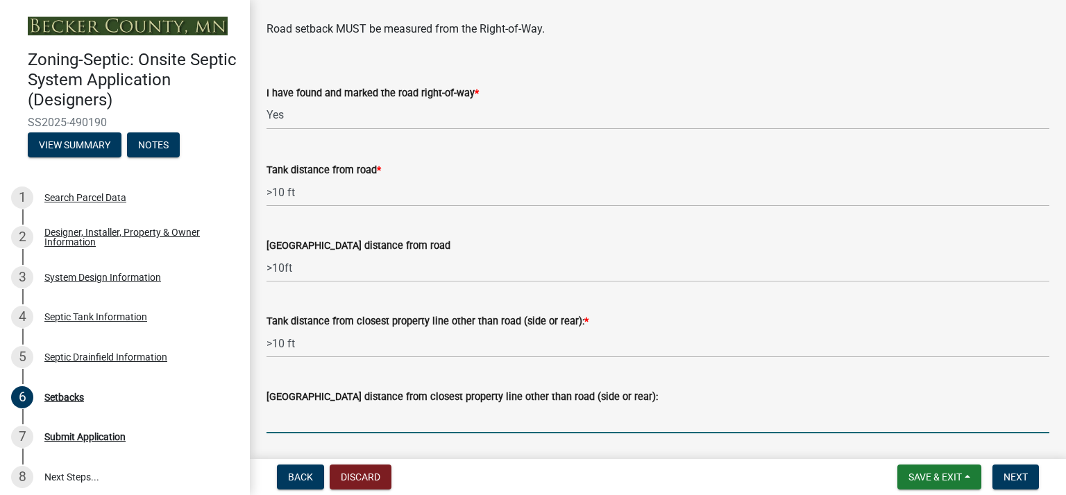
click at [287, 426] on input "[GEOGRAPHIC_DATA] distance from closest property line other than road (side or …" at bounding box center [657, 419] width 783 height 28
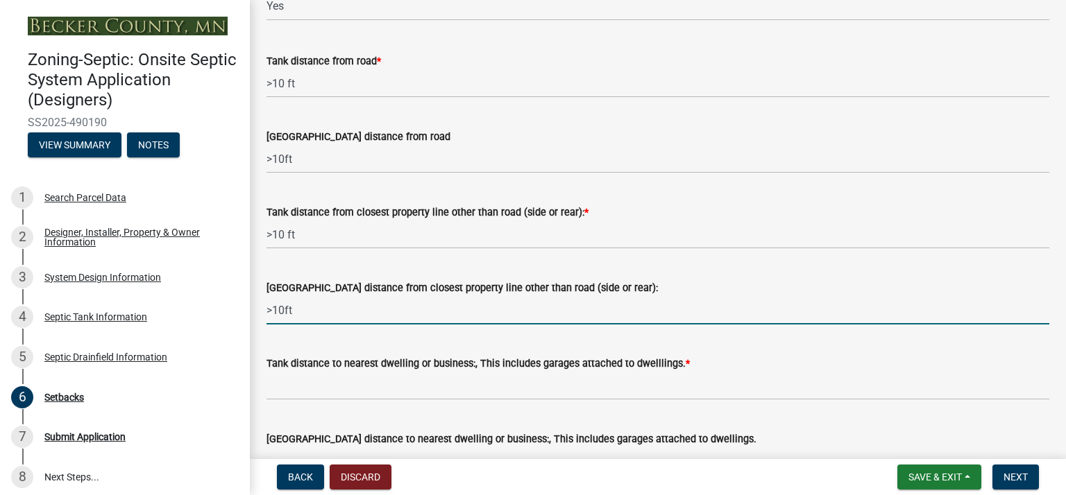
scroll to position [1068, 0]
type input ">10ft"
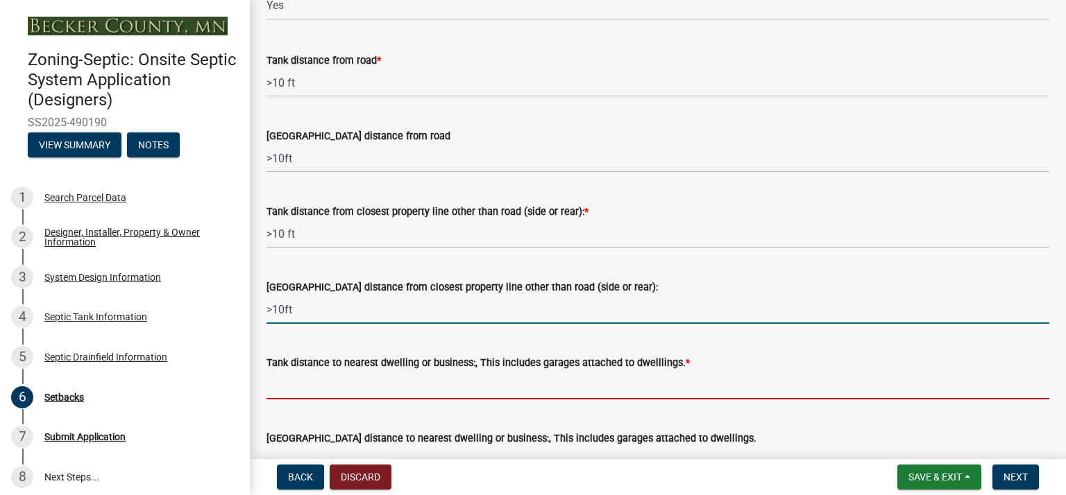
click at [297, 383] on input "Tank distance to nearest dwelling or business:, This includes garages attached …" at bounding box center [657, 385] width 783 height 28
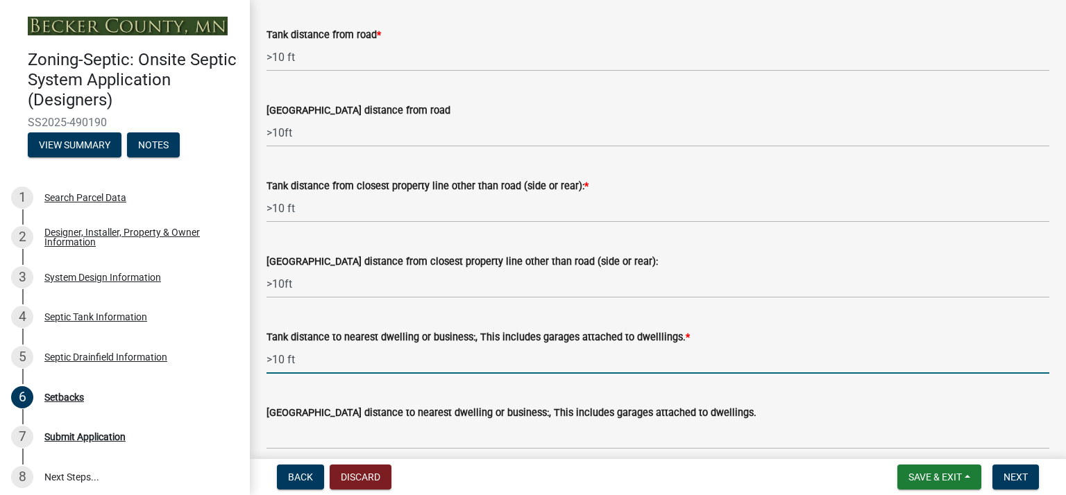
scroll to position [1116, 0]
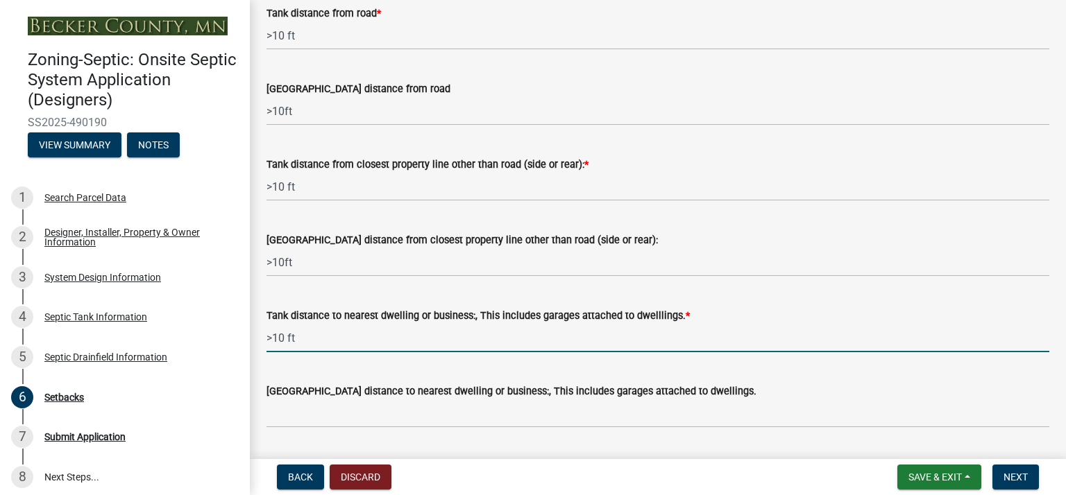
type input ">10 ft"
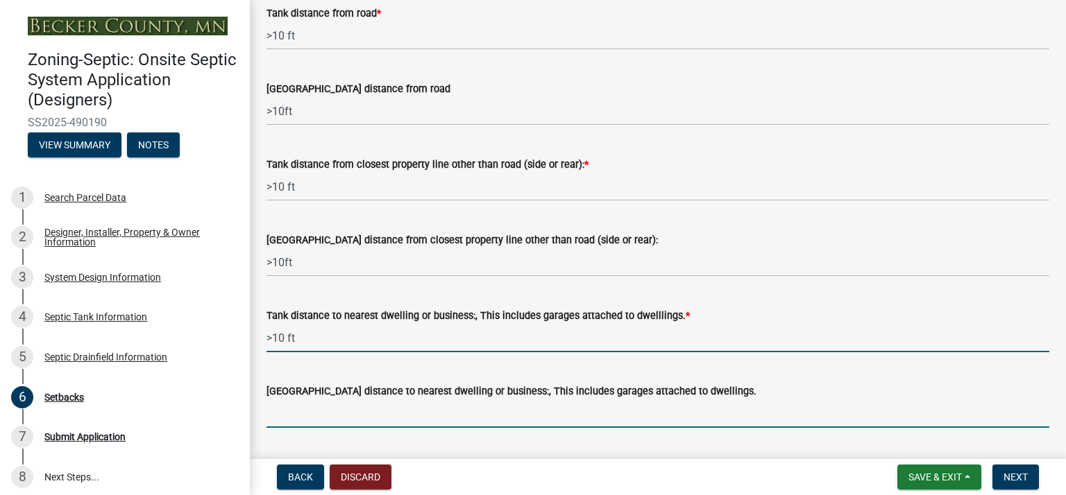
click at [278, 416] on input "[GEOGRAPHIC_DATA] distance to nearest dwelling or business:, This includes gara…" at bounding box center [657, 414] width 783 height 28
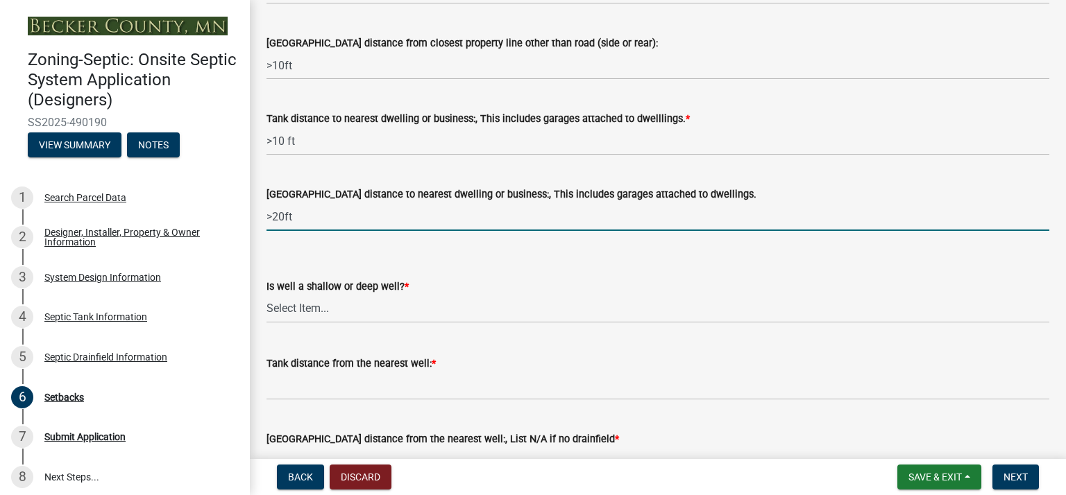
scroll to position [1314, 0]
type input ">20ft"
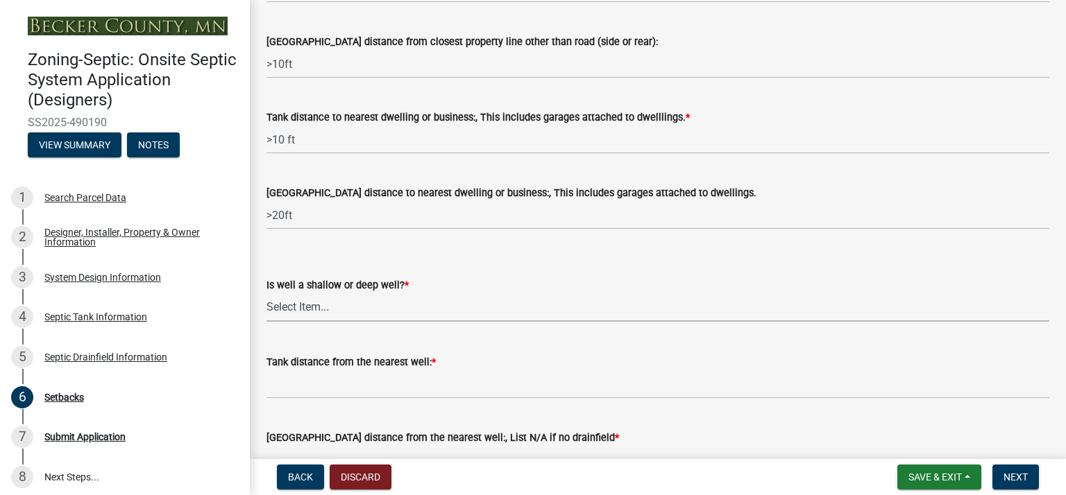
click at [311, 316] on select "Select Item... Deep Well Shallow Well No Well - Connected or to be connected to…" at bounding box center [657, 307] width 783 height 28
click at [266, 293] on select "Select Item... Deep Well Shallow Well No Well - Connected or to be connected to…" at bounding box center [657, 307] width 783 height 28
select select "cf78f1da-f066-4305-88a2-864abad1fa52"
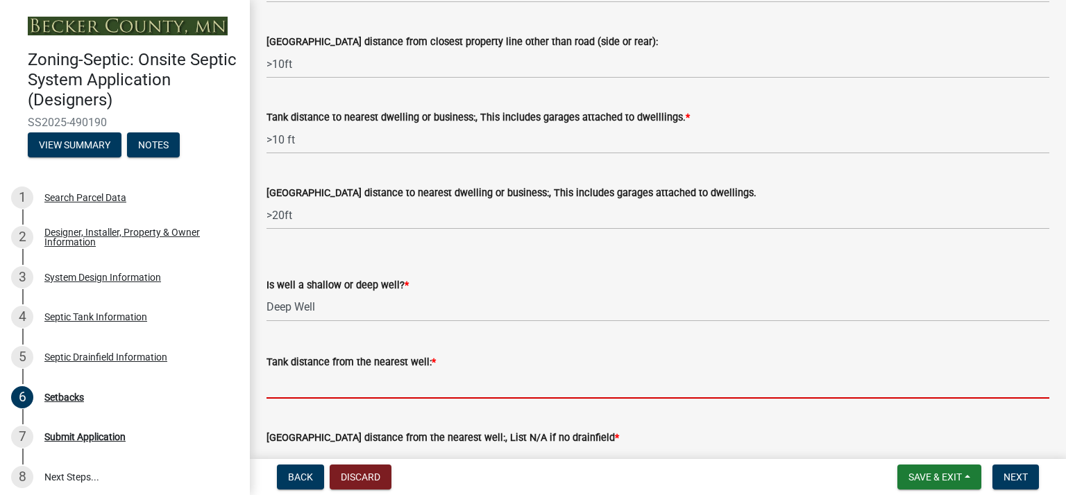
click at [316, 393] on input "Tank distance from the nearest well: *" at bounding box center [657, 384] width 783 height 28
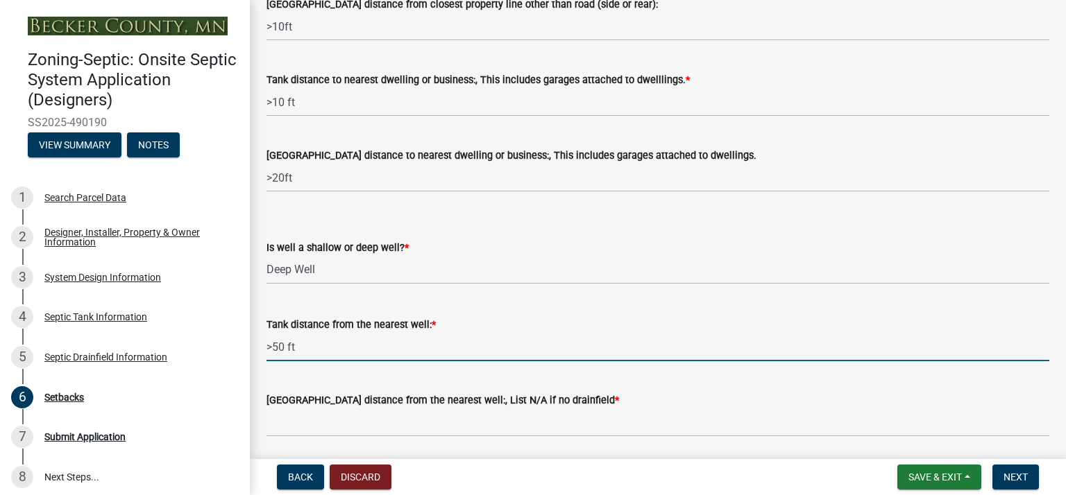
scroll to position [1354, 0]
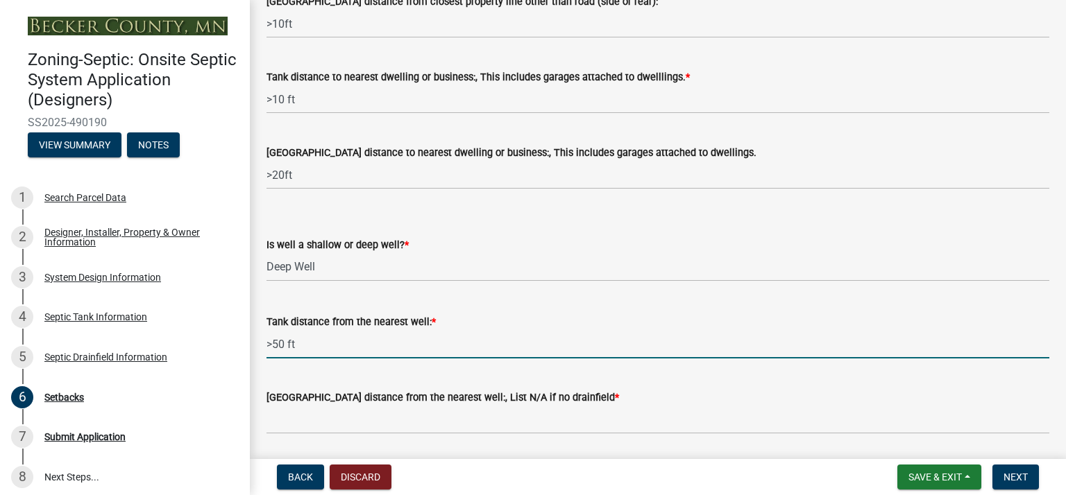
type input ">50 ft"
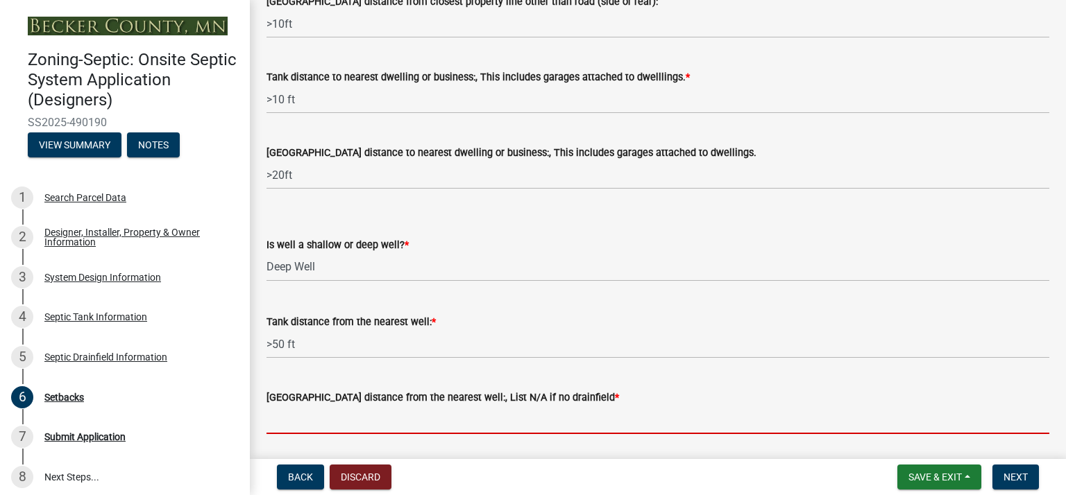
click at [273, 413] on input "[GEOGRAPHIC_DATA] distance from the nearest well:, List N/A if no drainfield *" at bounding box center [657, 420] width 783 height 28
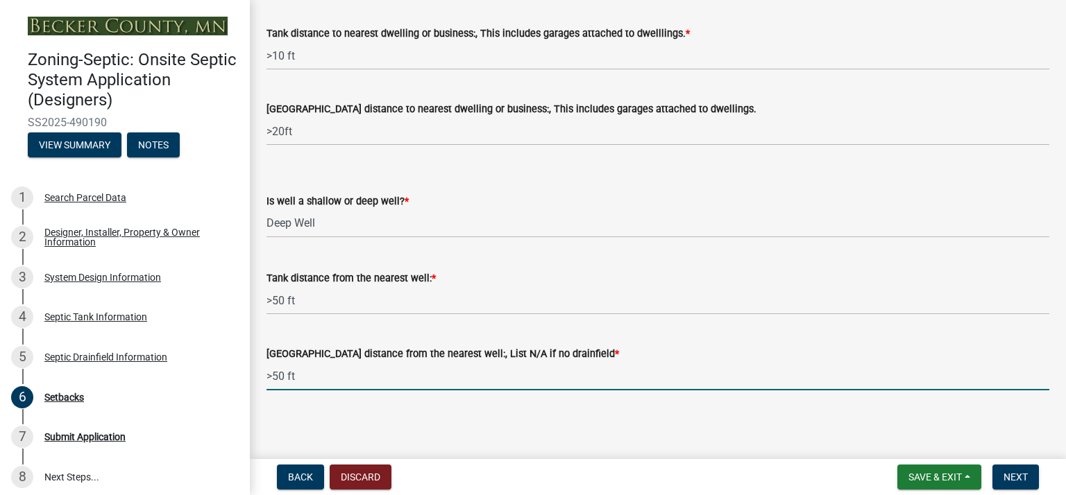
scroll to position [1399, 0]
type input ">50 ft"
click at [1007, 475] on span "Next" at bounding box center [1015, 477] width 24 height 11
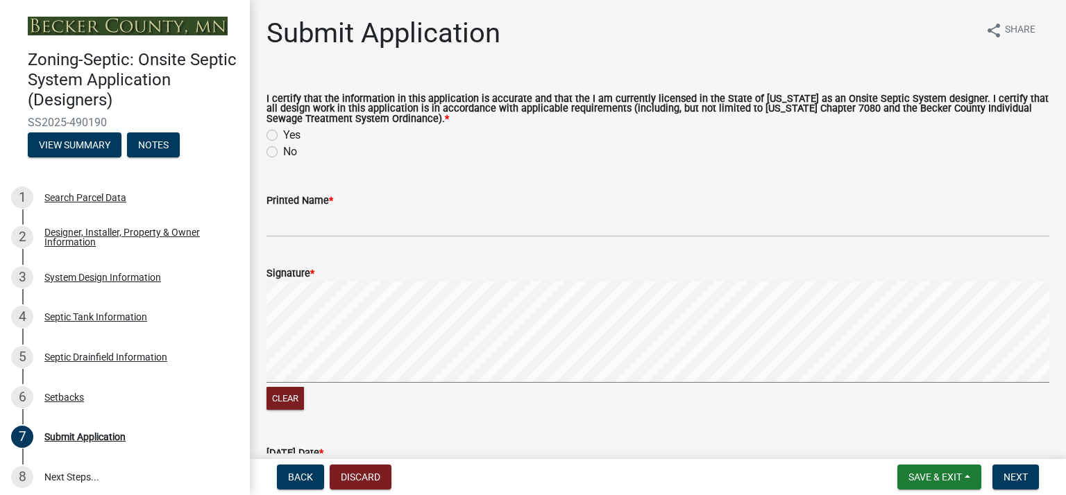
click at [283, 137] on label "Yes" at bounding box center [291, 135] width 17 height 17
click at [283, 136] on input "Yes" at bounding box center [287, 131] width 9 height 9
radio input "true"
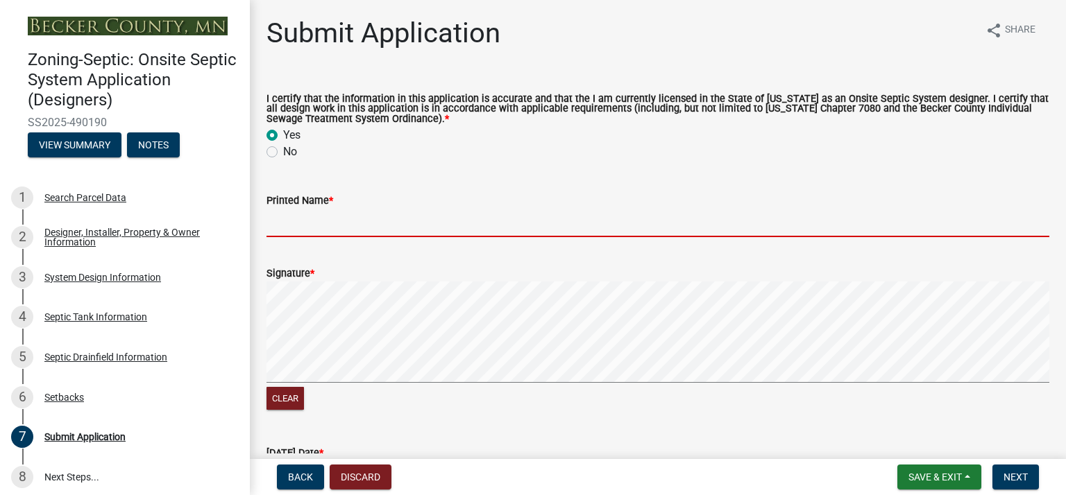
click at [315, 222] on input "Printed Name *" at bounding box center [657, 223] width 783 height 28
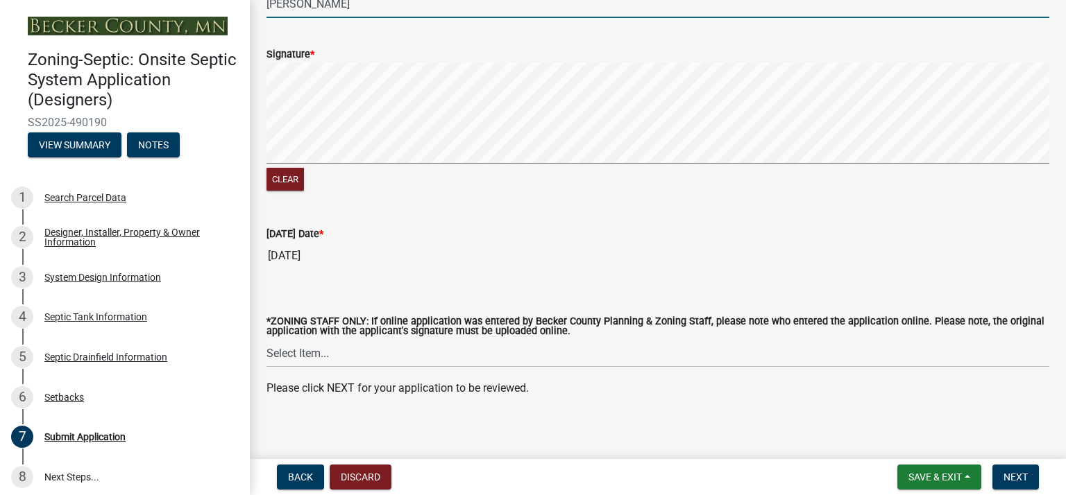
scroll to position [228, 0]
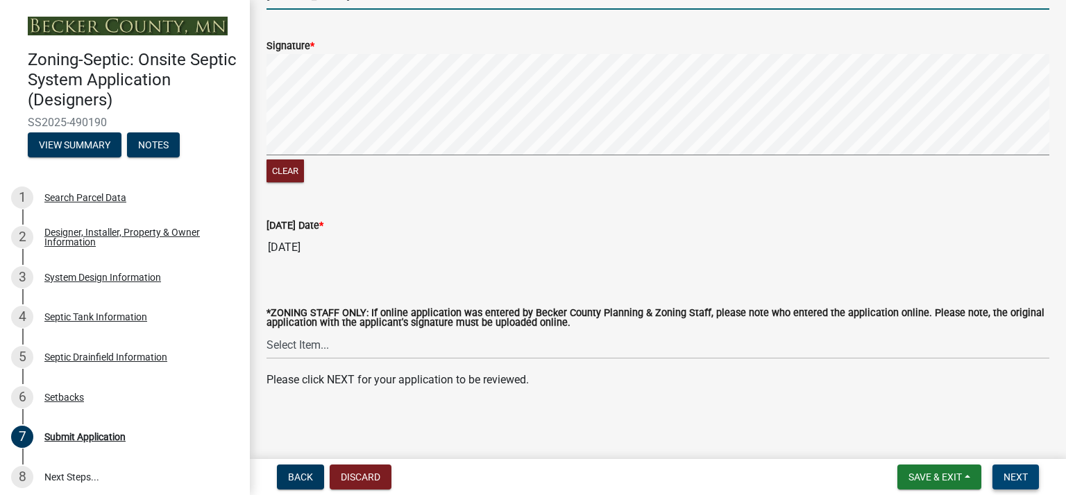
type input "[PERSON_NAME]"
click at [1025, 483] on button "Next" at bounding box center [1015, 477] width 46 height 25
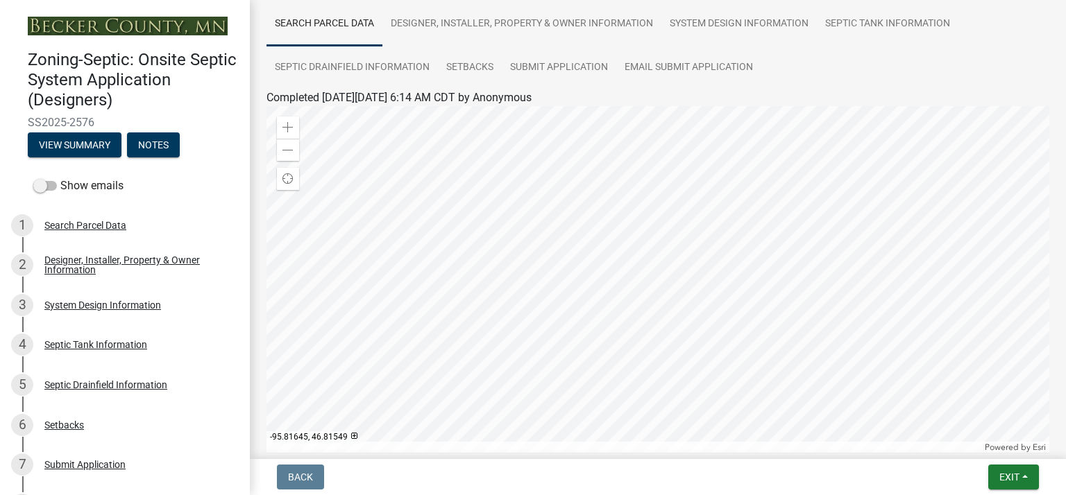
scroll to position [105, 0]
